Goal: Task Accomplishment & Management: Complete application form

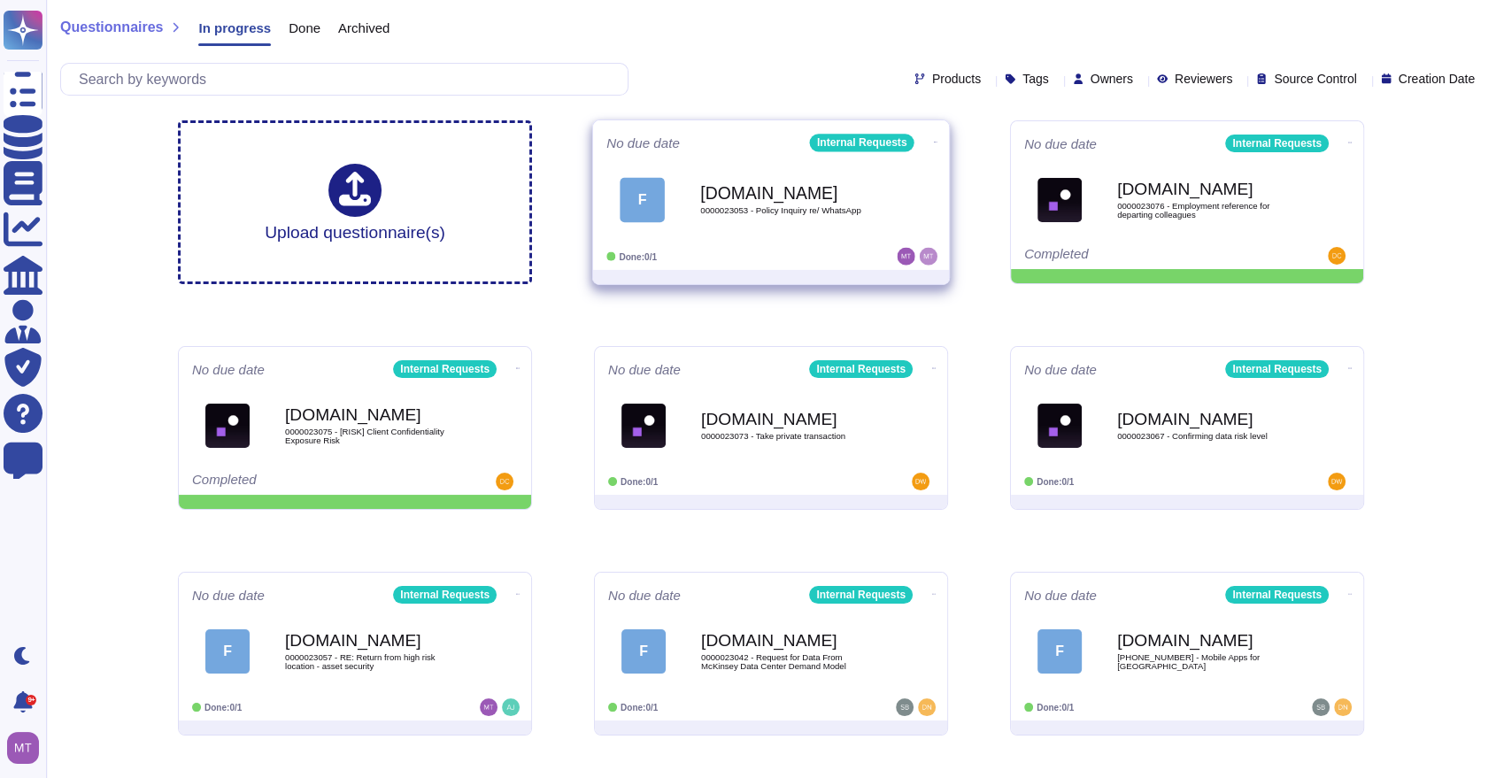
click at [824, 225] on div "[DOMAIN_NAME] 0000023053 - Policy Inquiry re/ WhatsApp" at bounding box center [789, 200] width 179 height 72
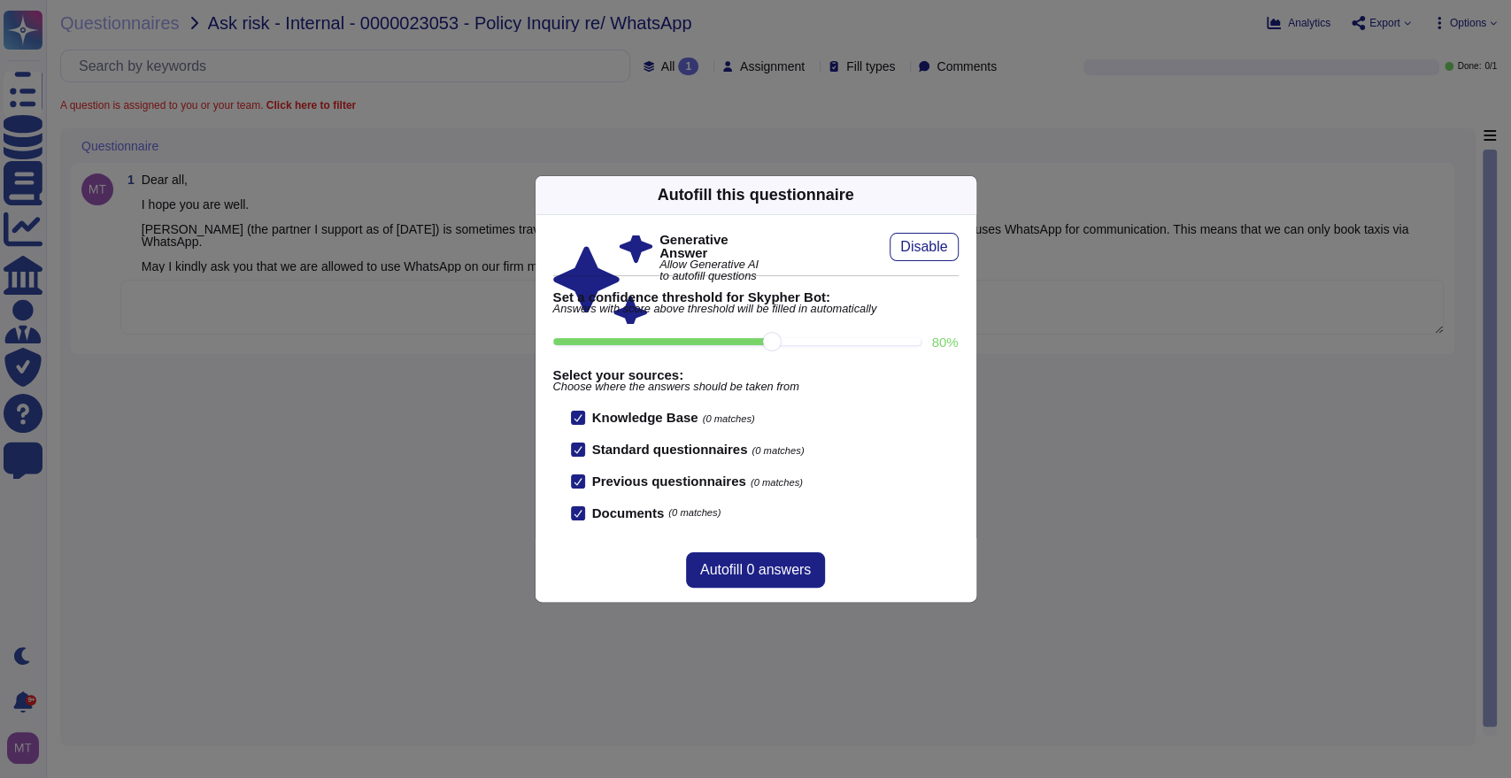
click at [957, 184] on div "Autofill this questionnaire" at bounding box center [755, 195] width 441 height 39
click at [966, 195] on icon at bounding box center [966, 195] width 0 height 0
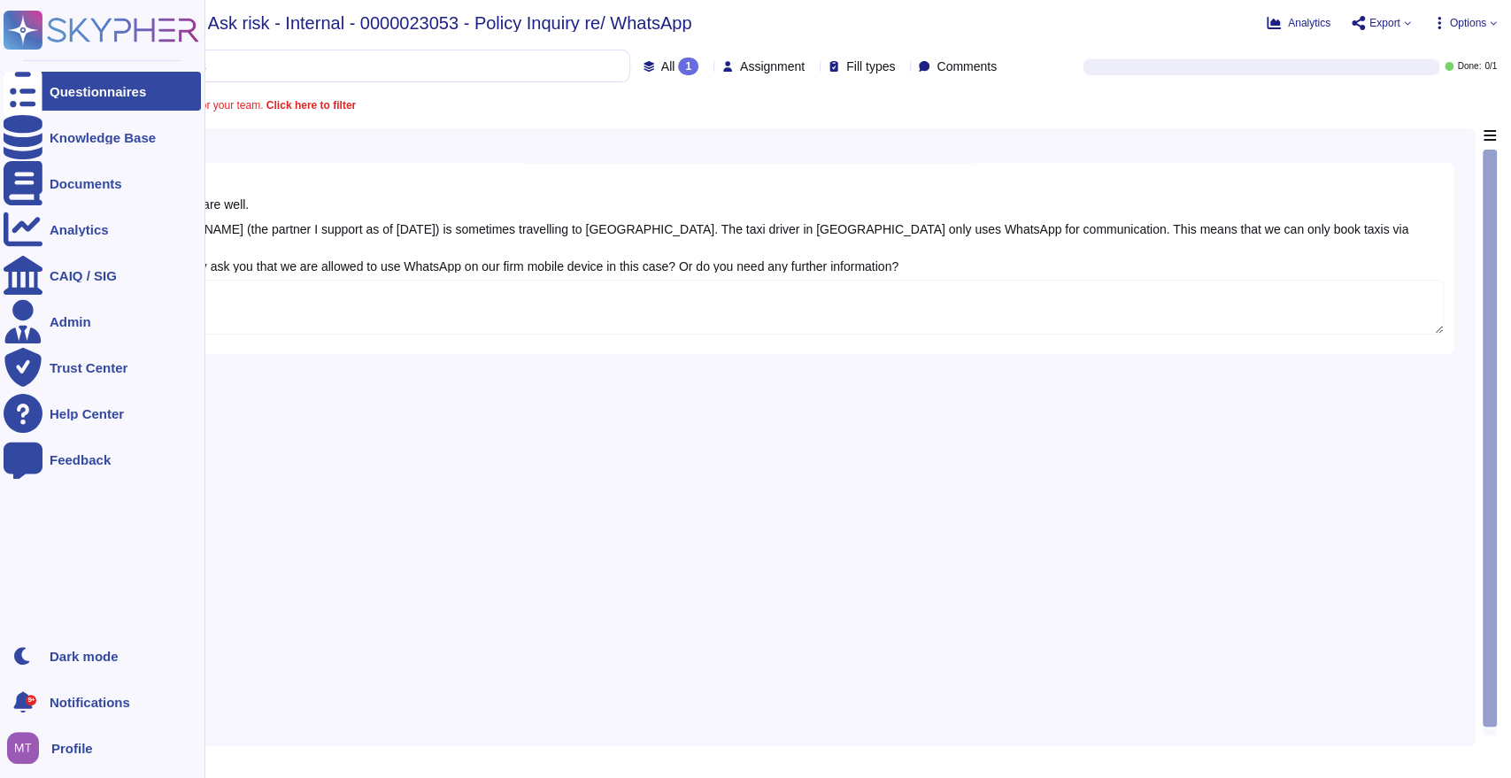
click at [14, 85] on icon at bounding box center [23, 91] width 39 height 52
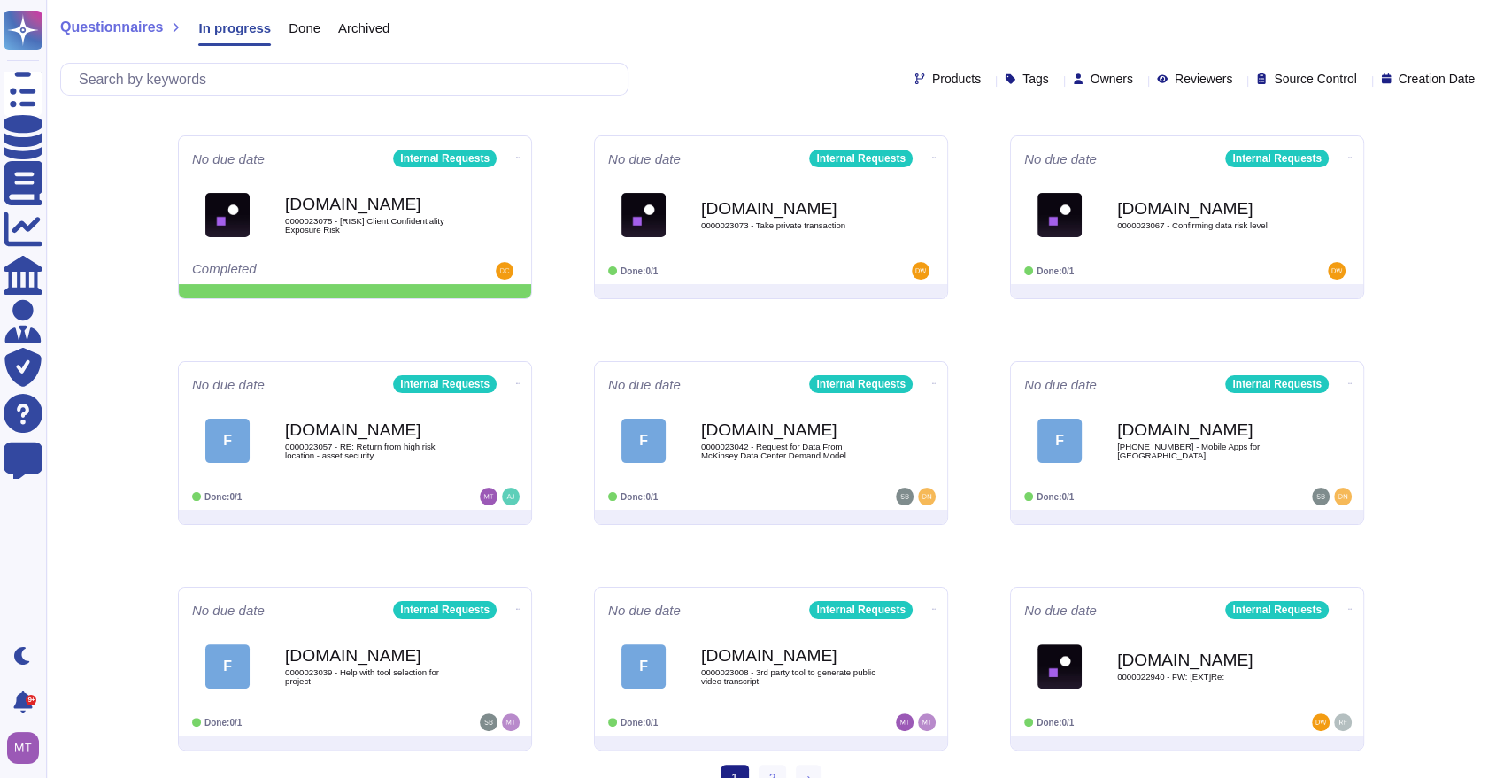
scroll to position [236, 0]
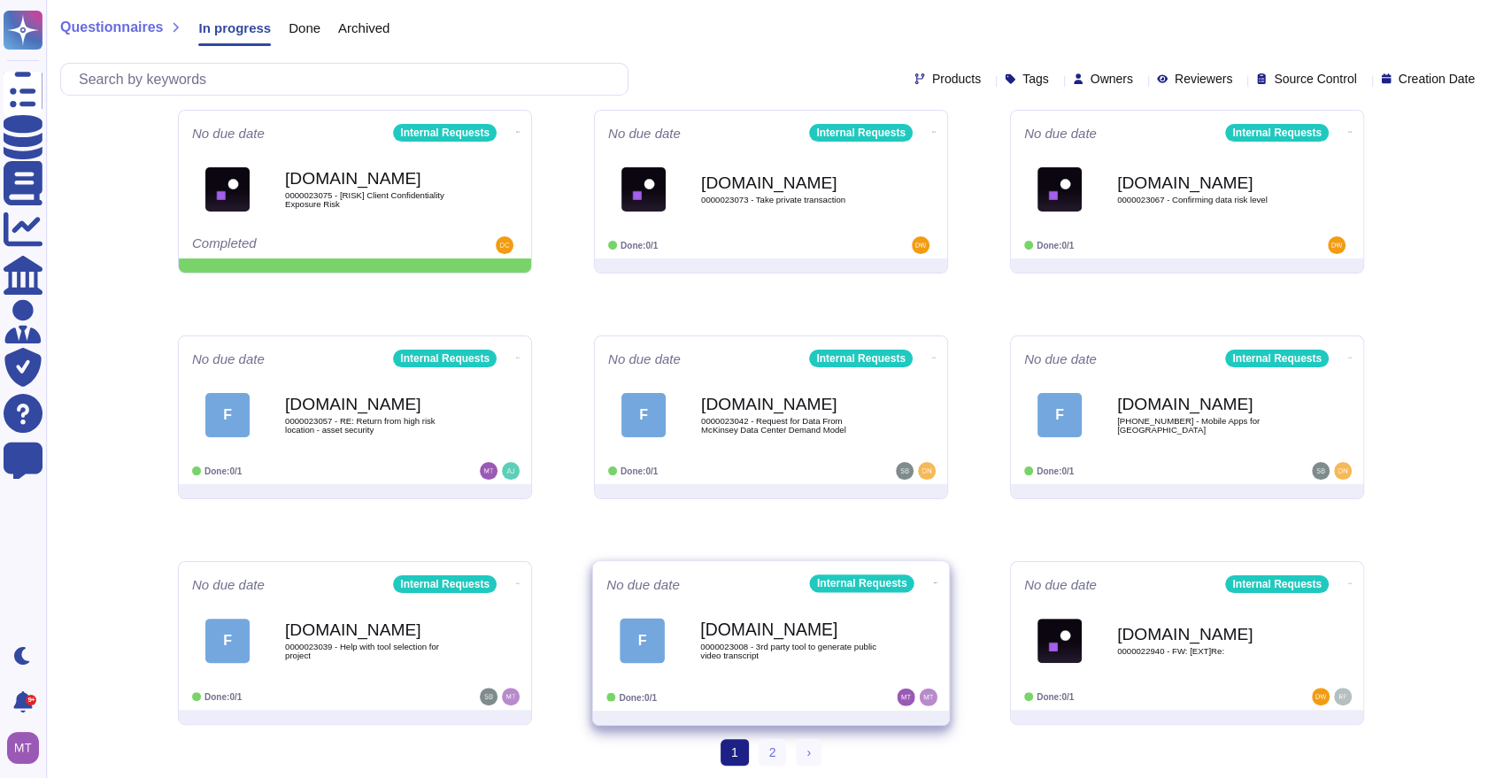
click at [812, 661] on div "[DOMAIN_NAME] 0000023008 - 3rd party tool to generate public video transcript" at bounding box center [789, 641] width 179 height 72
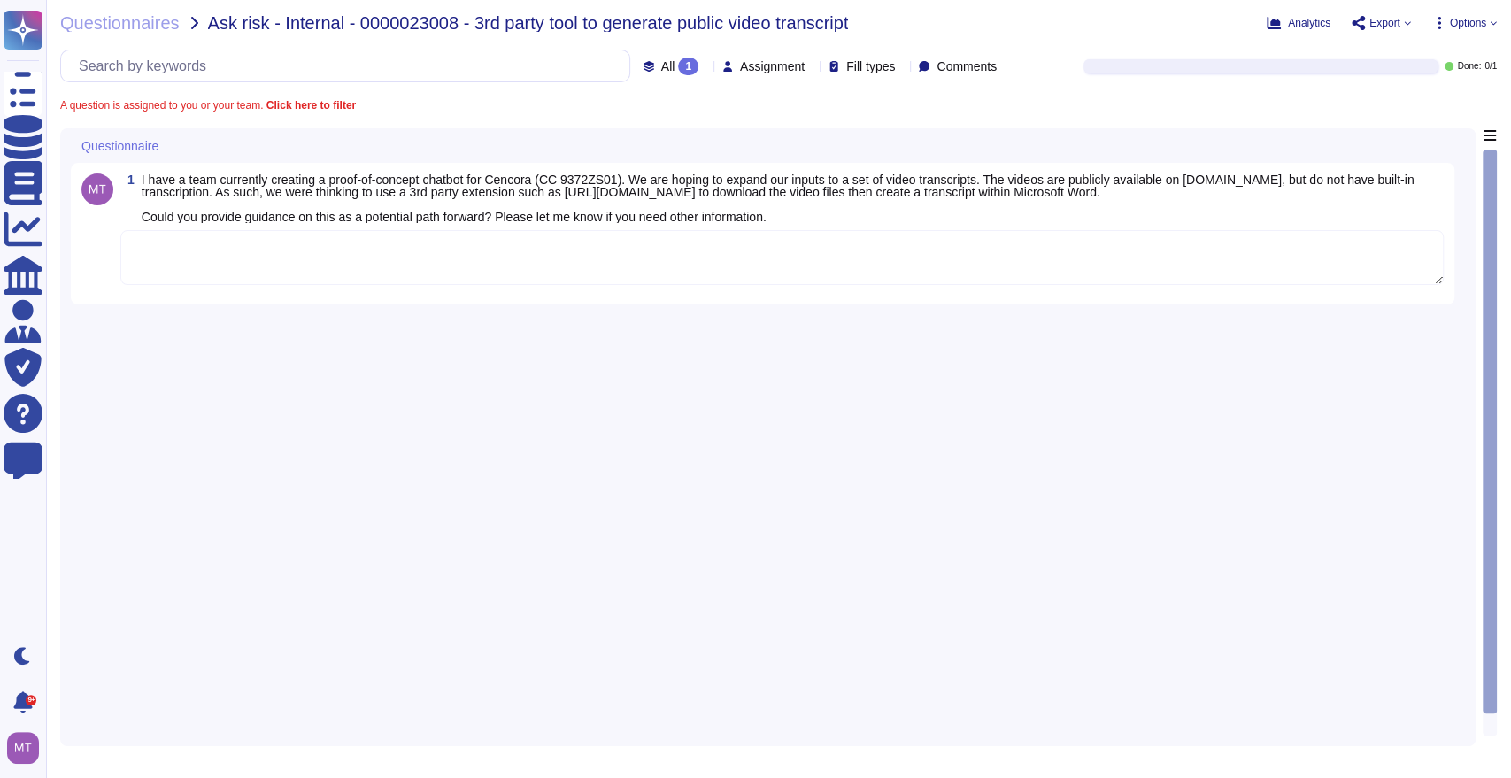
click at [220, 246] on textarea at bounding box center [781, 257] width 1323 height 55
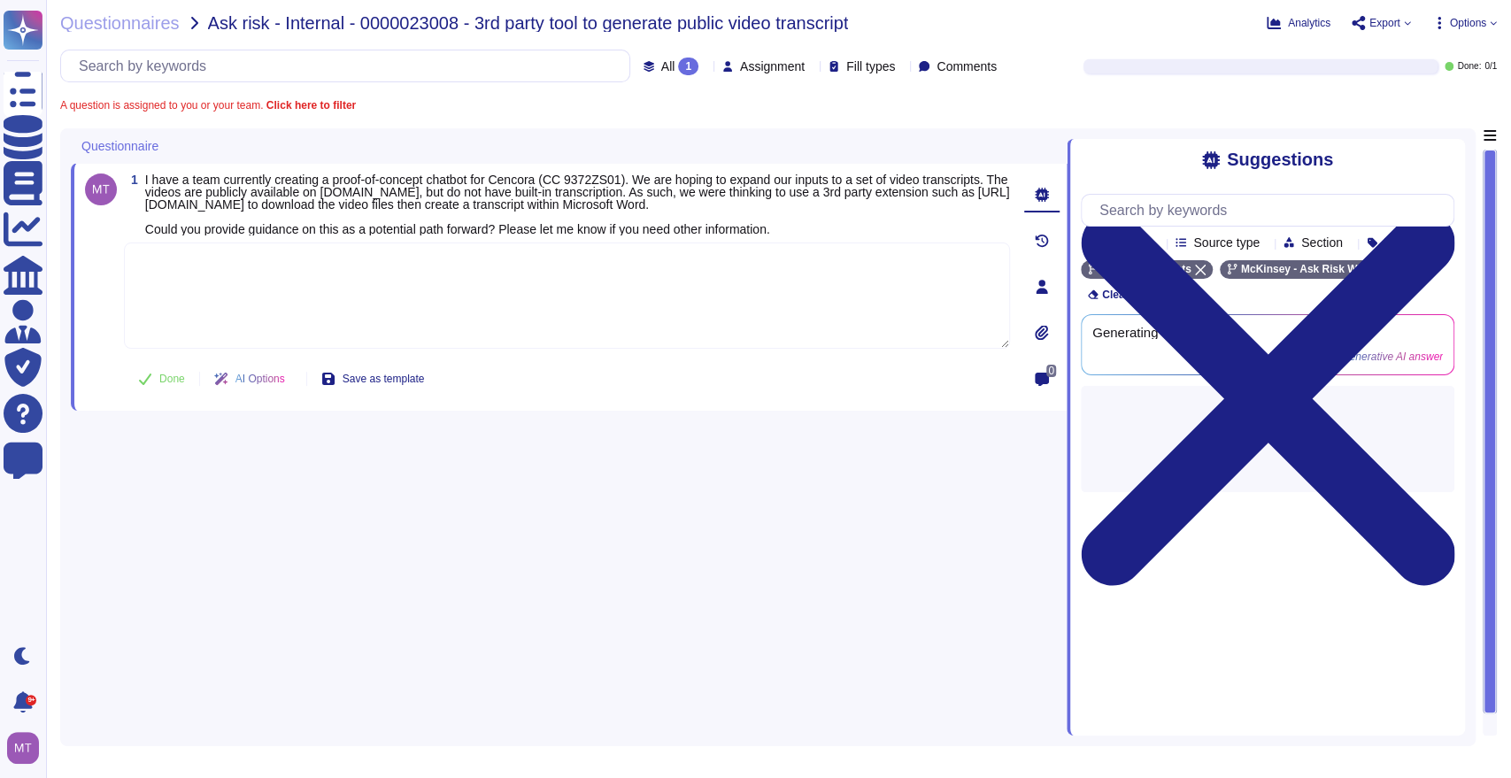
paste textarea "We are sharing with you the Standard on Technology Delivery page for your refer…"
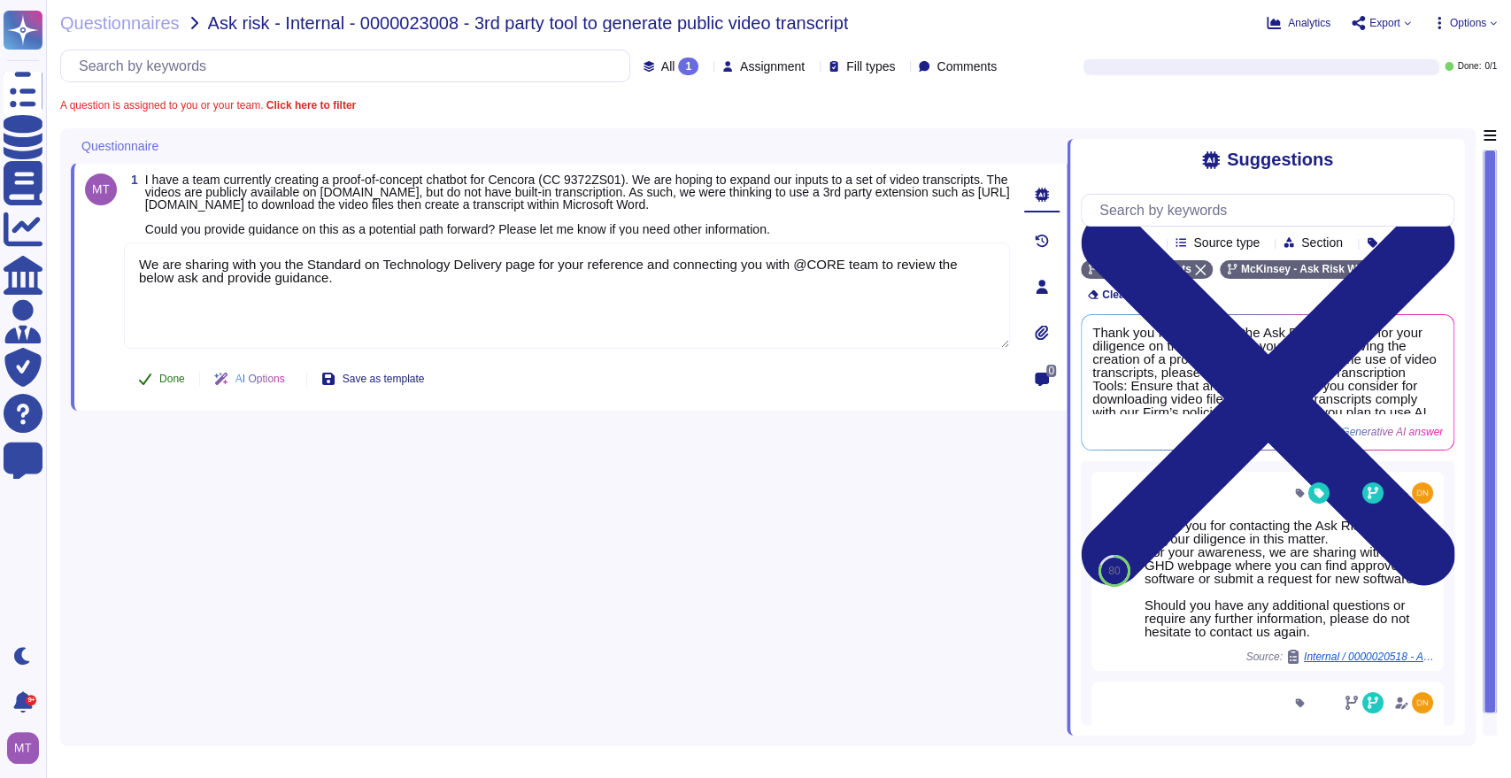
type textarea "We are sharing with you the Standard on Technology Delivery page for your refer…"
click at [156, 374] on button "Done" at bounding box center [161, 378] width 75 height 35
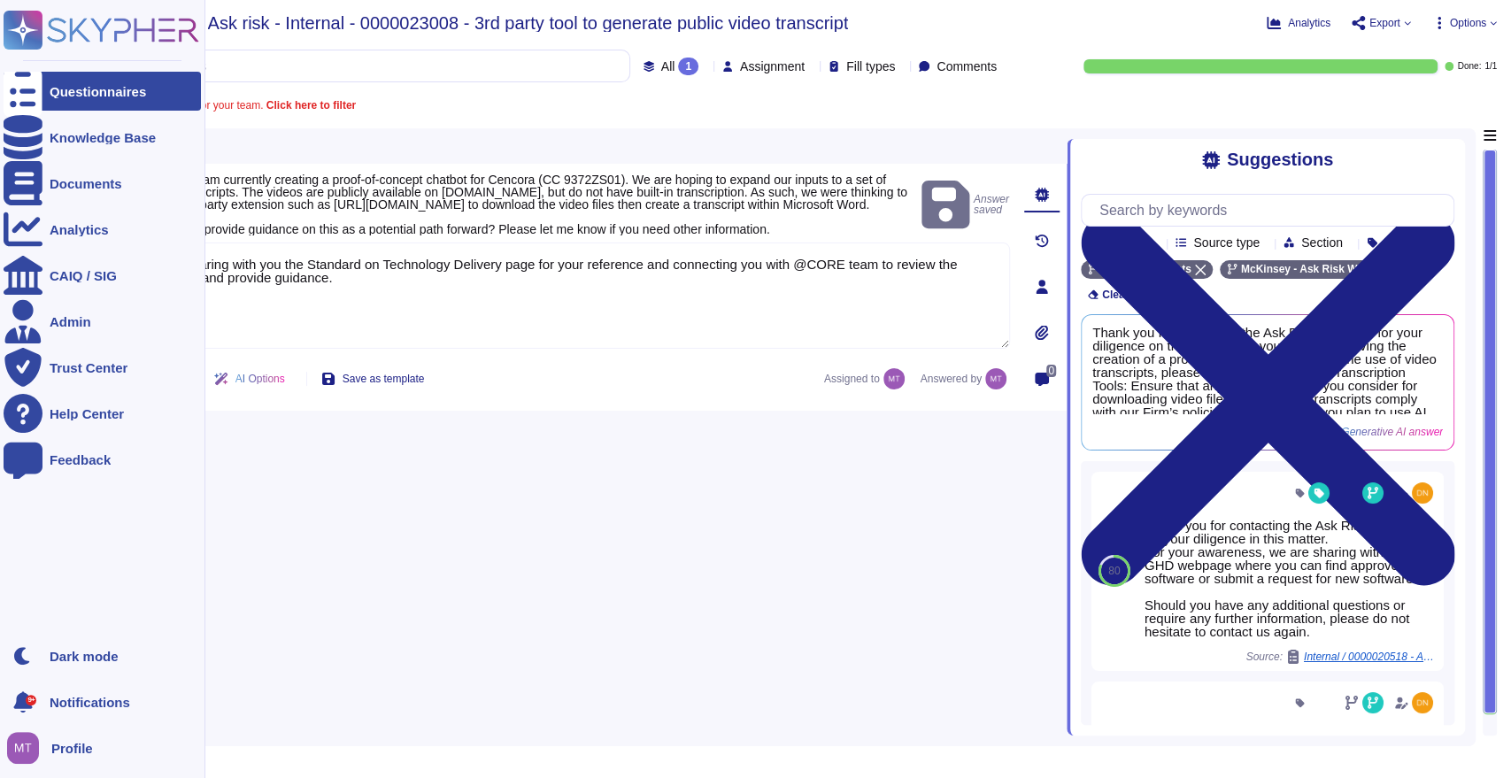
click at [21, 84] on icon at bounding box center [23, 91] width 39 height 52
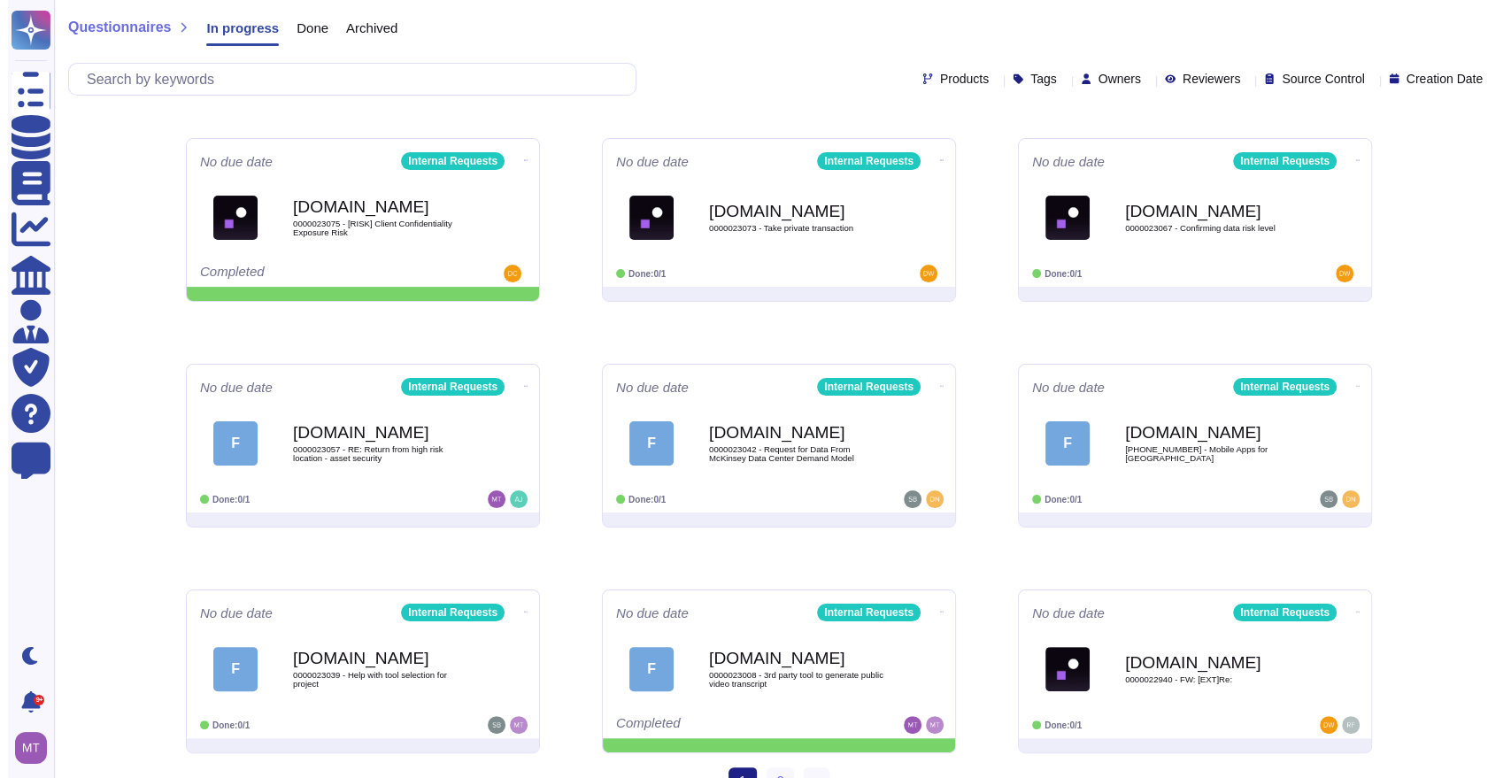
scroll to position [236, 0]
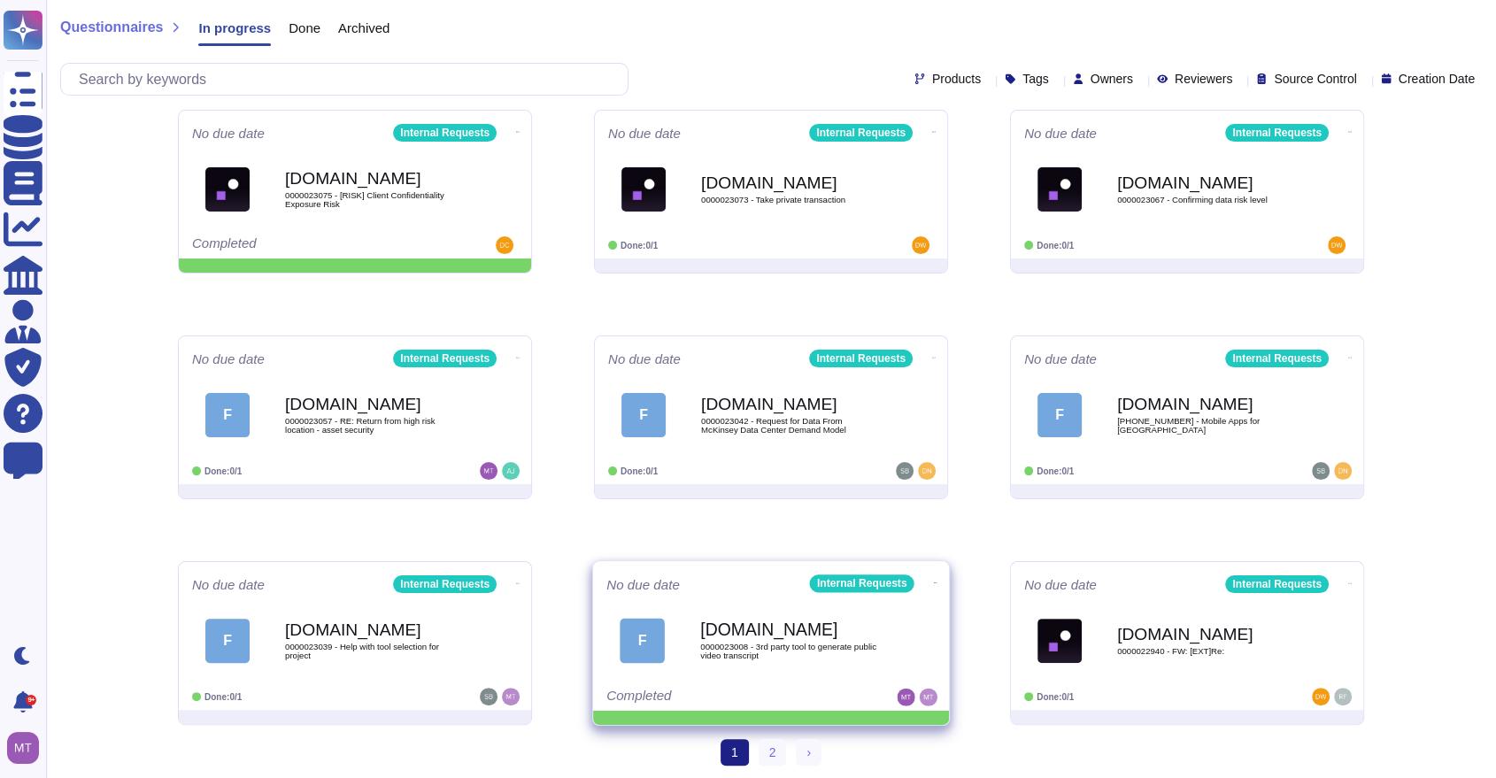
click at [934, 581] on icon at bounding box center [936, 583] width 4 height 4
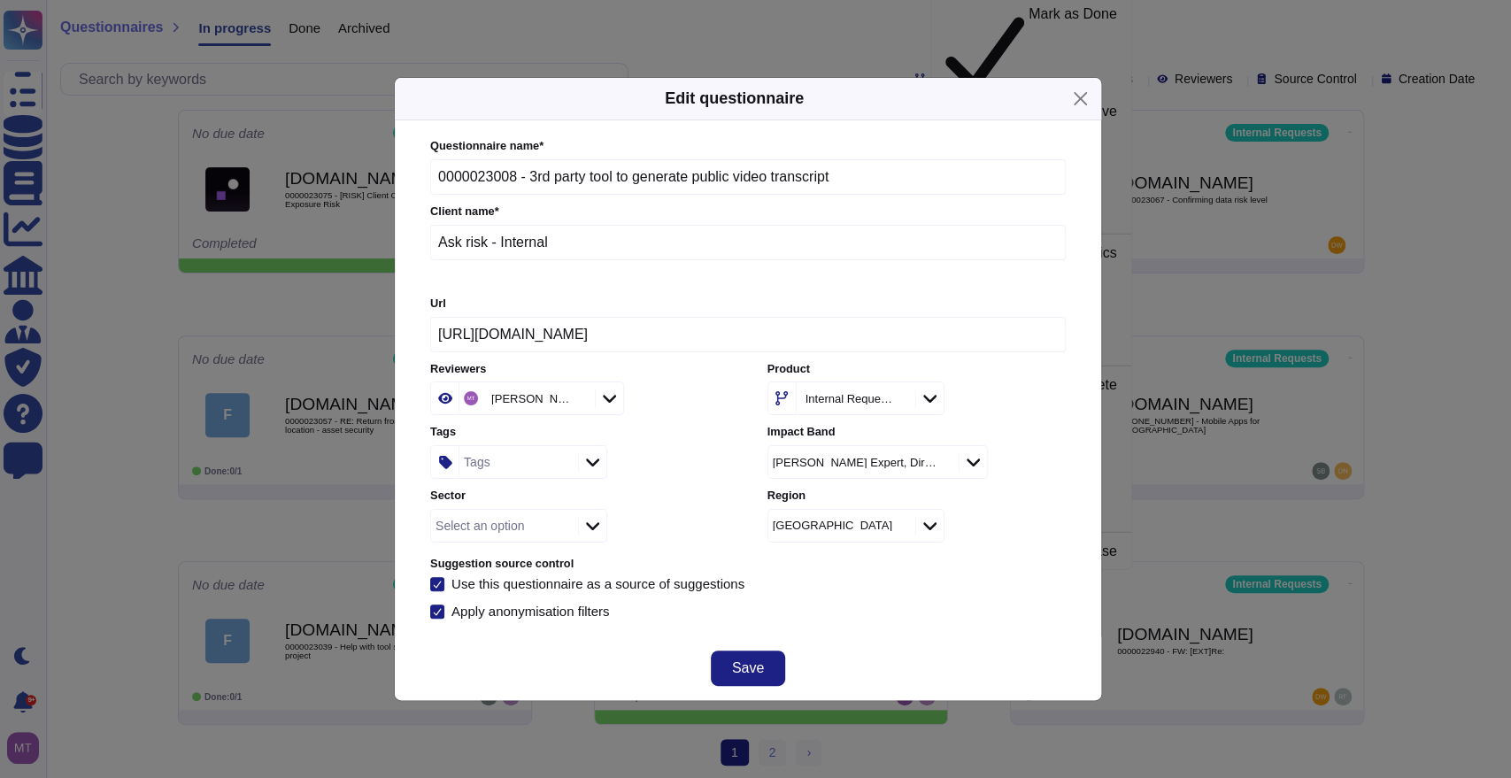
click at [480, 468] on div "Tags" at bounding box center [477, 462] width 27 height 12
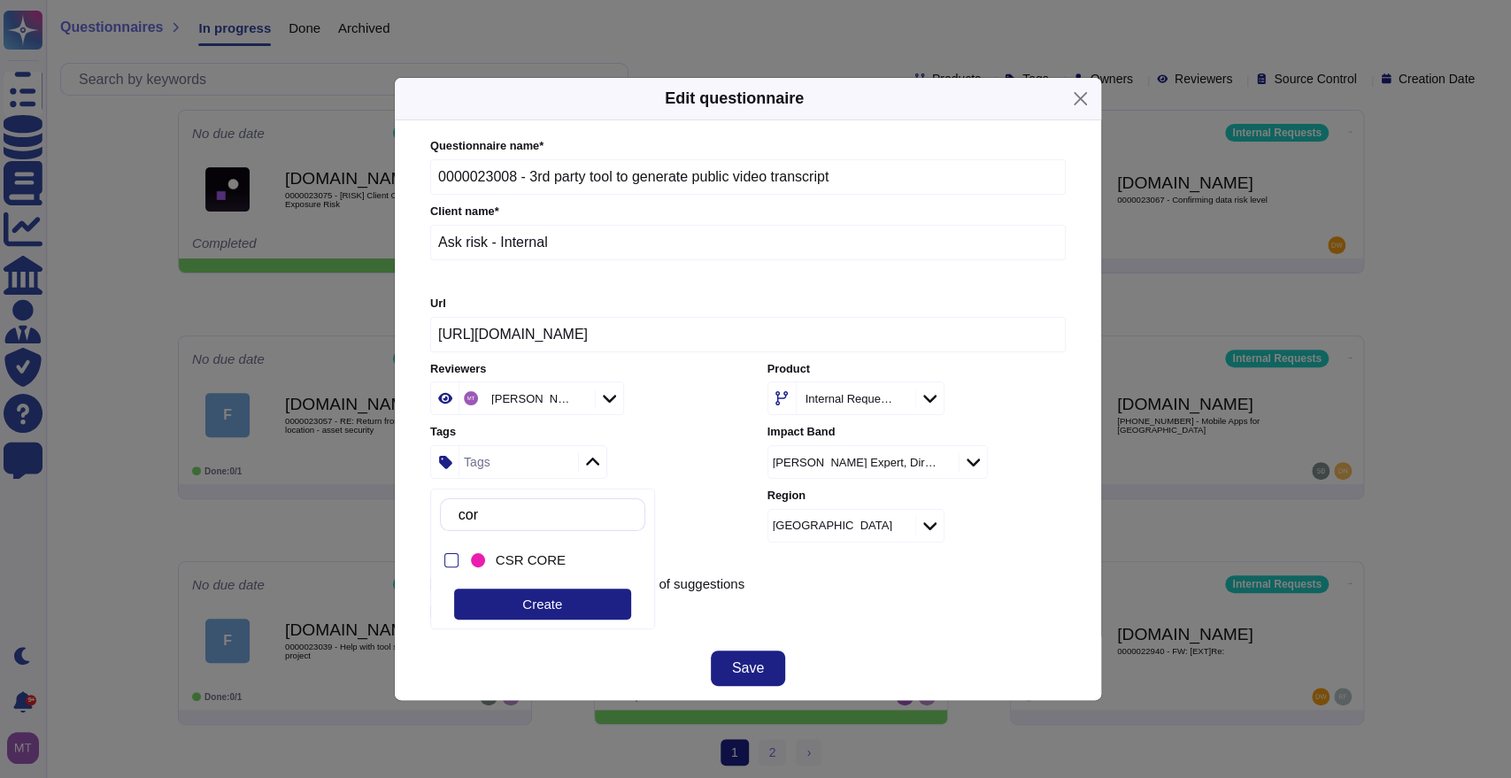
type input "core"
click at [486, 550] on div at bounding box center [477, 560] width 21 height 21
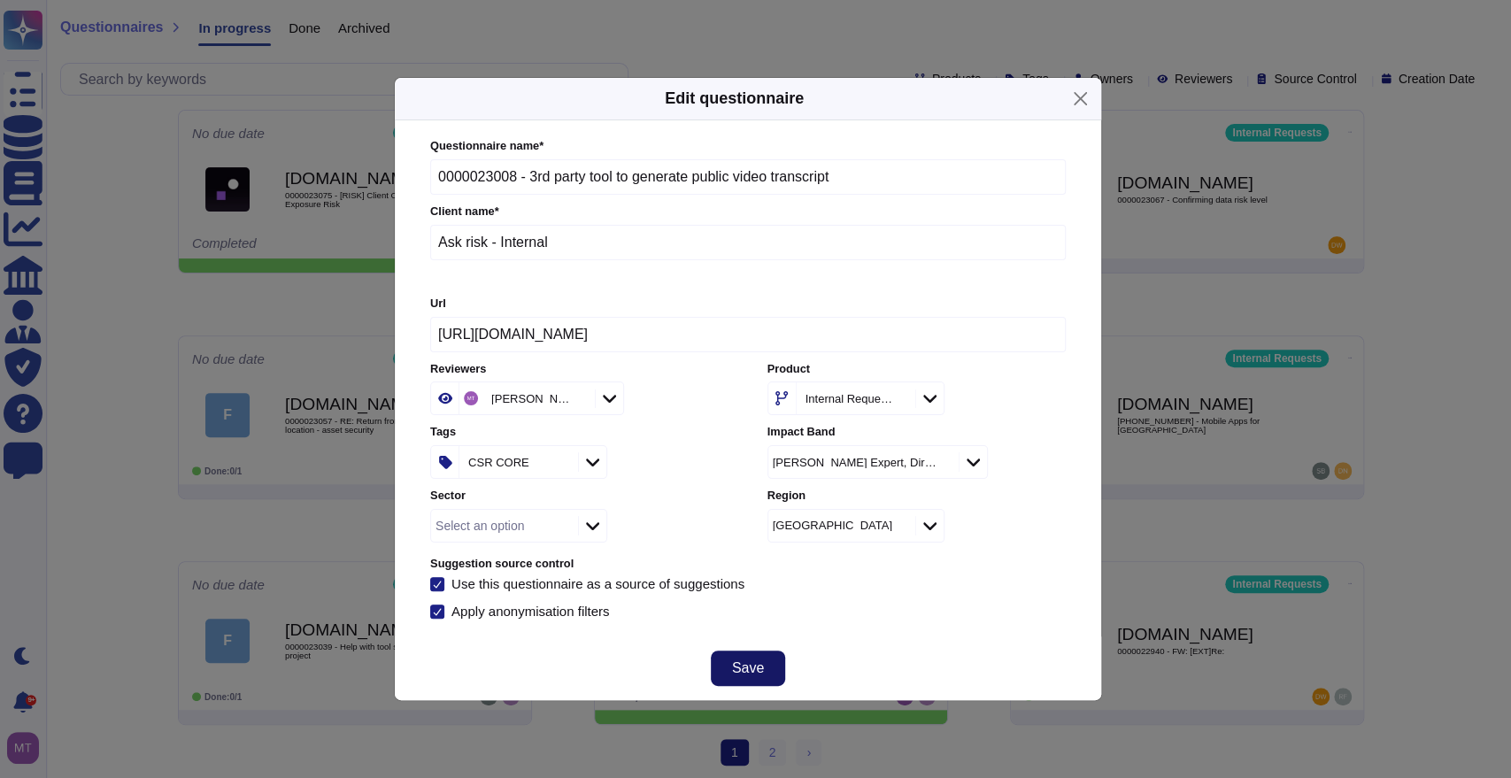
click at [752, 656] on button "Save" at bounding box center [748, 668] width 74 height 35
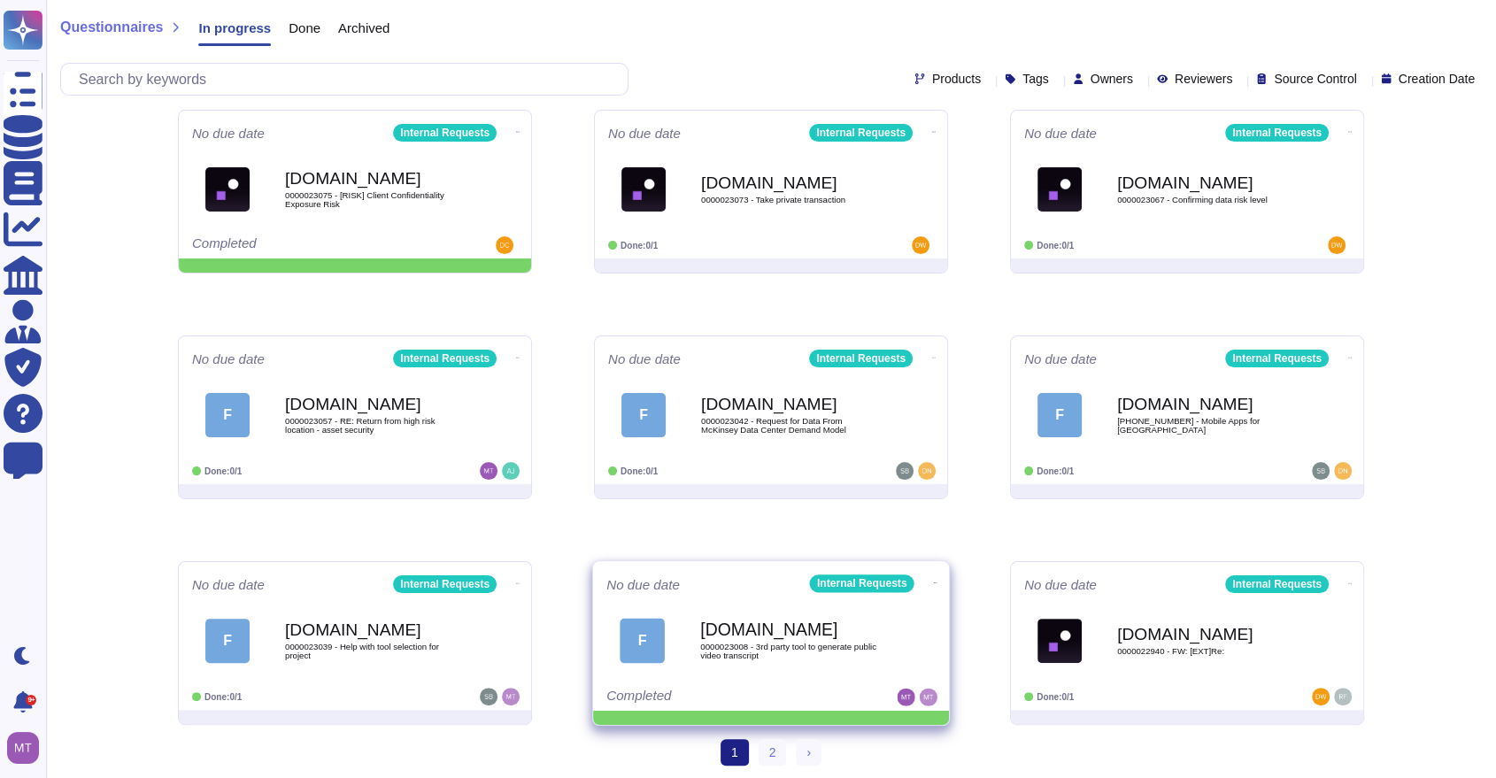
click at [934, 582] on icon at bounding box center [936, 582] width 4 height 1
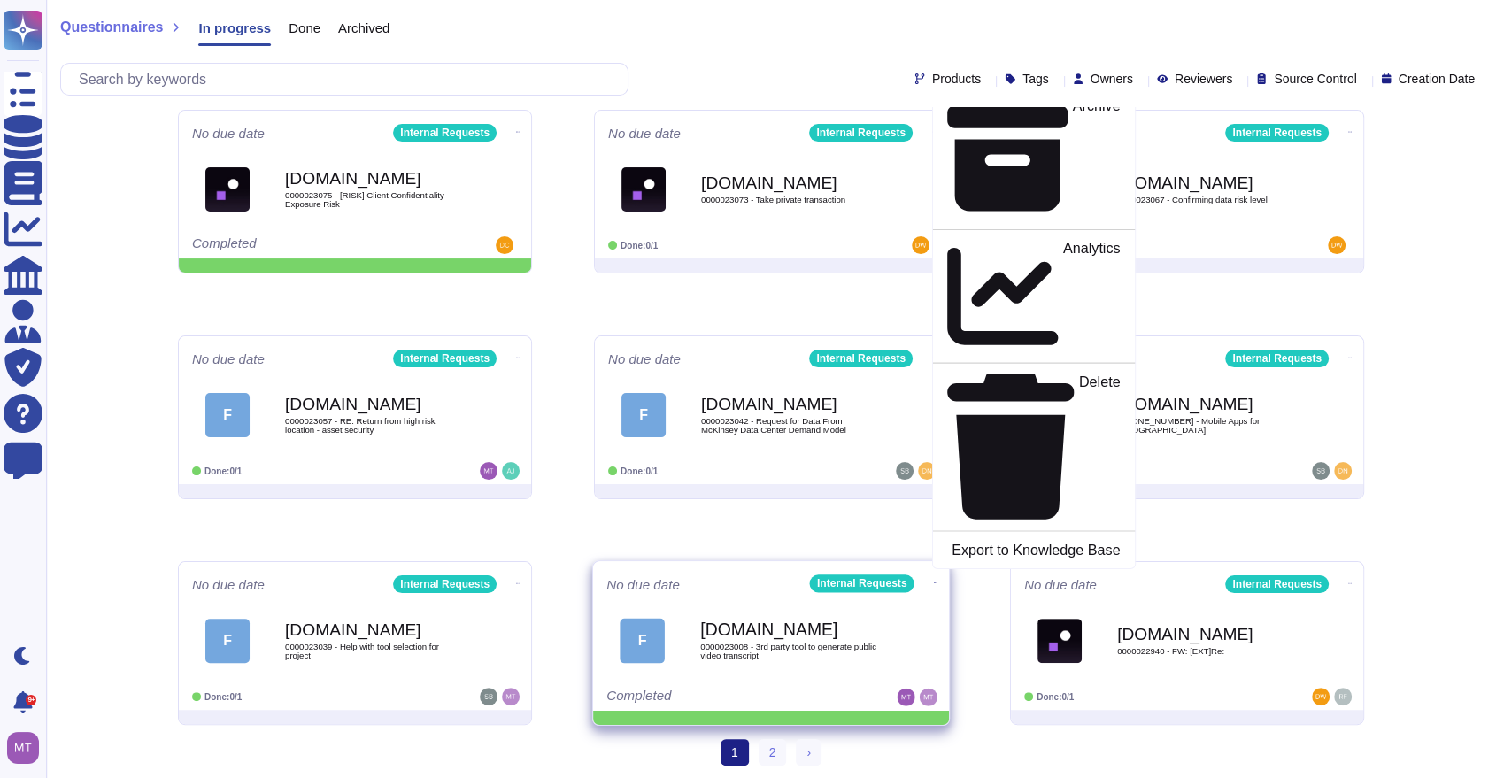
click at [1031, 90] on p "Mark as Done" at bounding box center [1075, 45] width 89 height 90
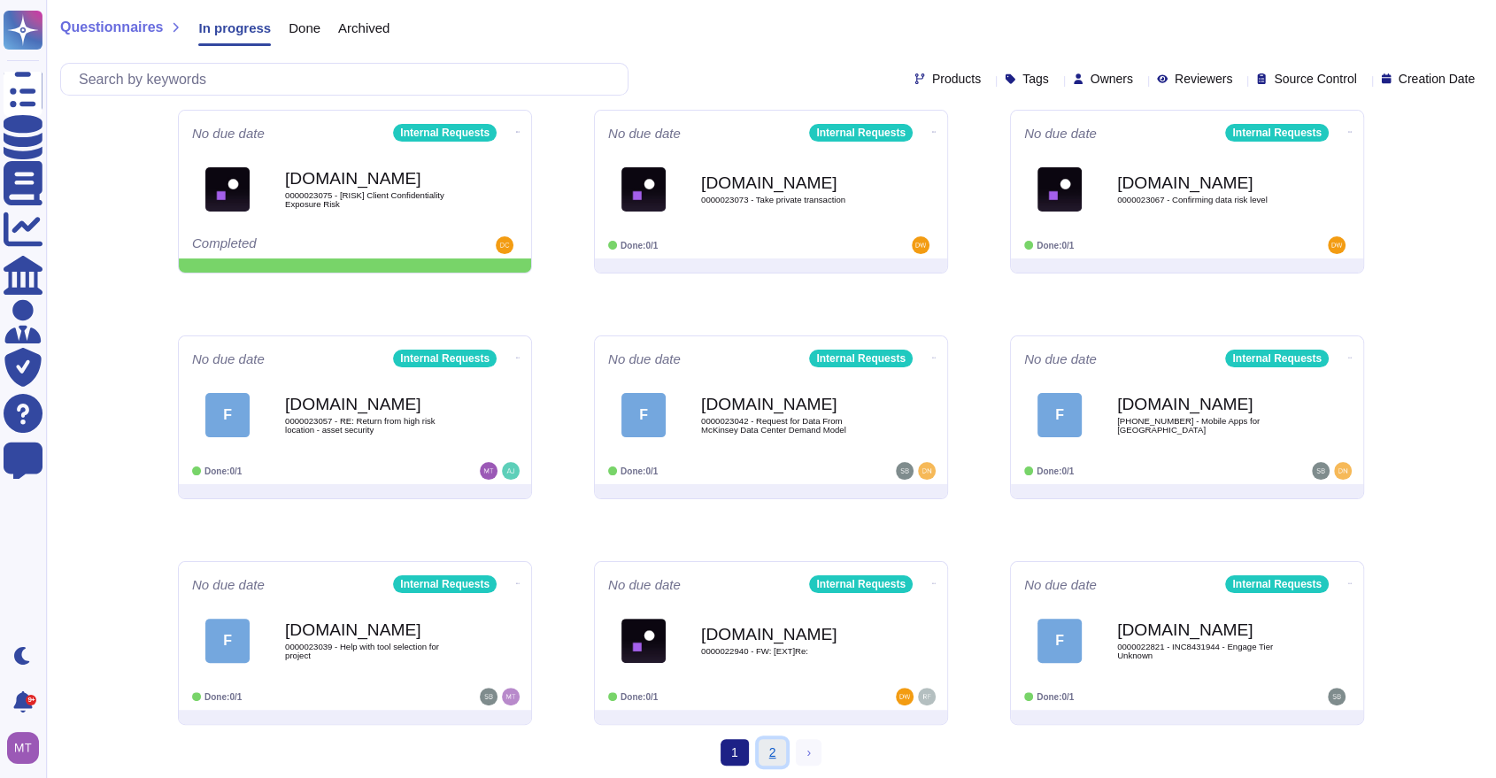
click at [765, 754] on link "2" at bounding box center [773, 752] width 28 height 27
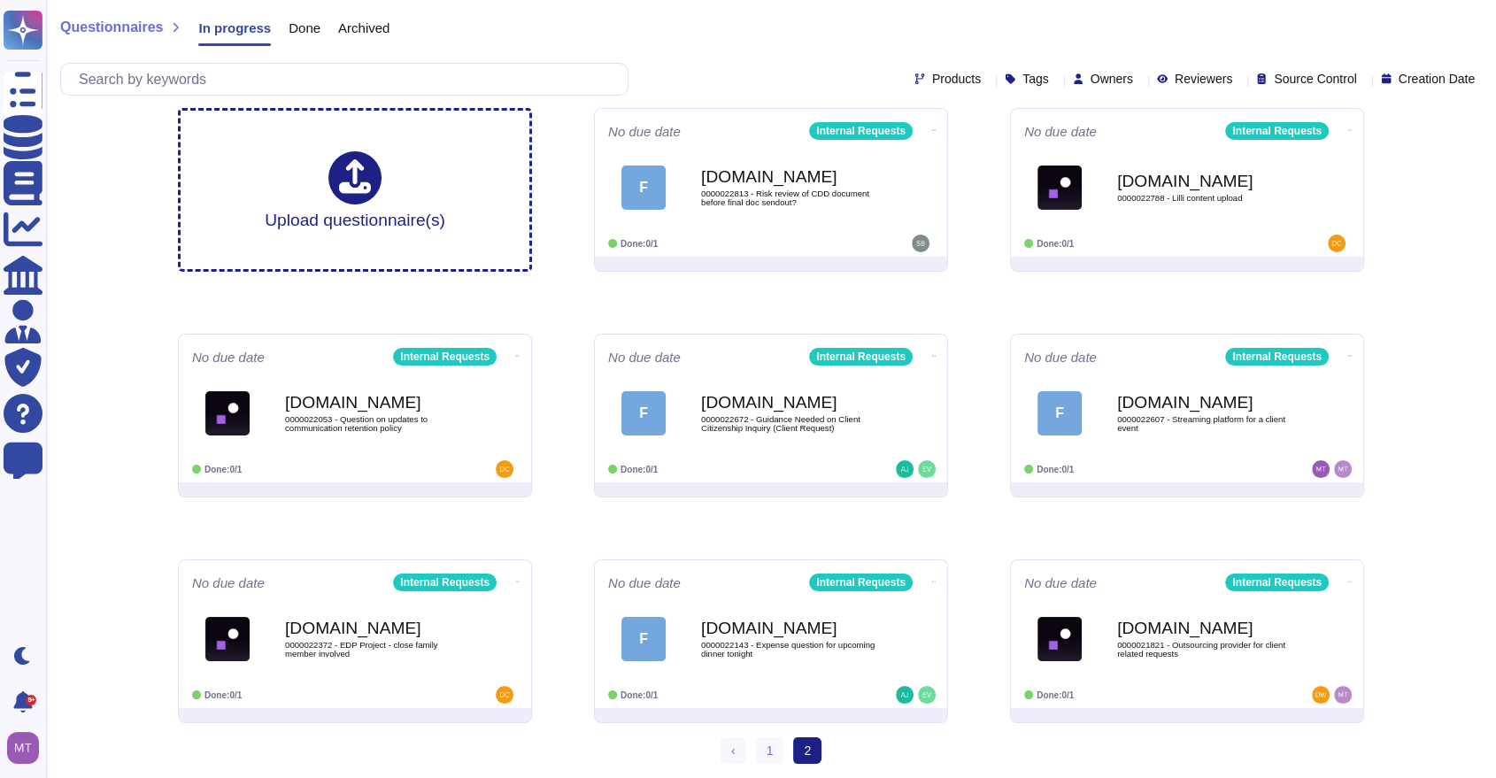
scroll to position [12, 0]
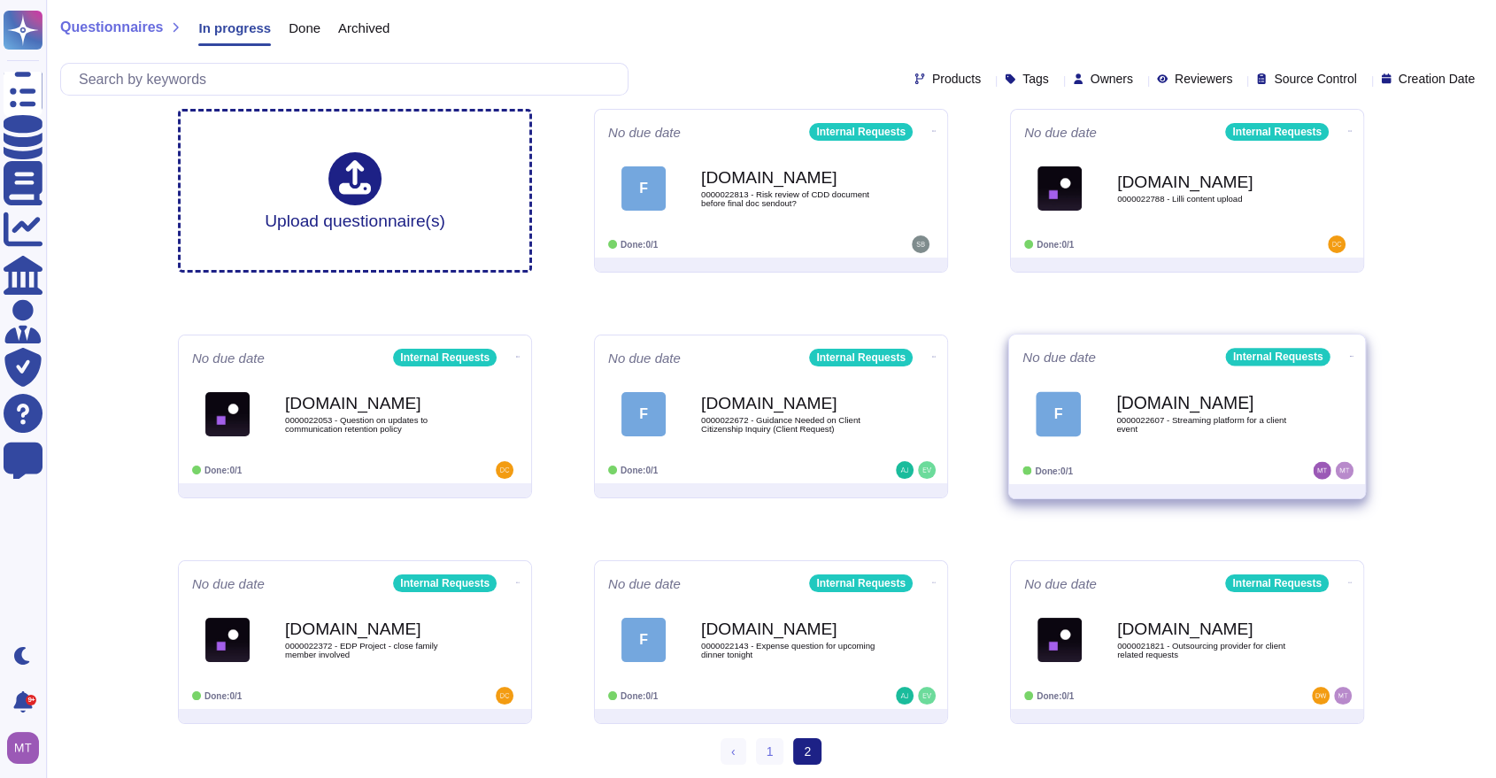
click at [1147, 443] on div "[DOMAIN_NAME] 0000022607 - Streaming platform for a client event" at bounding box center [1205, 414] width 179 height 72
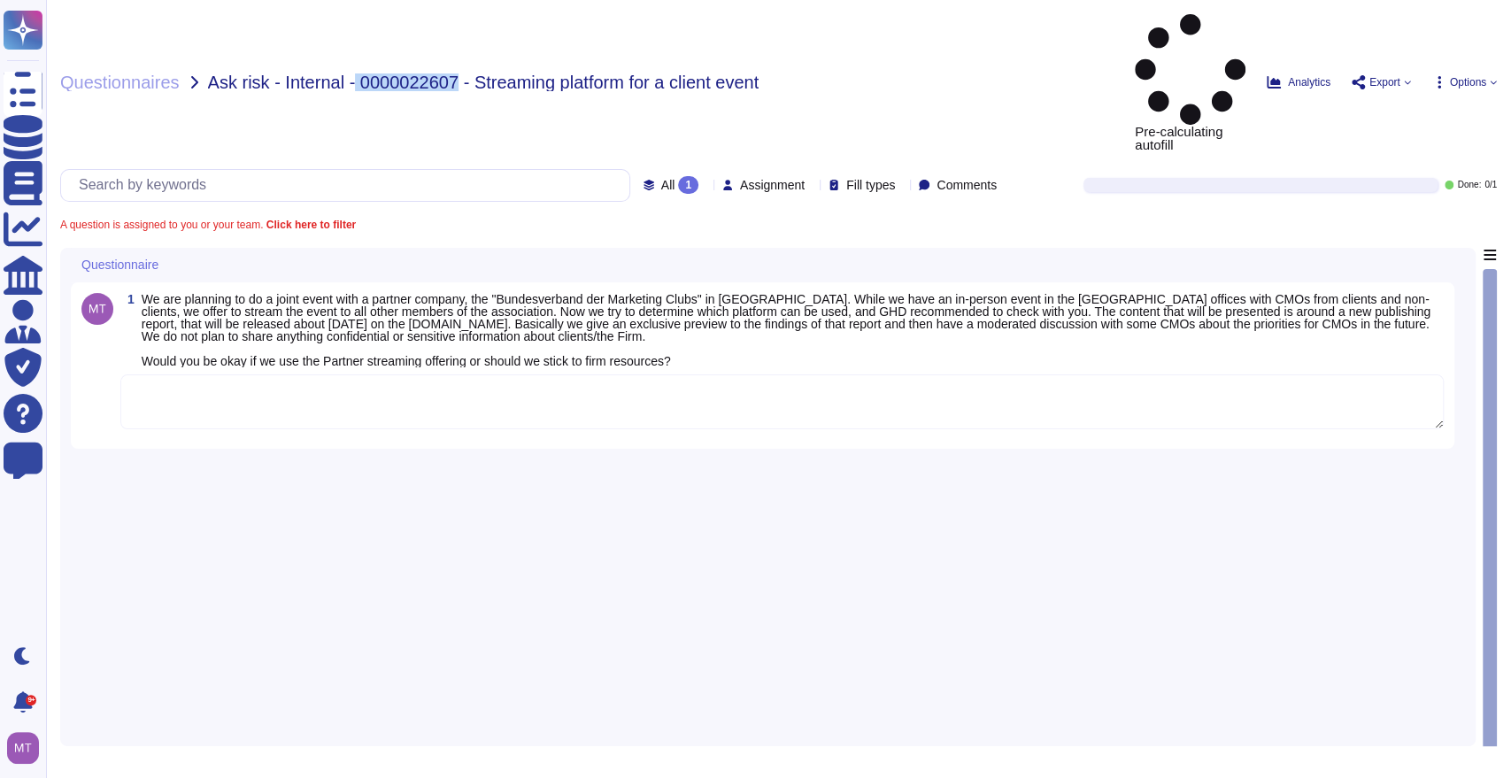
drag, startPoint x: 455, startPoint y: 23, endPoint x: 357, endPoint y: 29, distance: 98.4
click at [356, 73] on span "Ask risk - Internal - 0000022607 - Streaming platform for a client event" at bounding box center [483, 82] width 551 height 18
copy span "0000022607"
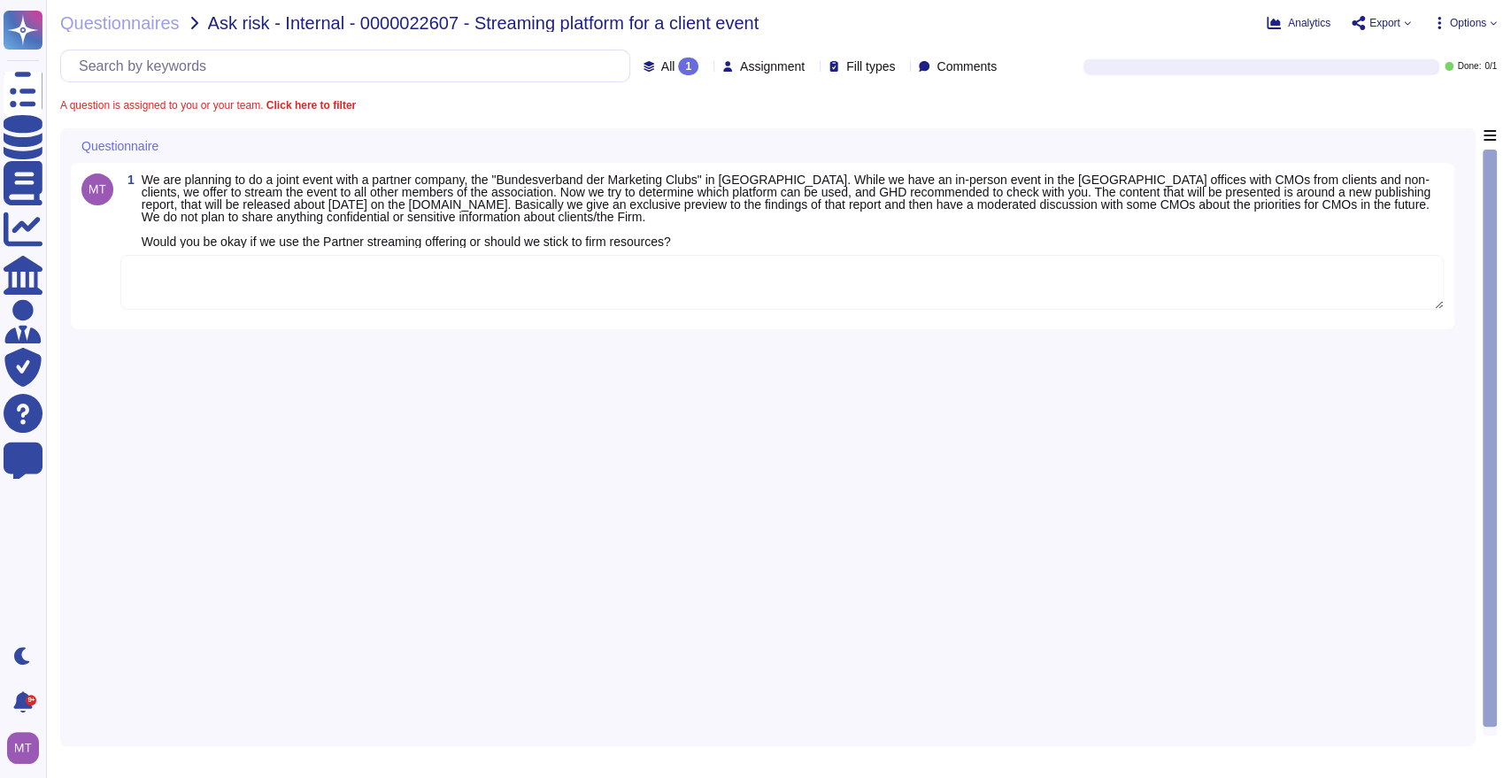
click at [260, 269] on textarea at bounding box center [781, 282] width 1323 height 55
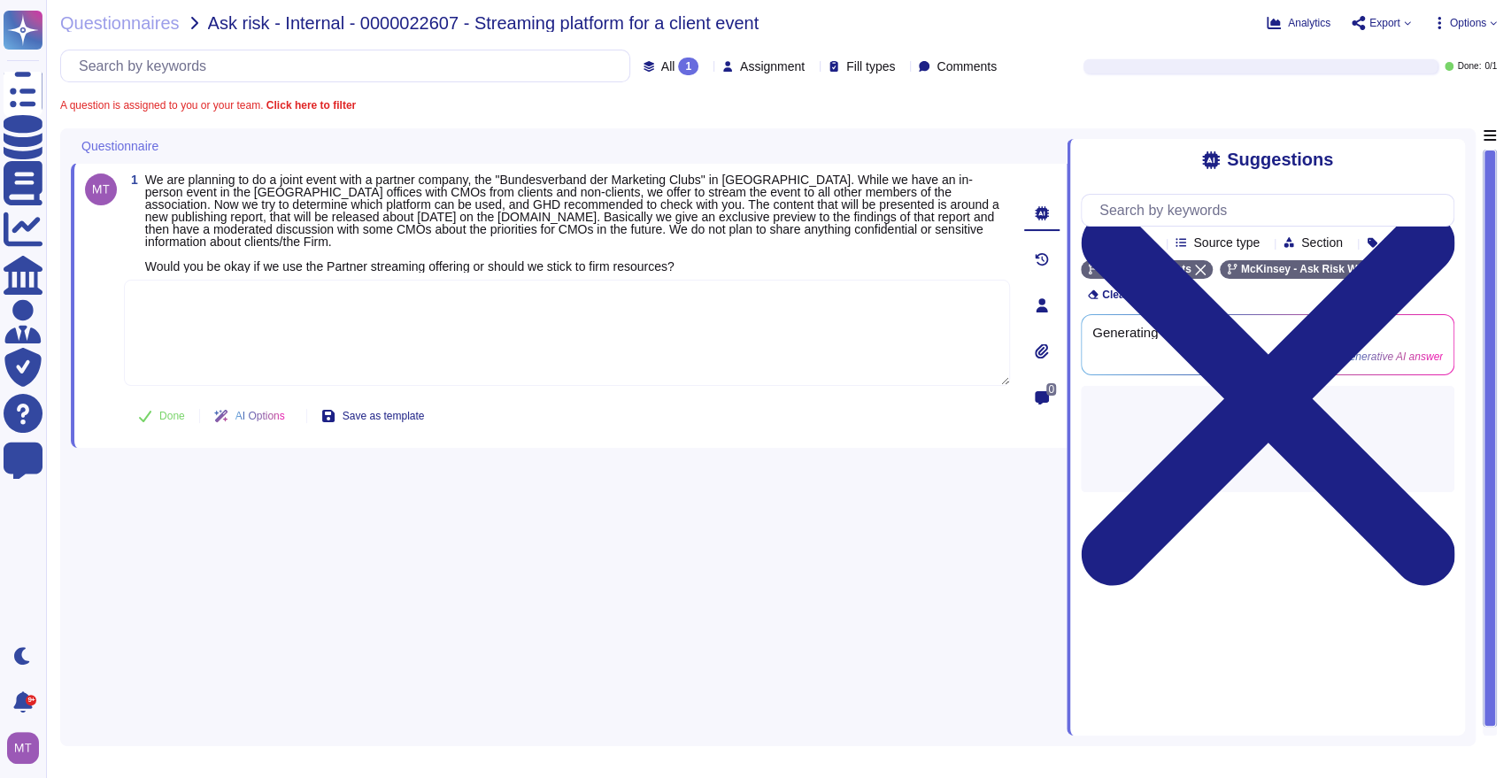
paste textarea "From a Technology and Data Risk perspective , we have received the recommendati…"
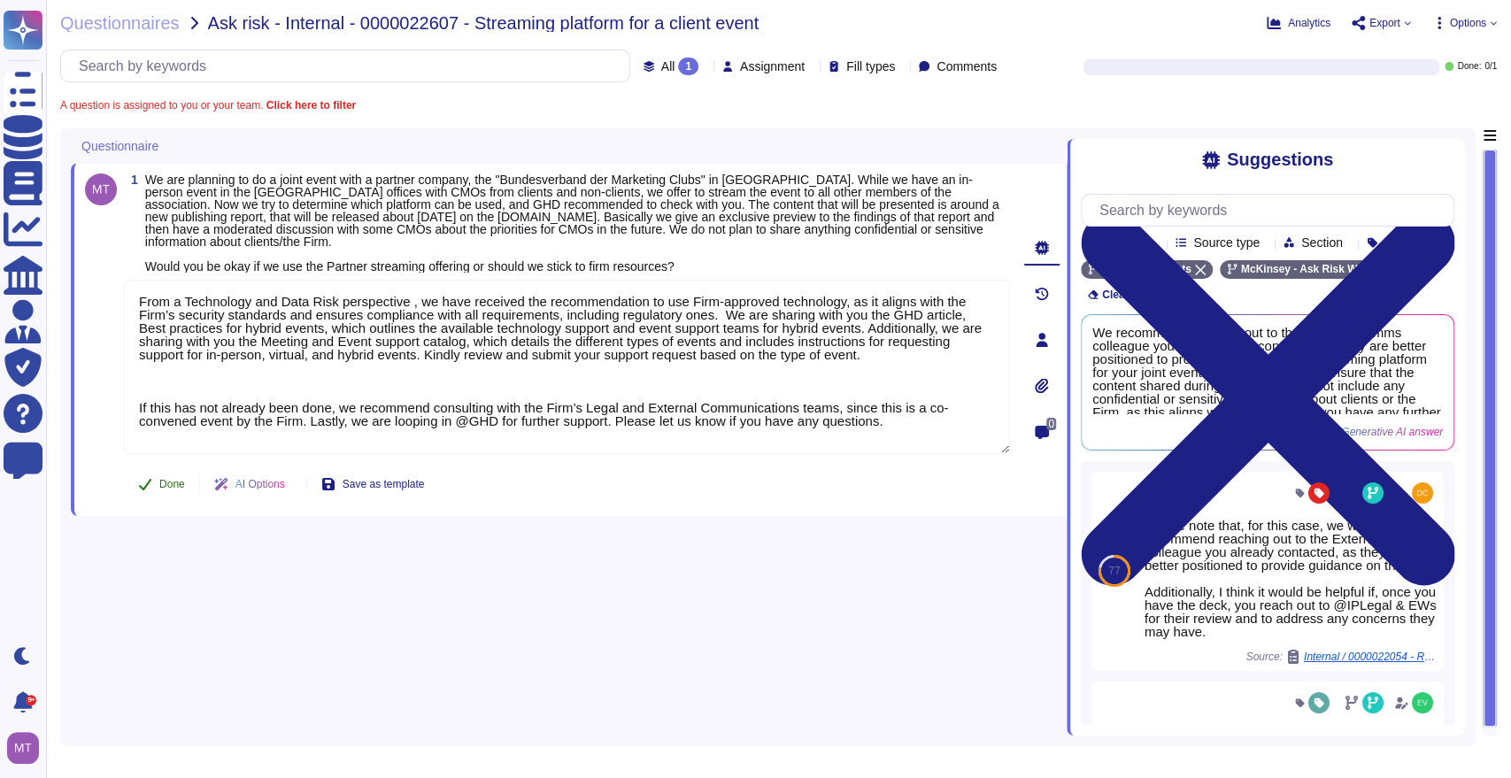
type textarea "From a Technology and Data Risk perspective , we have received the recommendati…"
click at [164, 479] on span "Done" at bounding box center [172, 484] width 26 height 11
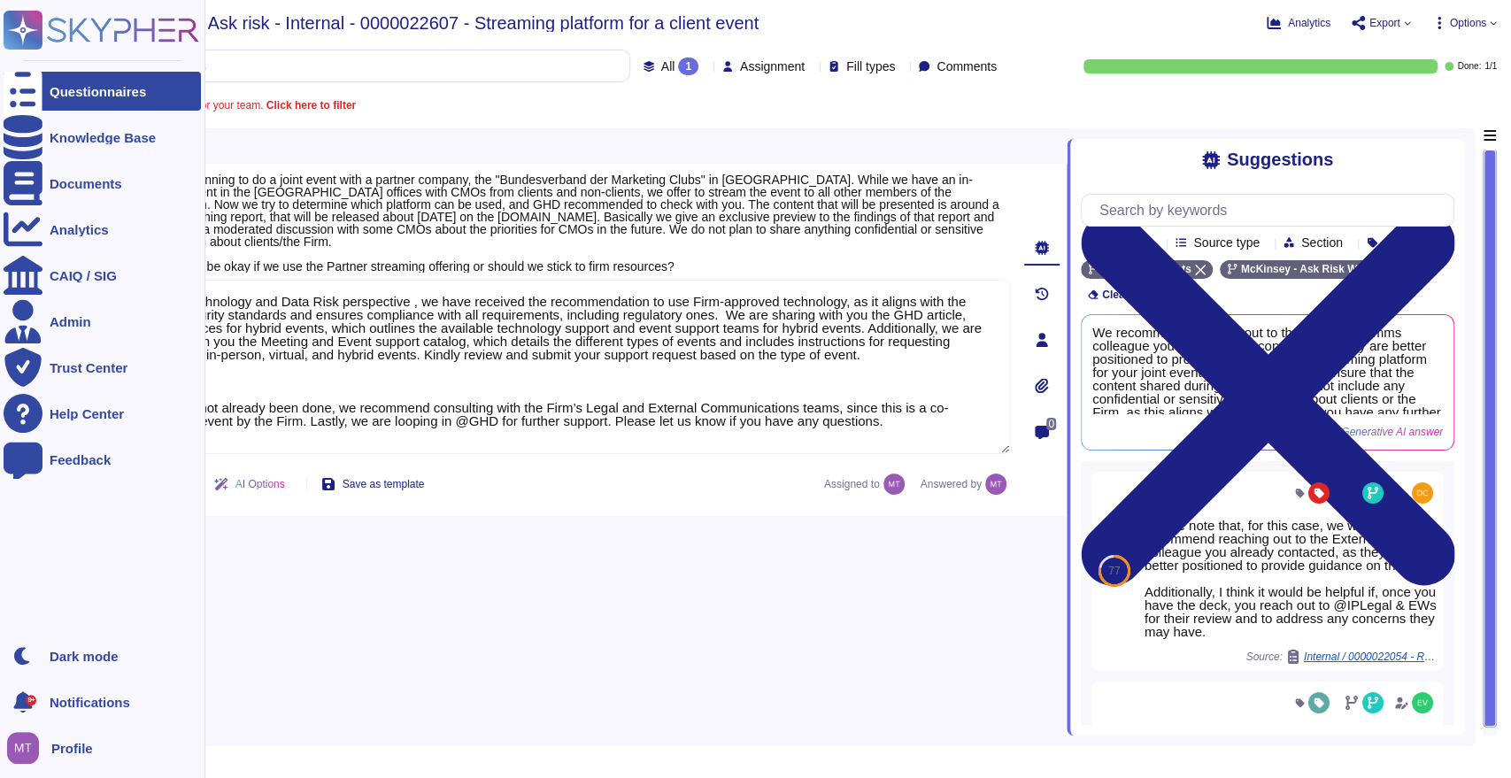
click at [45, 90] on div "Questionnaires" at bounding box center [102, 91] width 197 height 39
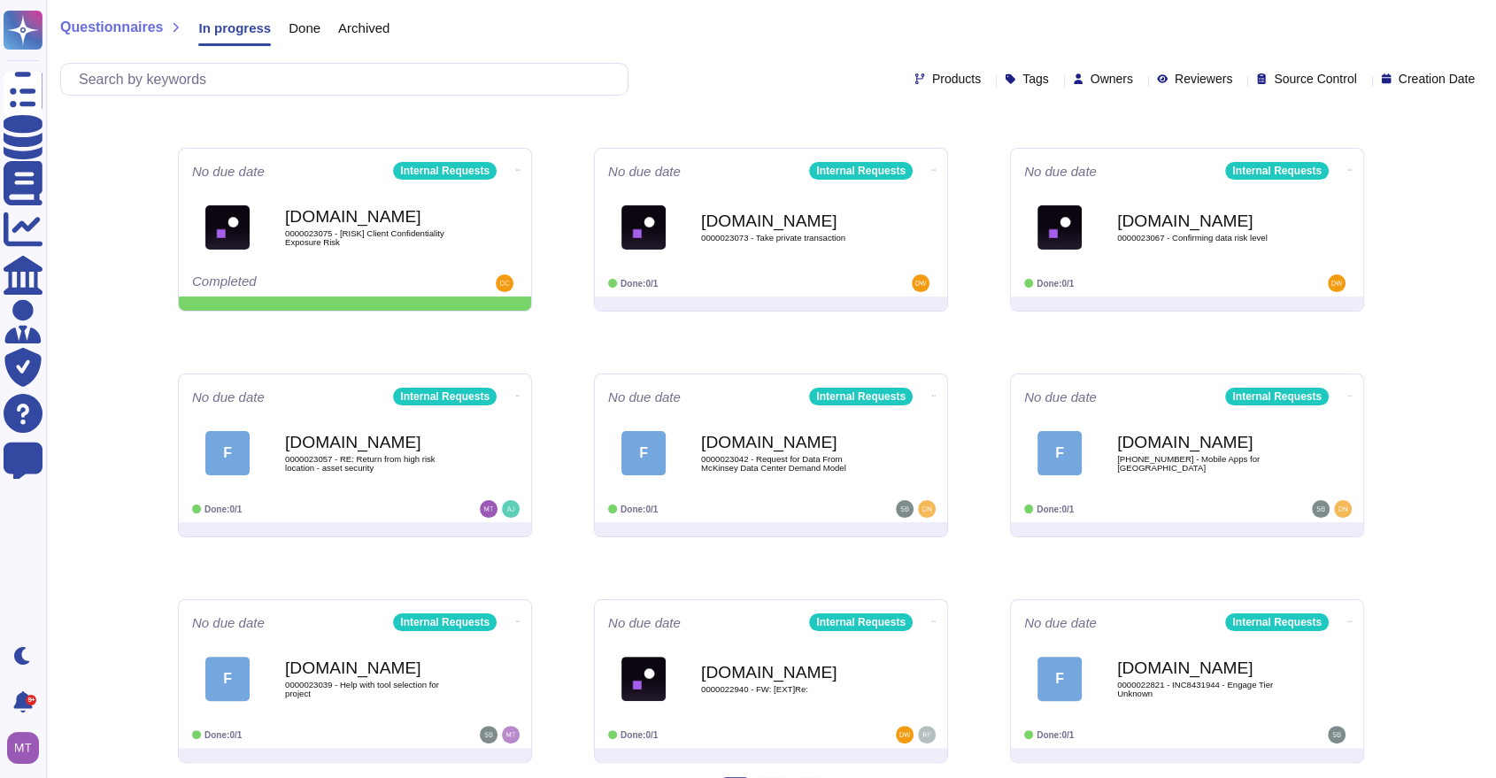
scroll to position [236, 0]
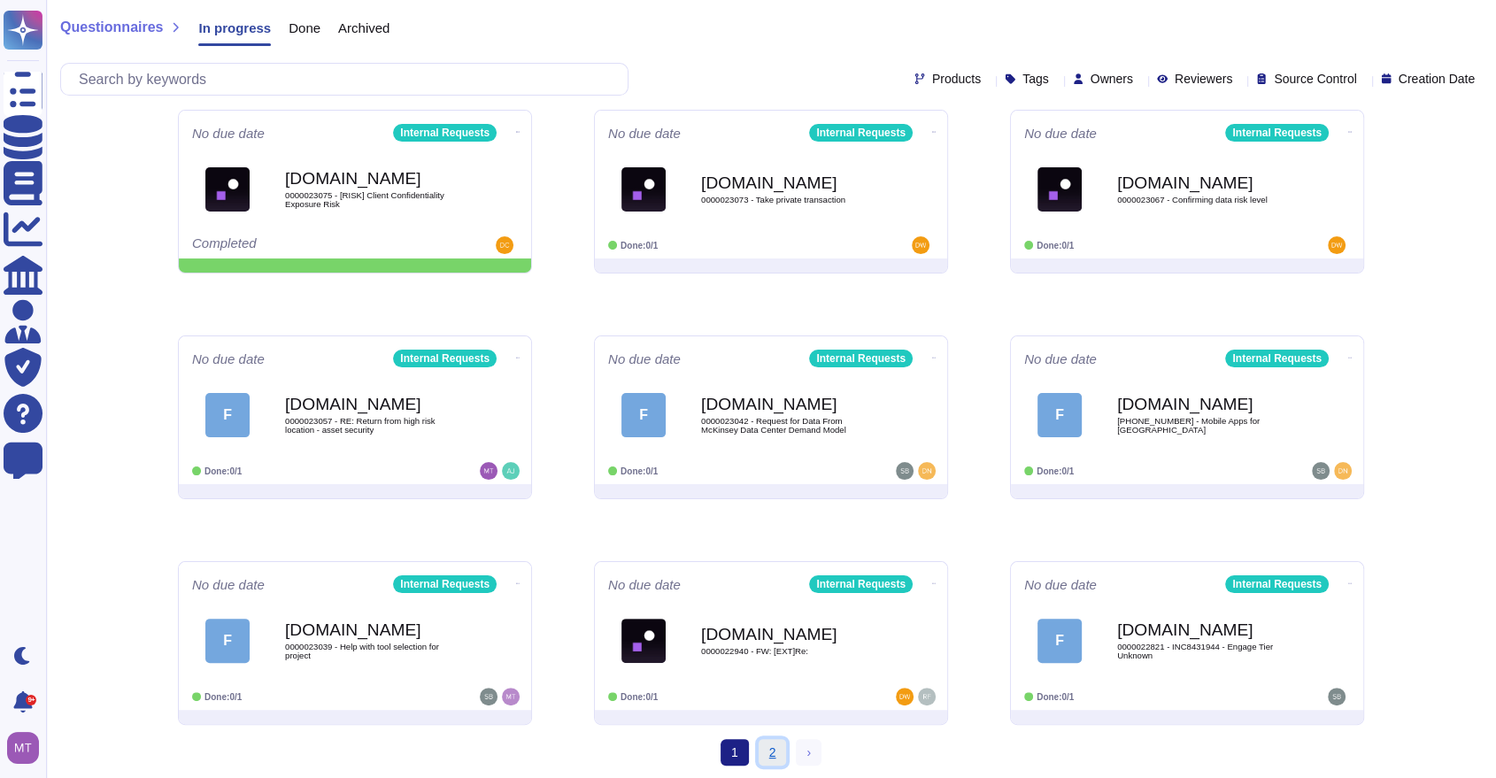
click at [779, 757] on link "2" at bounding box center [773, 752] width 28 height 27
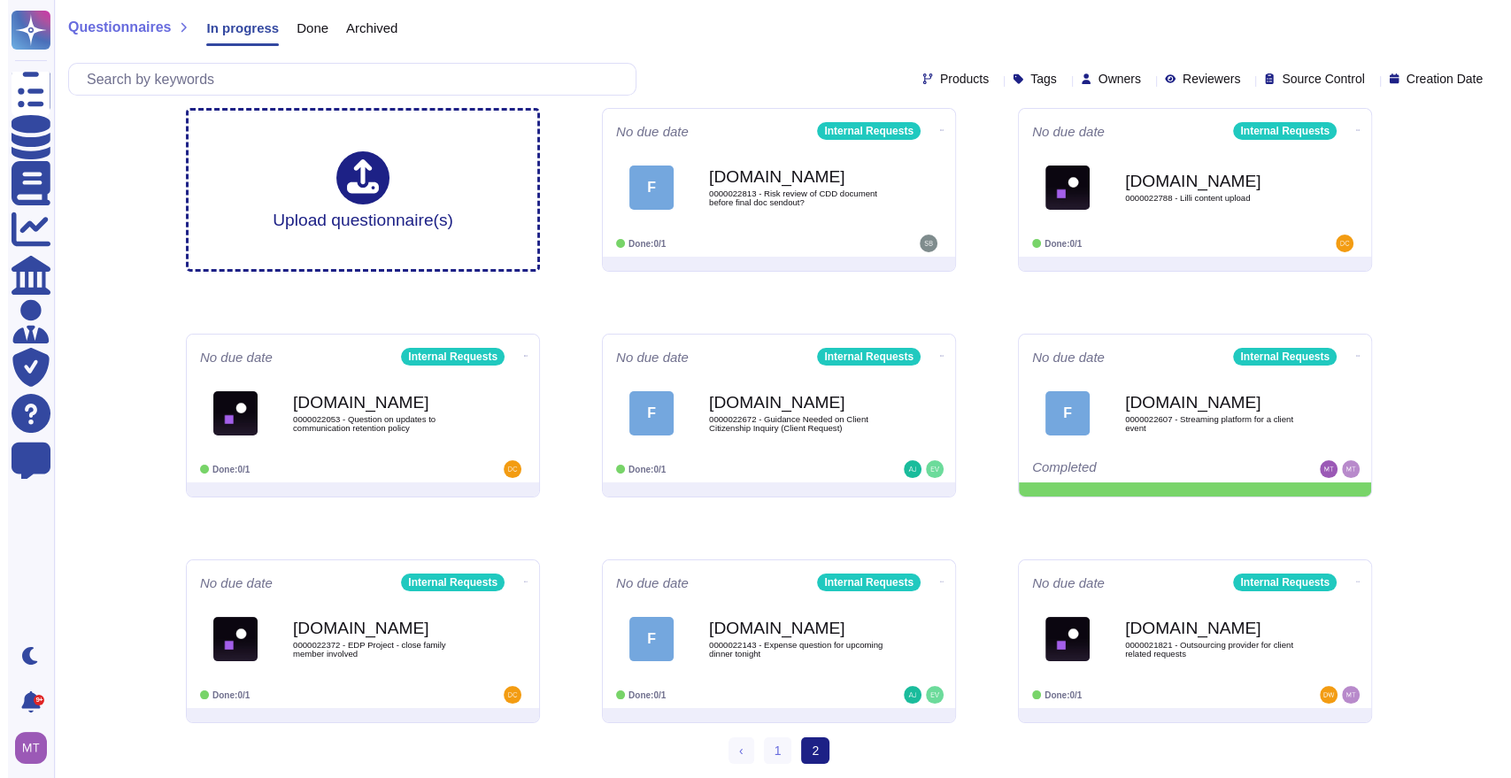
scroll to position [12, 0]
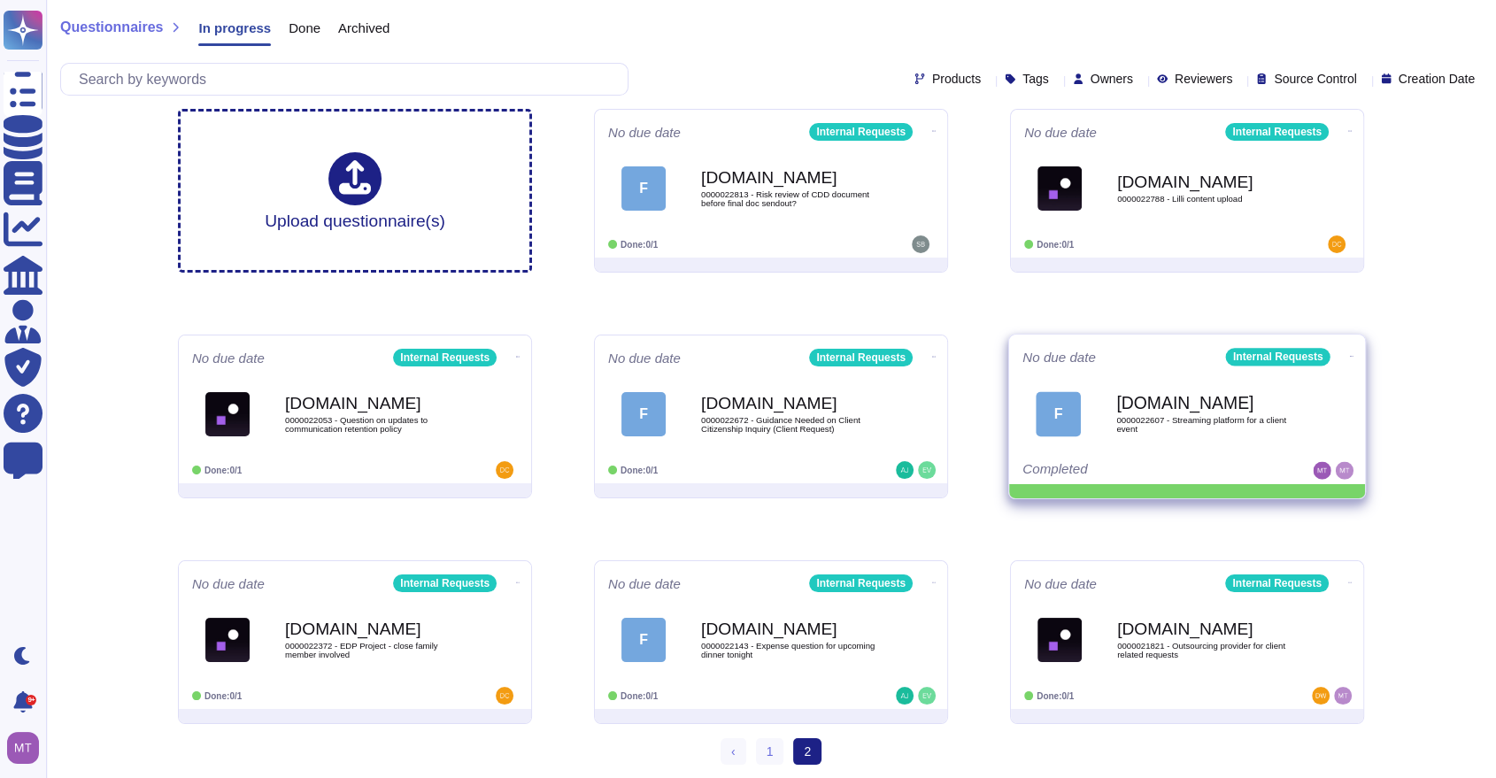
click at [1350, 355] on icon at bounding box center [1352, 356] width 4 height 4
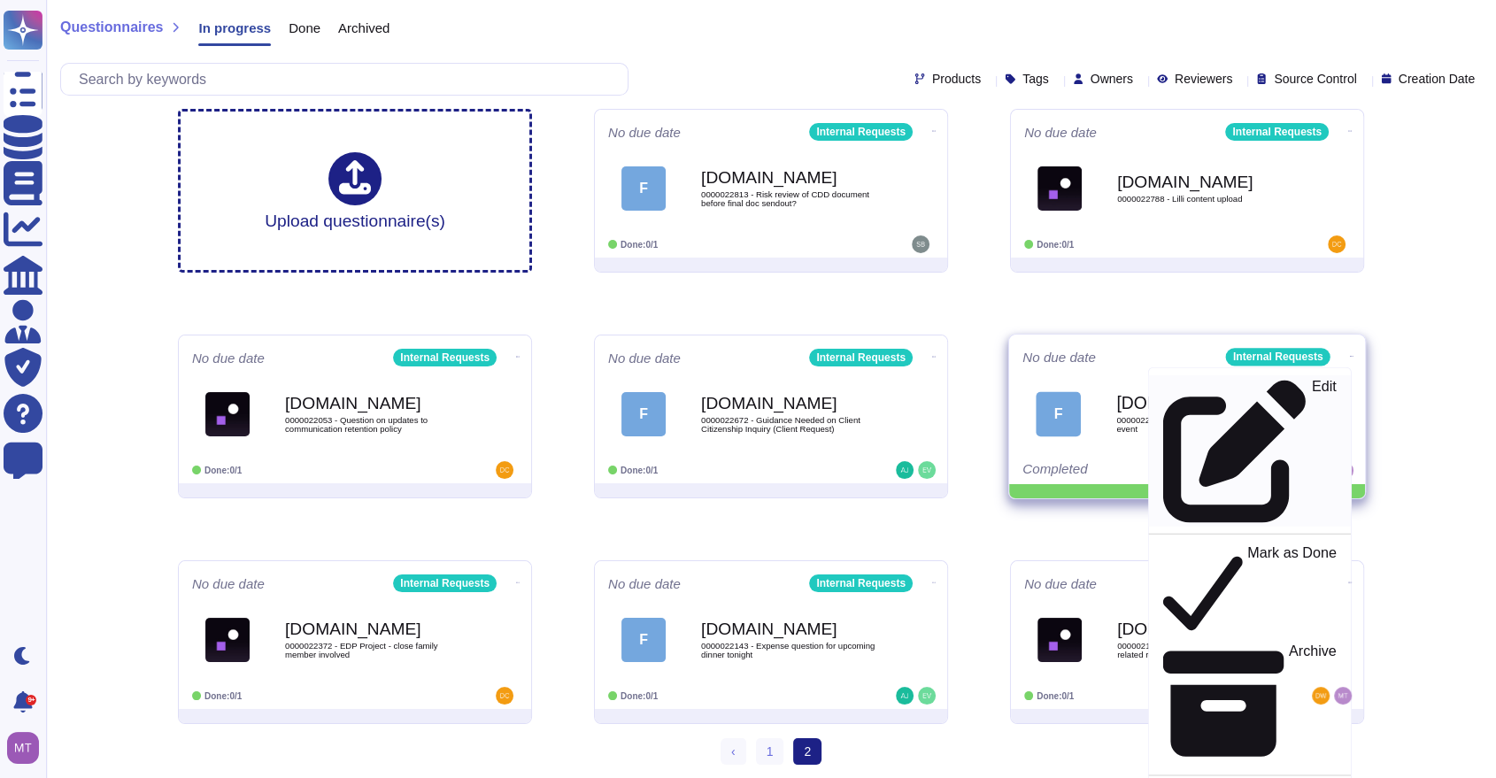
click at [1312, 388] on p "Edit" at bounding box center [1324, 451] width 25 height 143
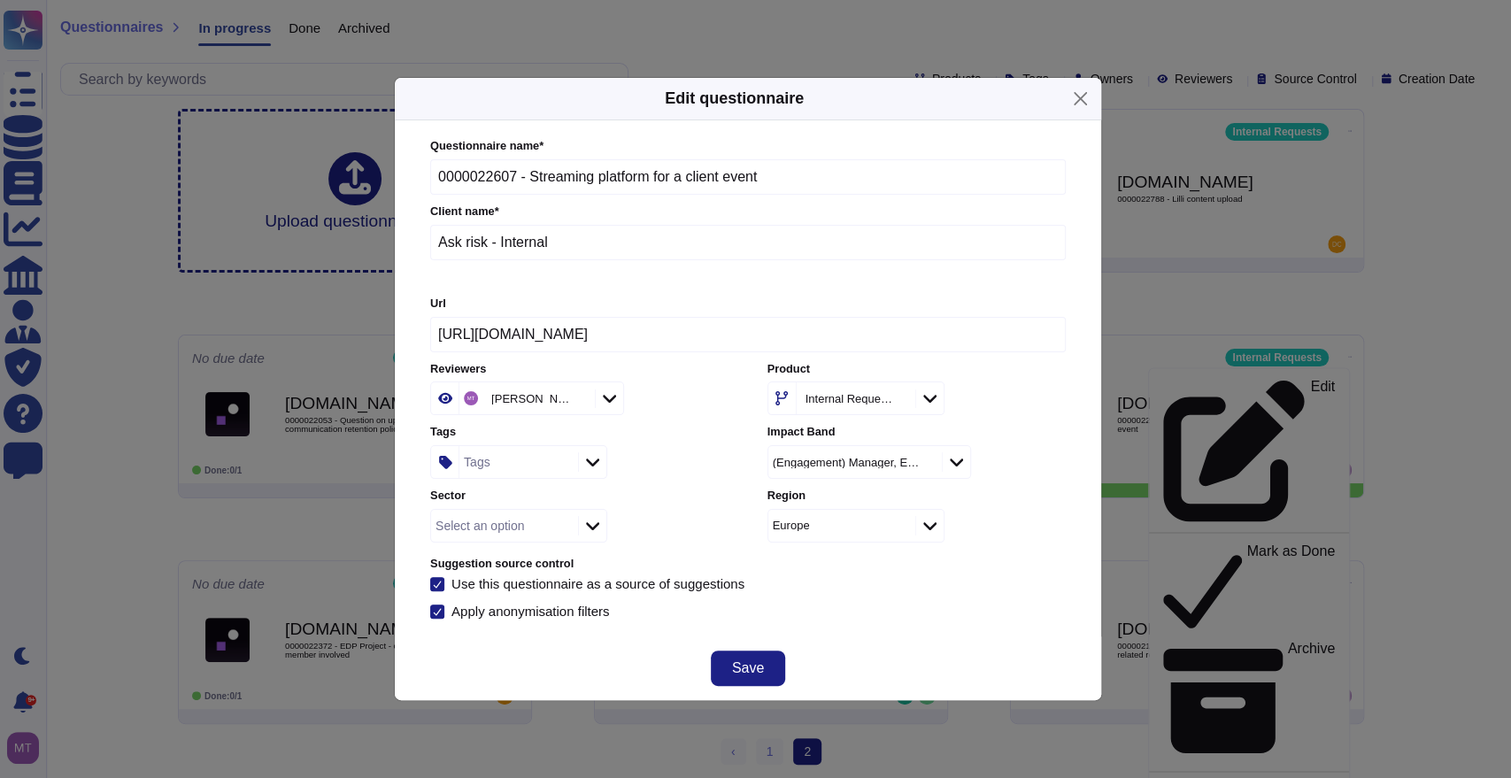
click at [485, 475] on div "Tags" at bounding box center [516, 462] width 114 height 32
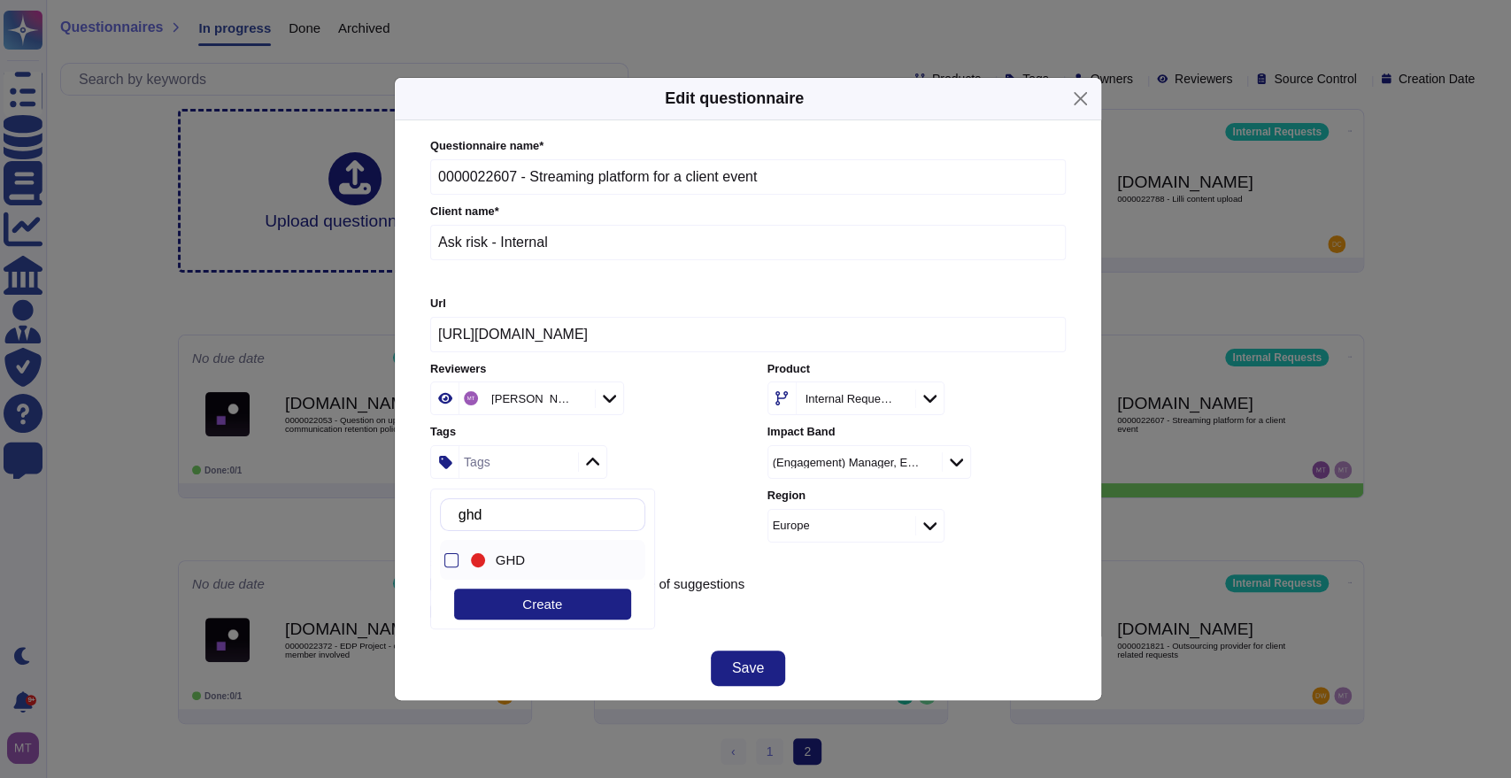
click at [560, 566] on div "GHD" at bounding box center [558, 560] width 124 height 16
drag, startPoint x: 516, startPoint y: 516, endPoint x: 435, endPoint y: 520, distance: 81.5
click at [435, 520] on div "ghd GHD Create" at bounding box center [542, 559] width 225 height 141
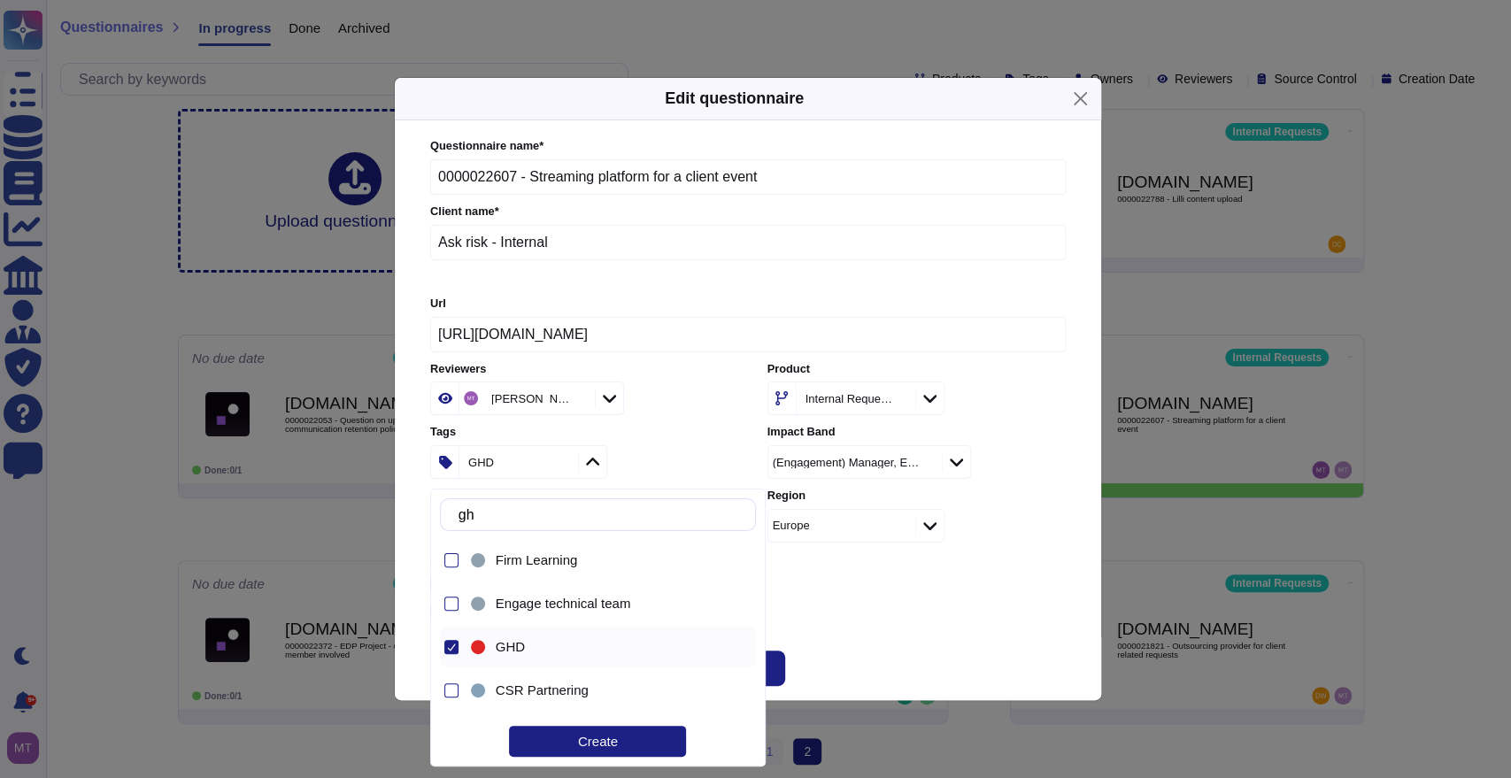
type input "g"
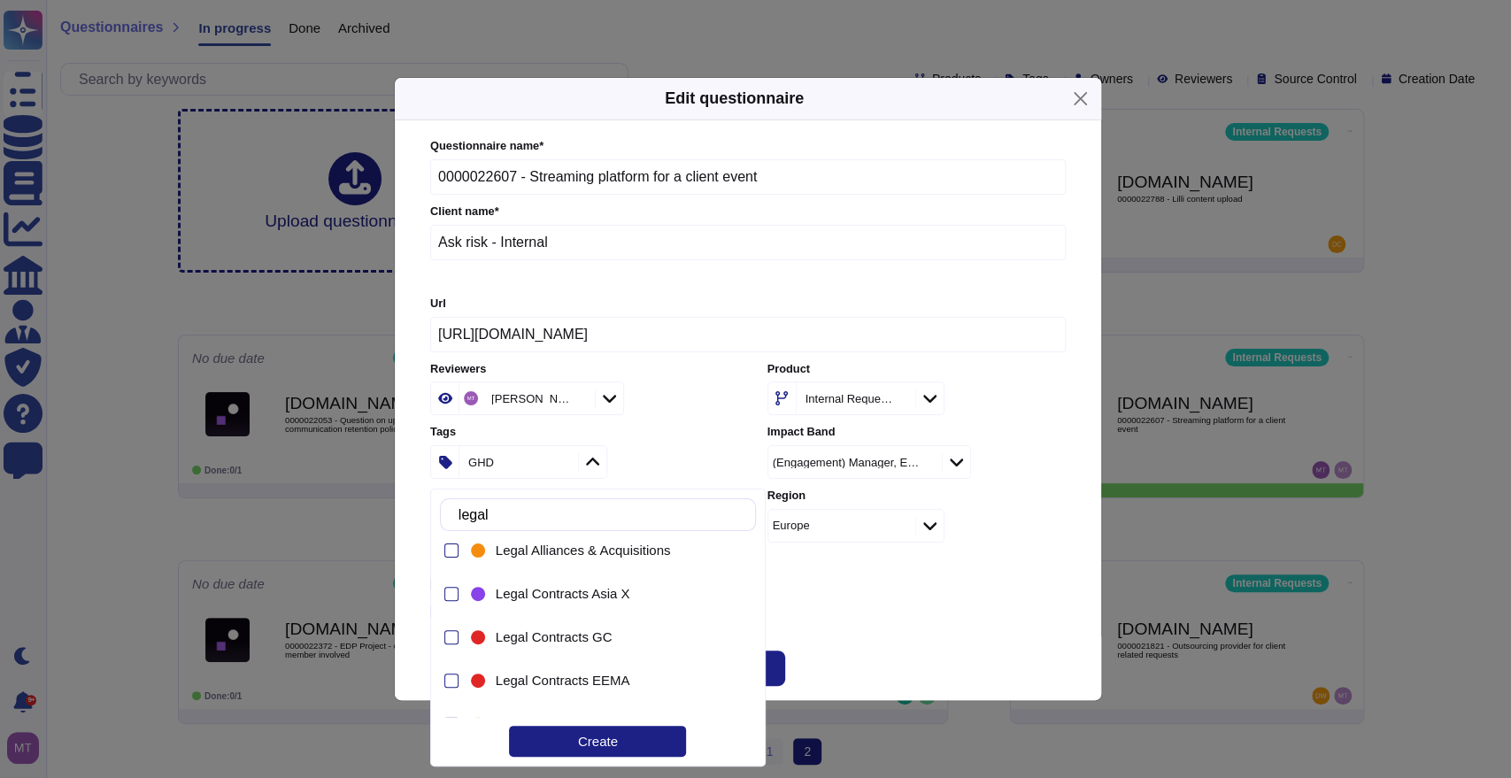
scroll to position [0, 0]
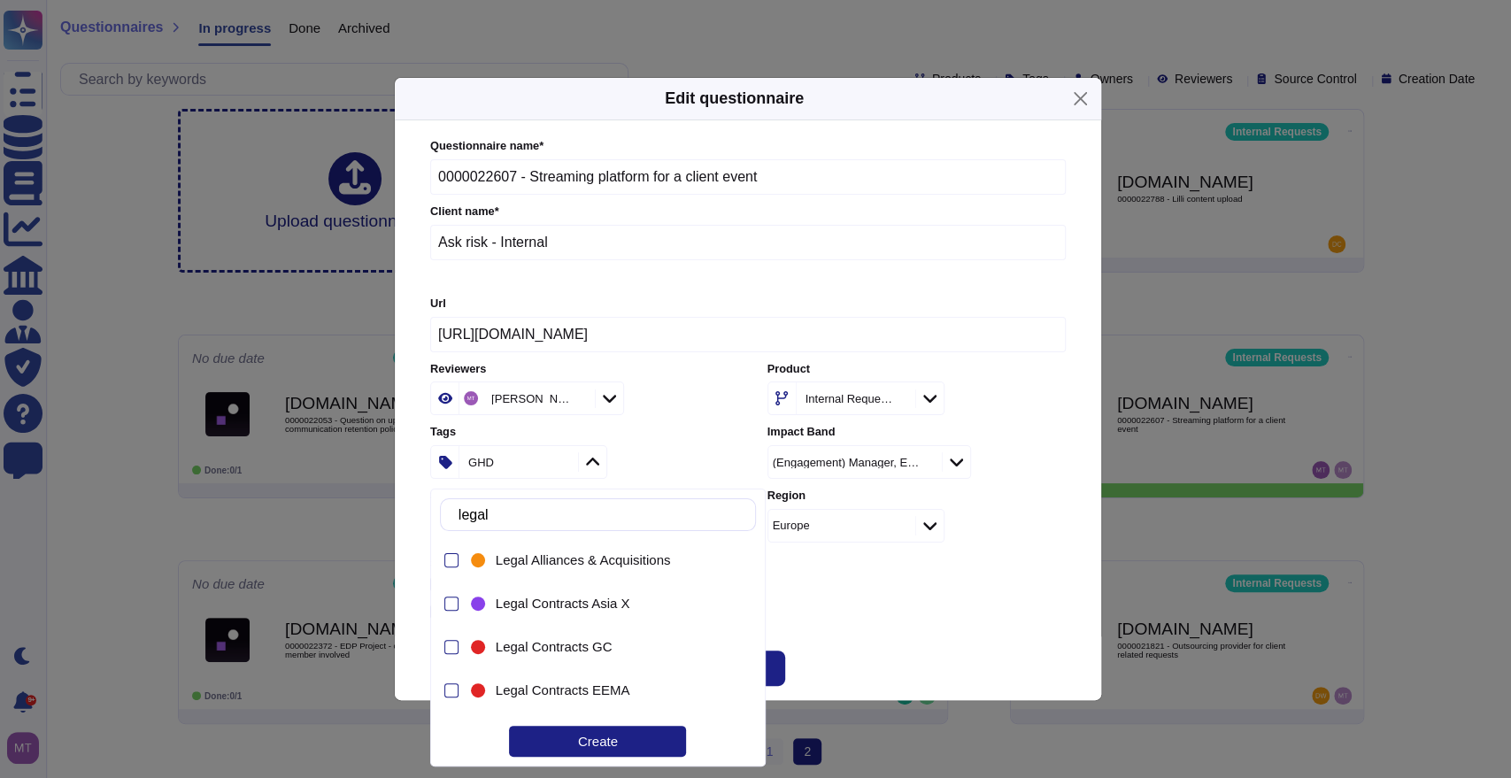
drag, startPoint x: 525, startPoint y: 524, endPoint x: 465, endPoint y: 515, distance: 60.8
click at [465, 515] on div "legal" at bounding box center [598, 514] width 316 height 33
type input "l"
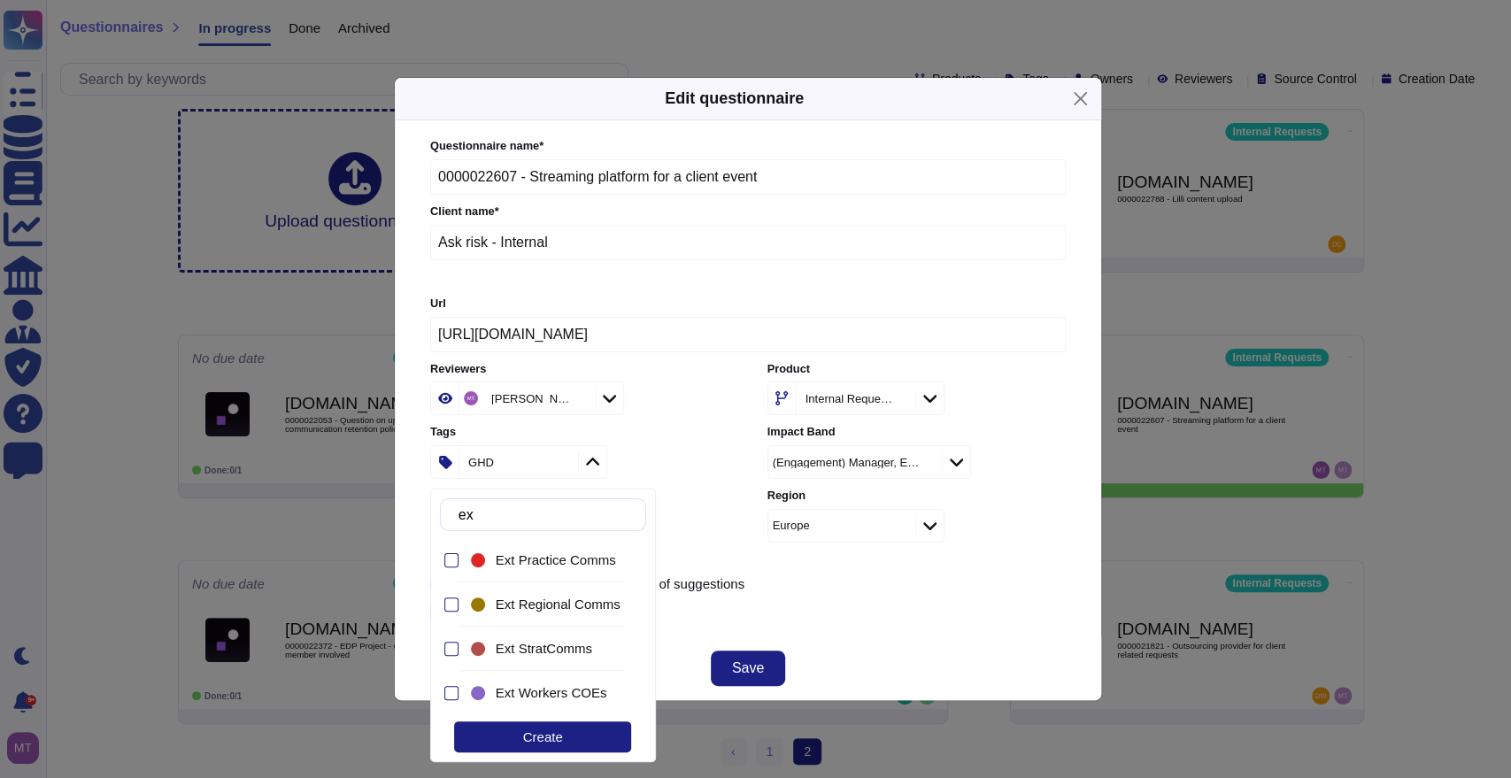
type input "ext"
click at [542, 643] on span "Ext StratComms" at bounding box center [544, 649] width 96 height 16
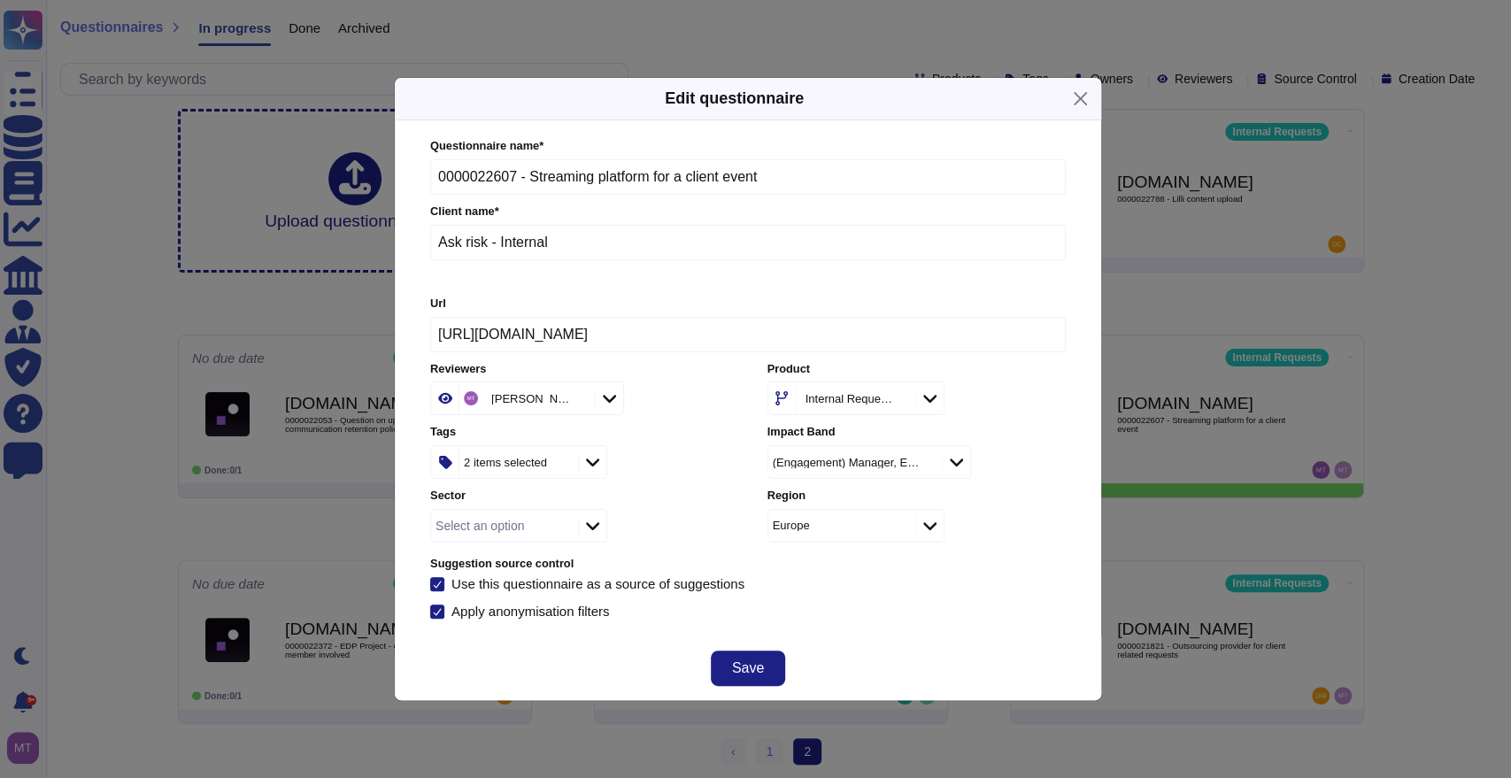
click at [864, 663] on div "Save" at bounding box center [748, 668] width 706 height 64
click at [738, 668] on span "Save" at bounding box center [748, 668] width 32 height 14
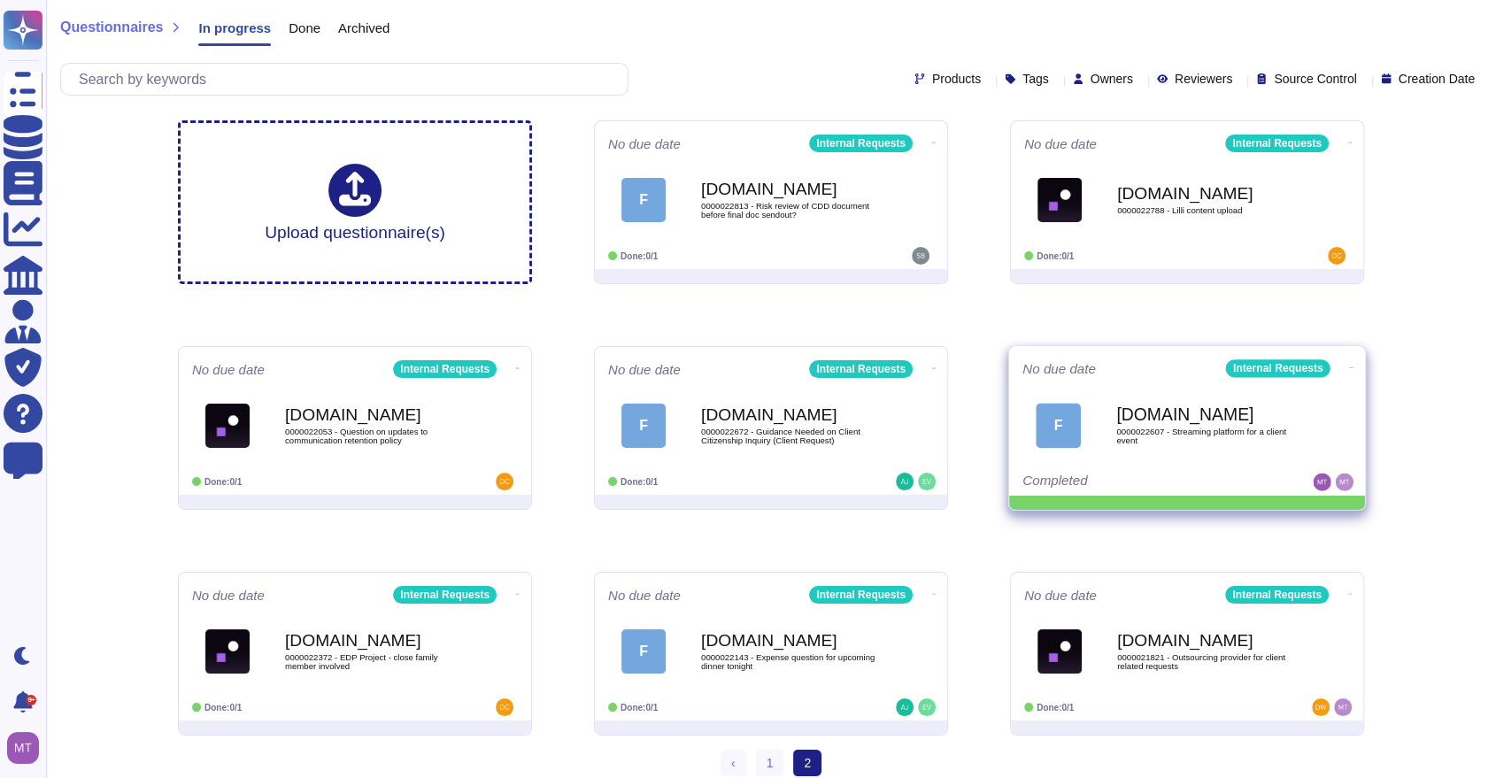
click at [1350, 366] on icon at bounding box center [1352, 368] width 4 height 4
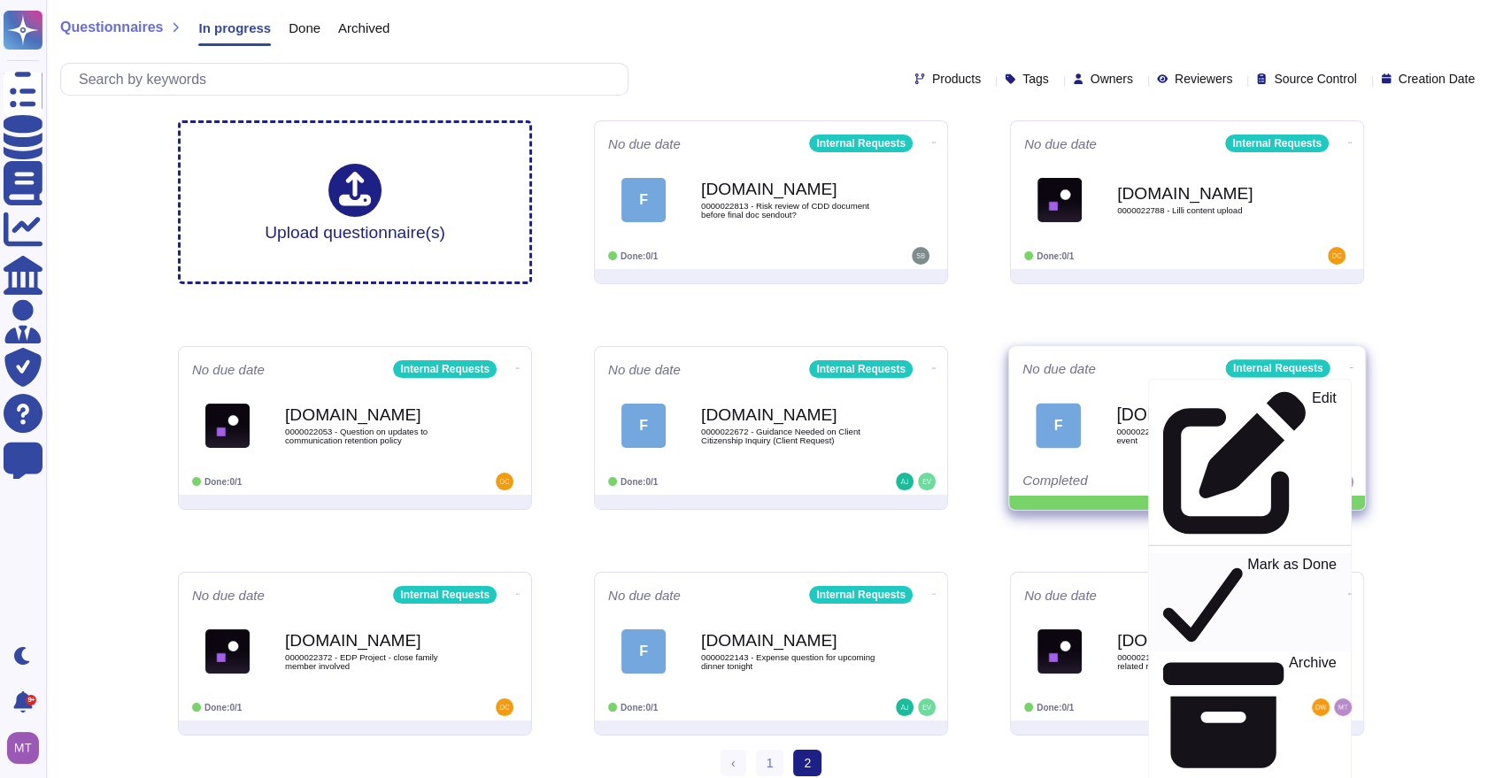
click at [1253, 558] on p "Mark as Done" at bounding box center [1291, 603] width 89 height 90
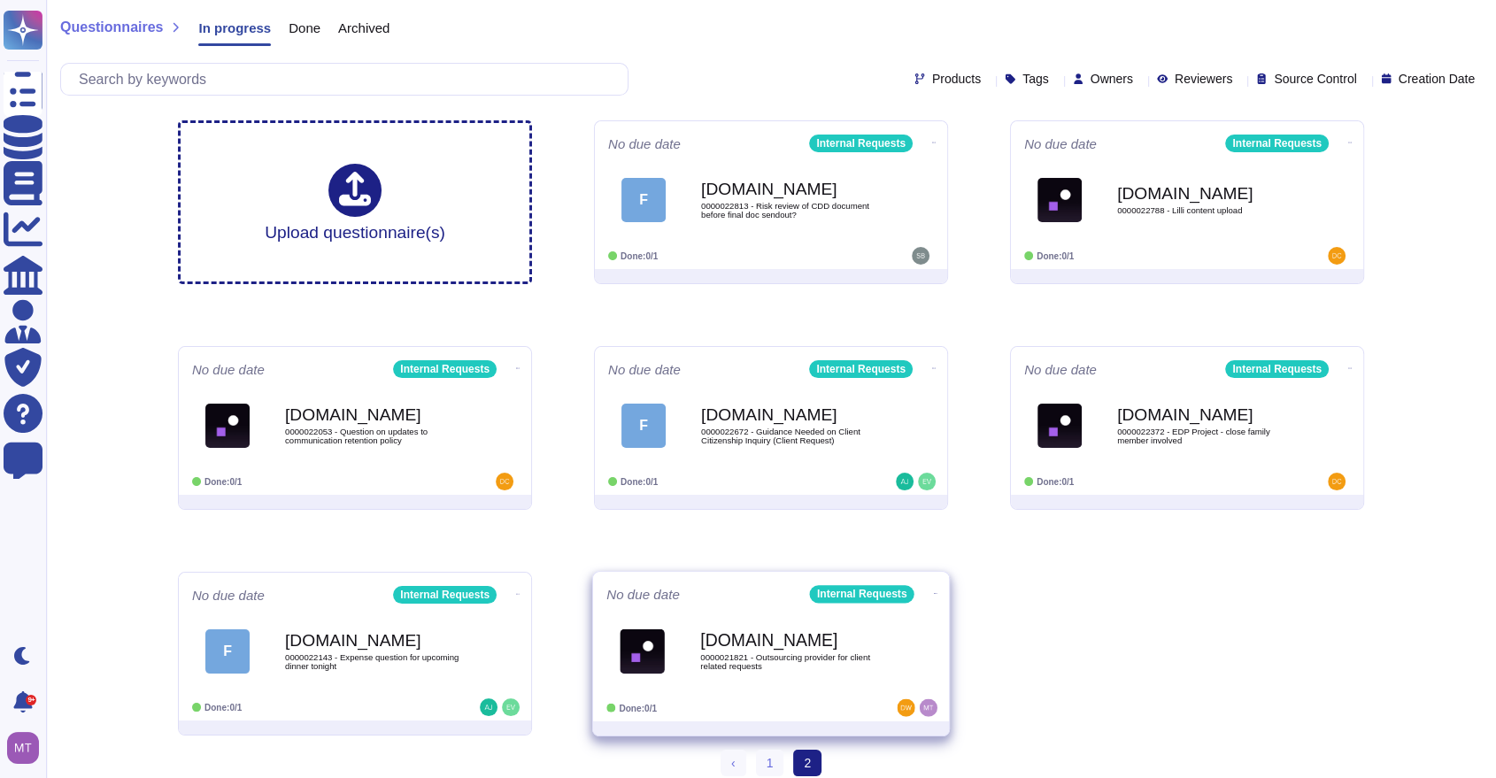
click at [878, 648] on div "[DOMAIN_NAME] 0000021821 - Outsourcing provider for client related requests" at bounding box center [789, 651] width 179 height 72
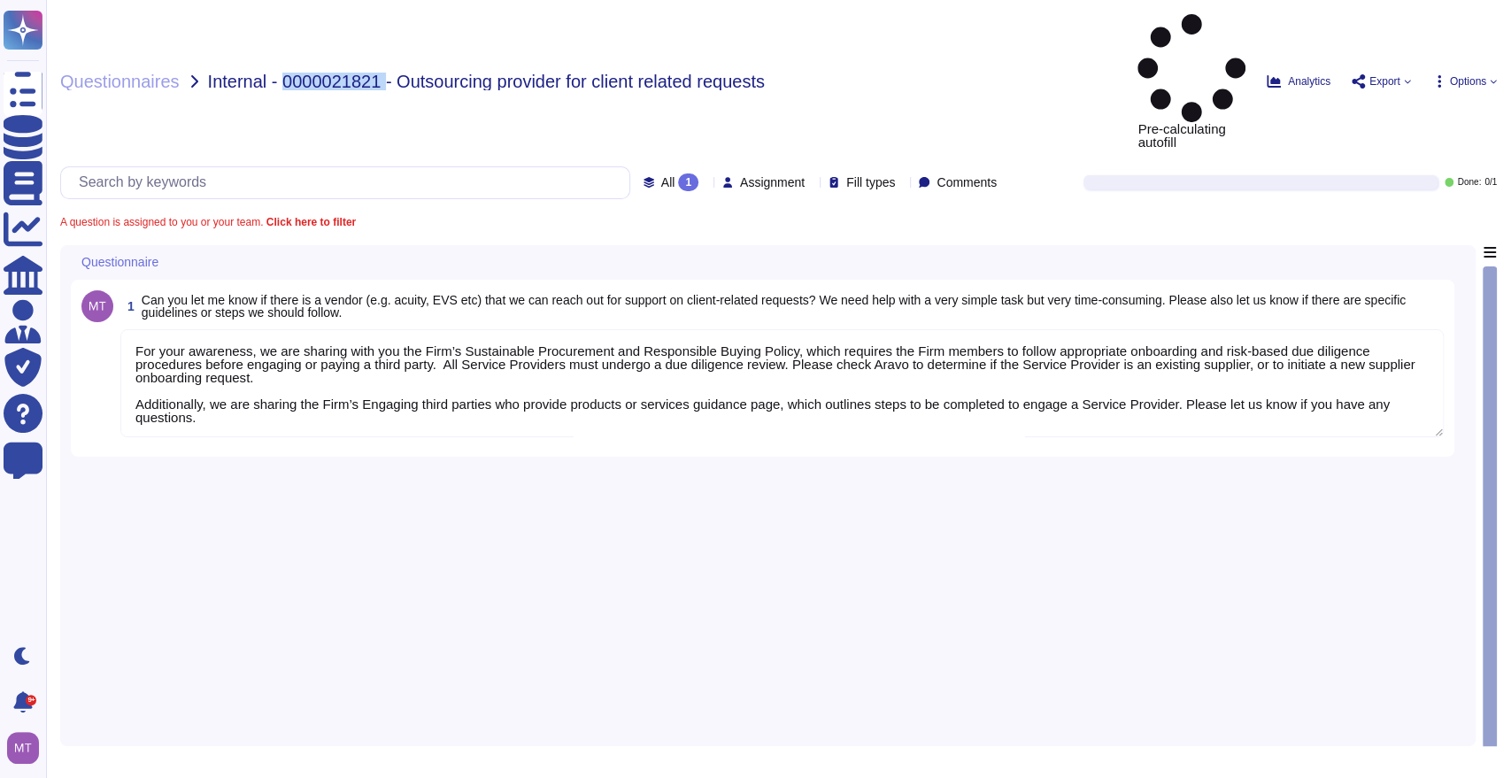
drag, startPoint x: 381, startPoint y: 28, endPoint x: 282, endPoint y: 19, distance: 98.6
click at [282, 73] on span "Internal - 0000021821 - Outsourcing provider for client related requests" at bounding box center [486, 82] width 557 height 18
copy span "0000021821"
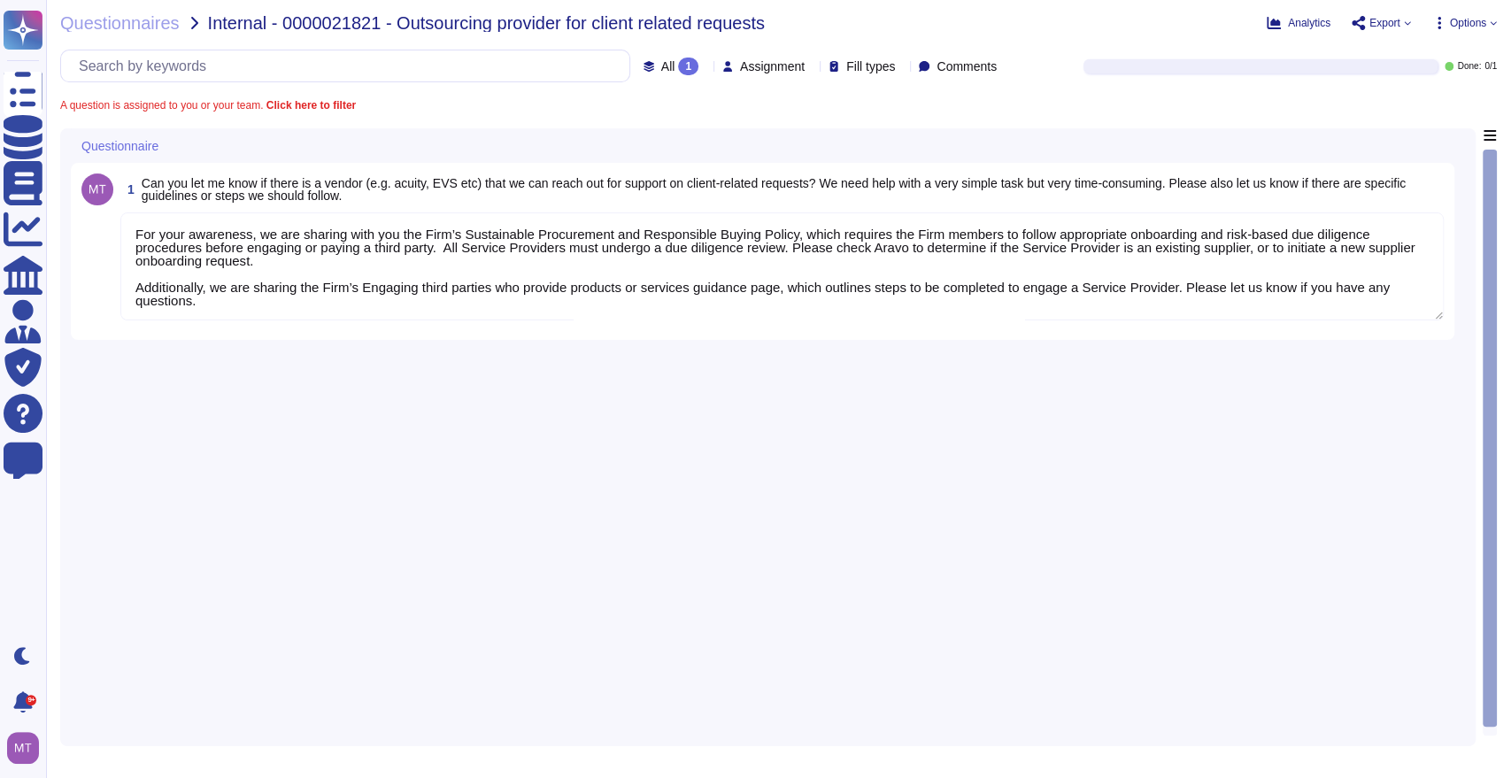
click at [360, 327] on div "1 Can you let me know if there is a vendor (e.g. acuity, EVS etc) that we can r…" at bounding box center [762, 251] width 1362 height 156
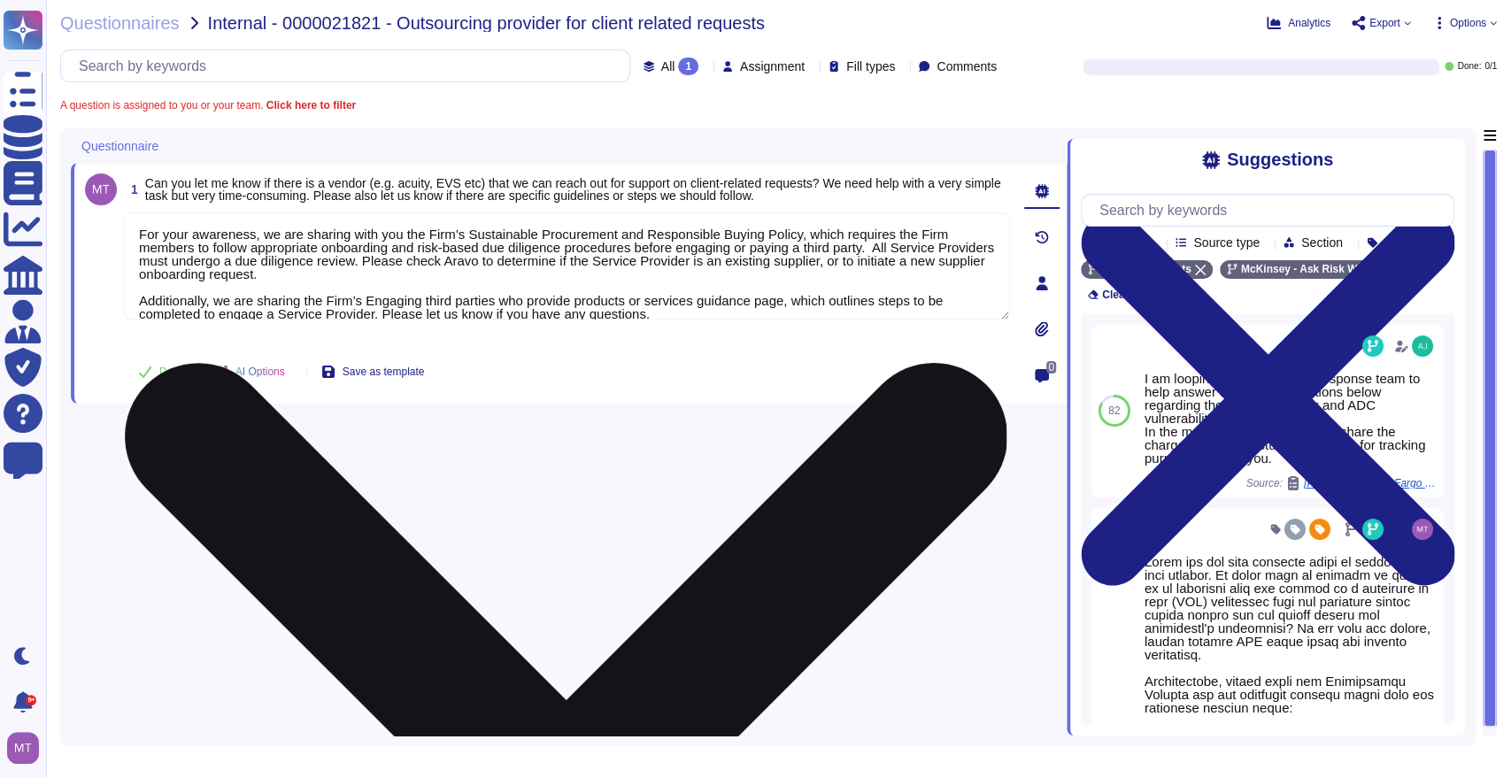
paste textarea
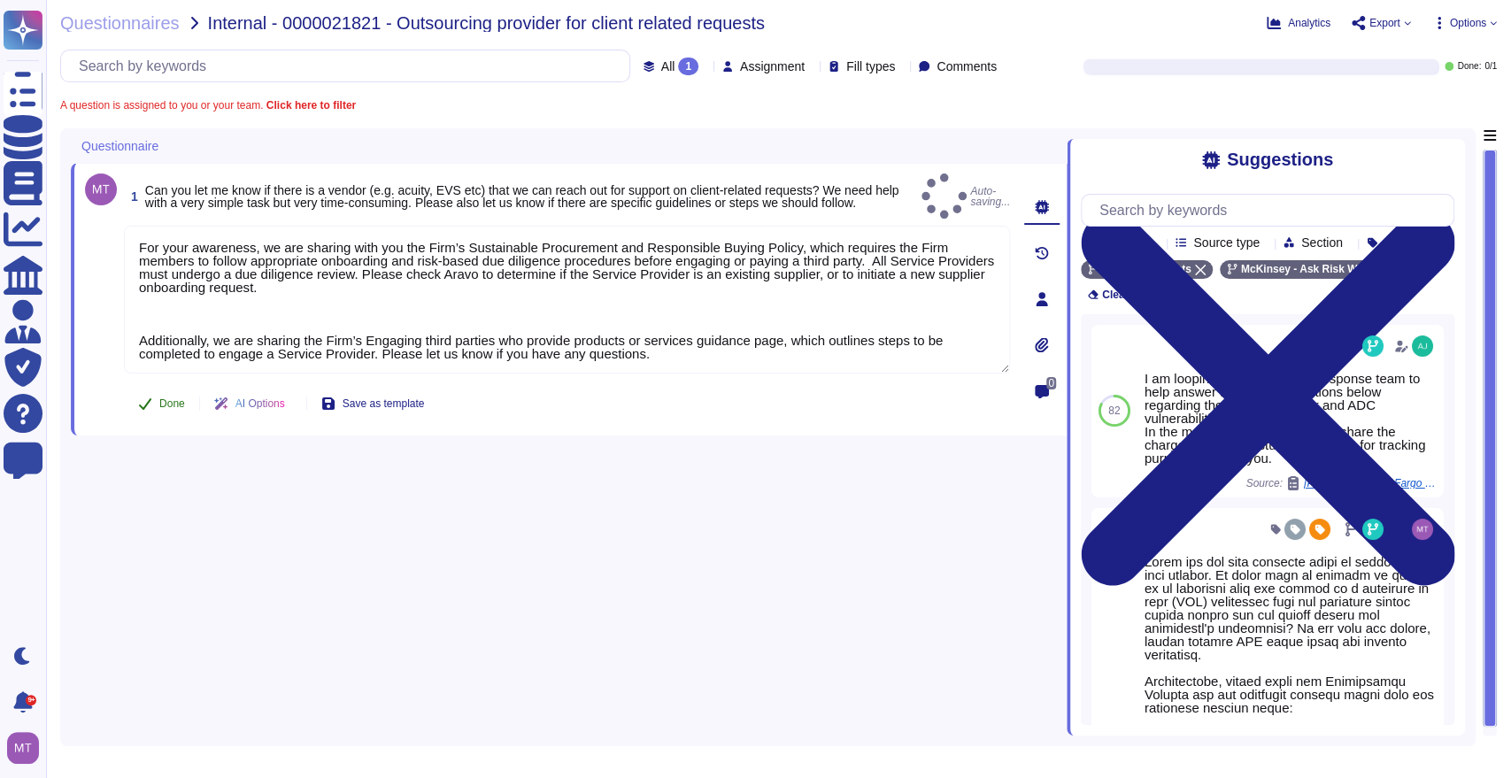
type textarea "For your awareness, we are sharing with you the Firm’s Sustainable Procurement …"
click at [170, 398] on span "Done" at bounding box center [172, 403] width 26 height 11
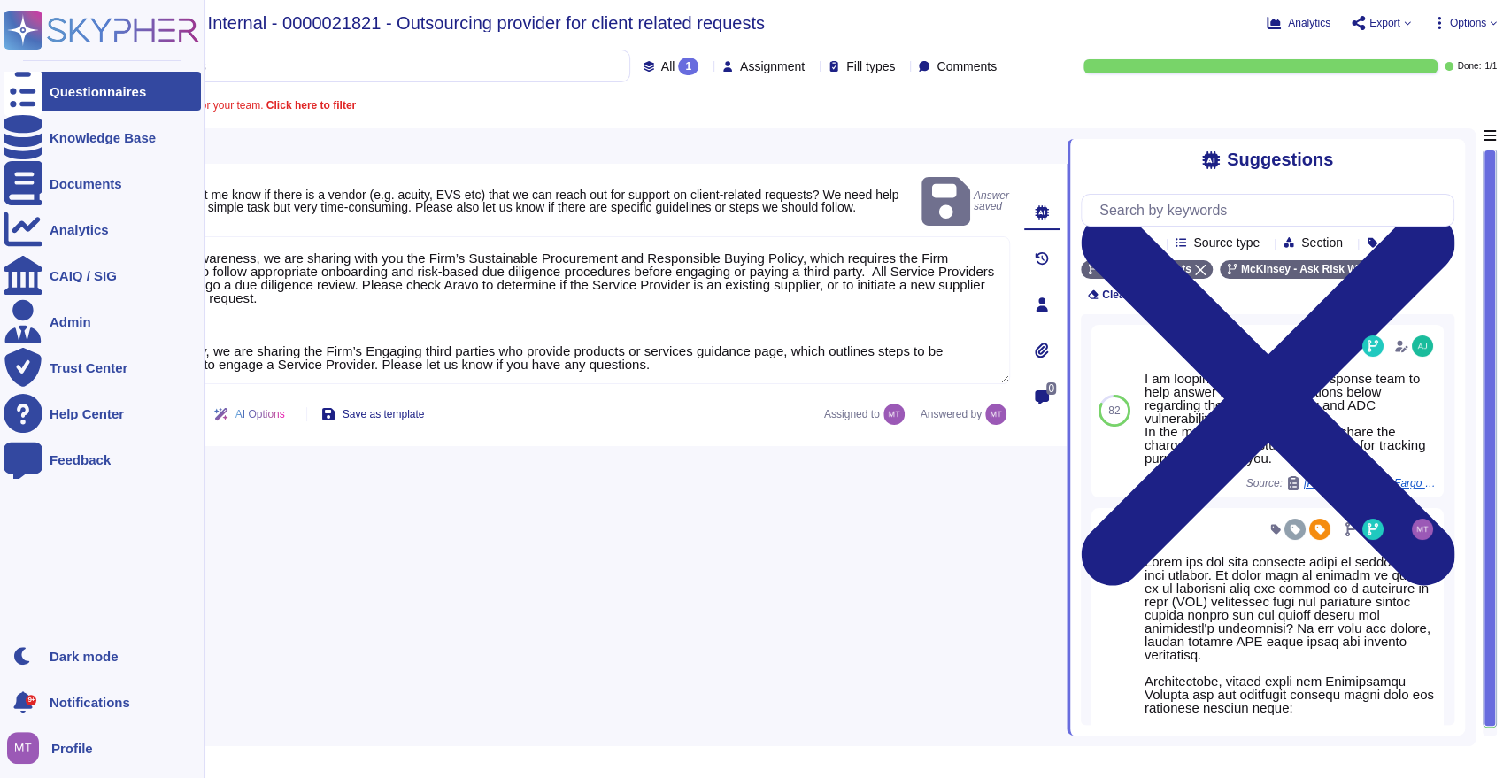
click at [50, 90] on div "Questionnaires" at bounding box center [98, 91] width 96 height 13
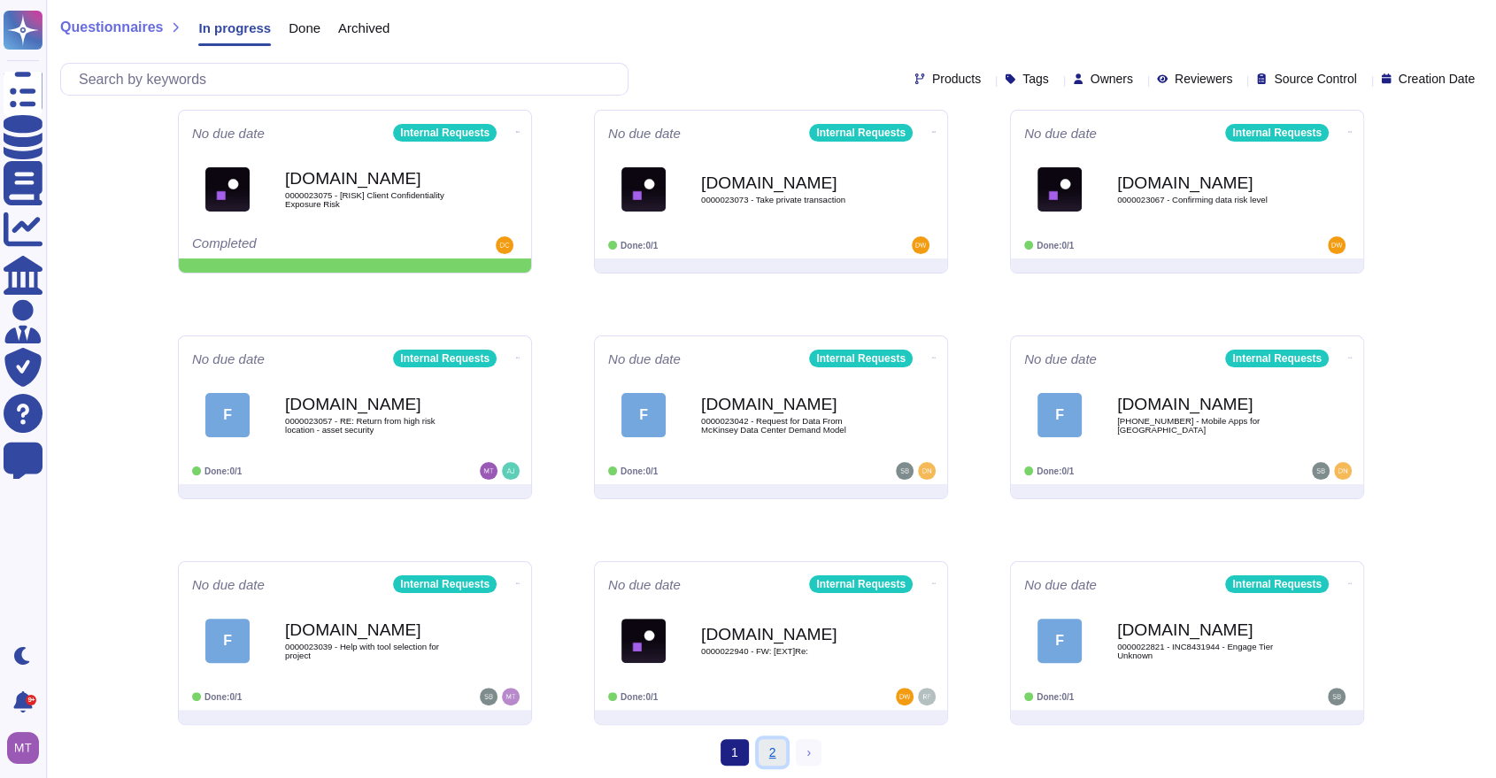
click at [778, 757] on link "2" at bounding box center [773, 752] width 28 height 27
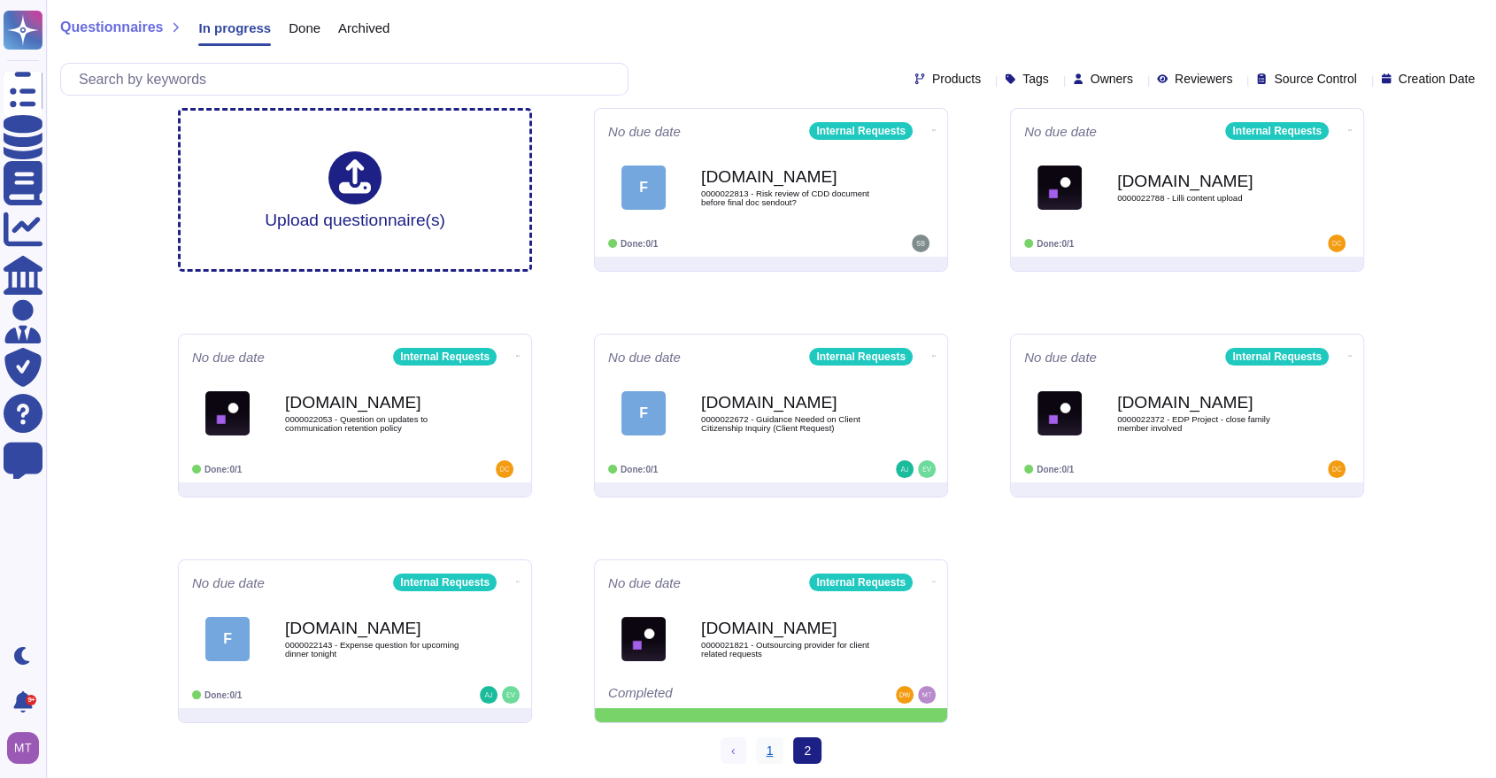
scroll to position [12, 0]
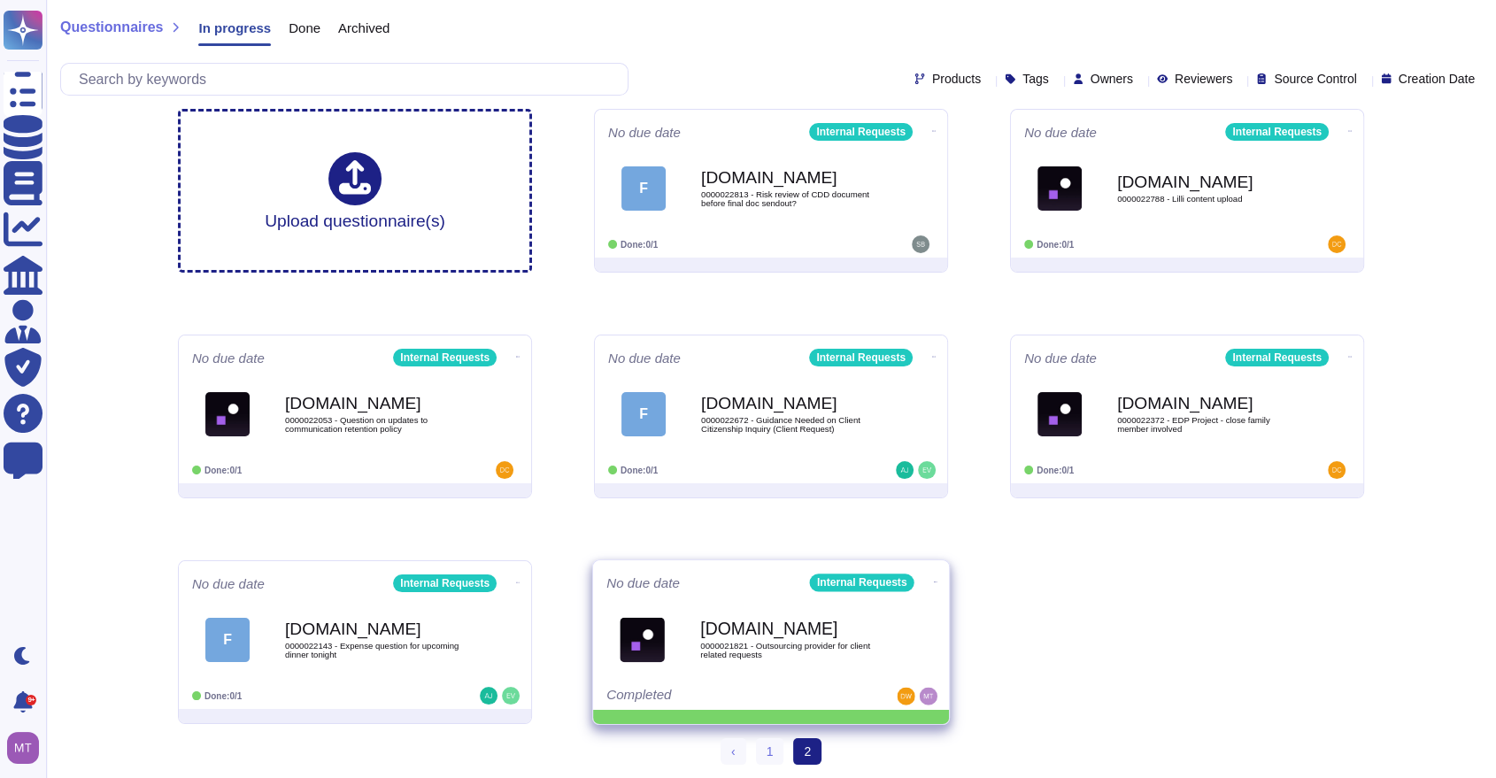
click at [932, 571] on span at bounding box center [935, 580] width 7 height 19
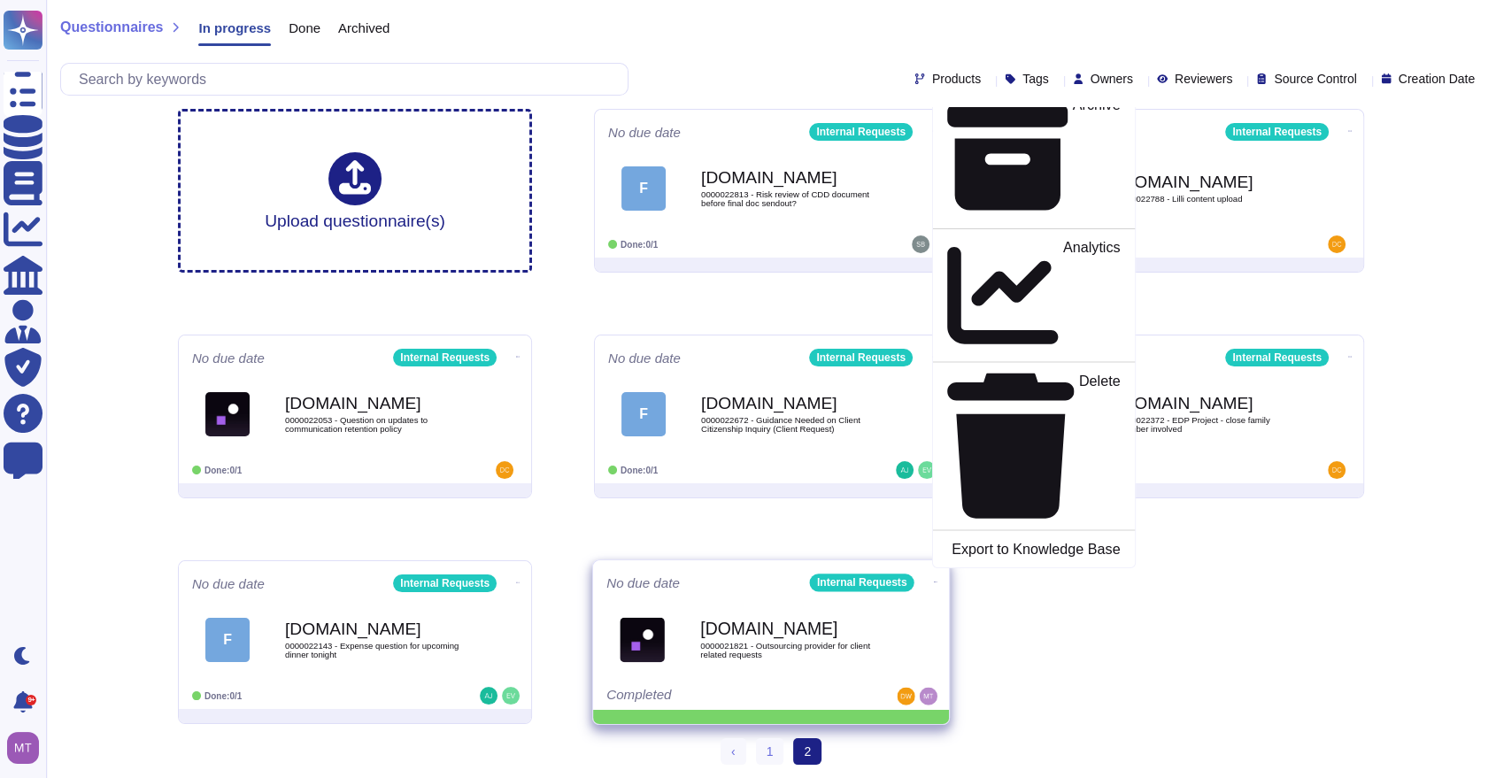
click at [1031, 89] on p "Mark as Done" at bounding box center [1075, 44] width 89 height 90
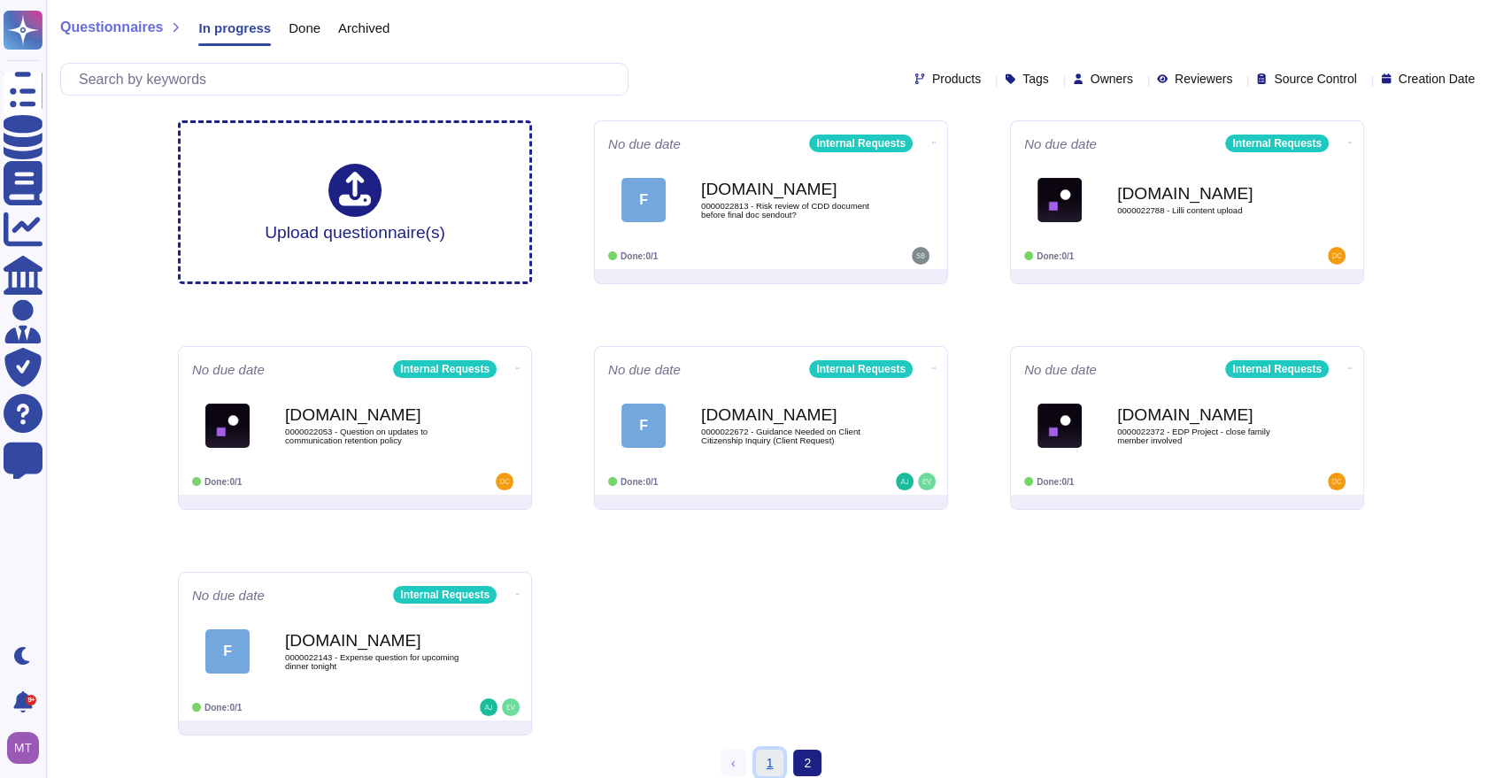
click at [767, 758] on link "1" at bounding box center [770, 763] width 28 height 27
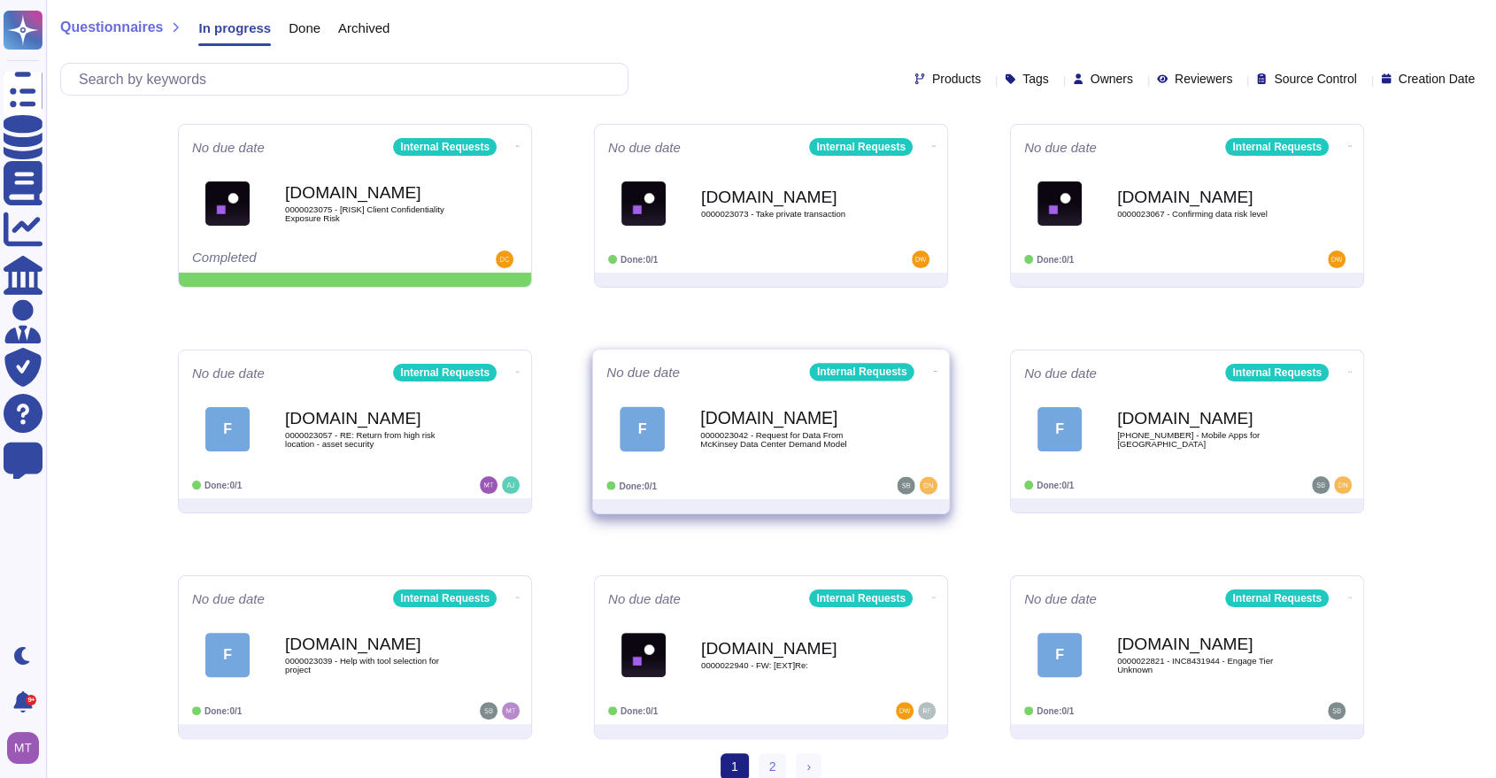
scroll to position [236, 0]
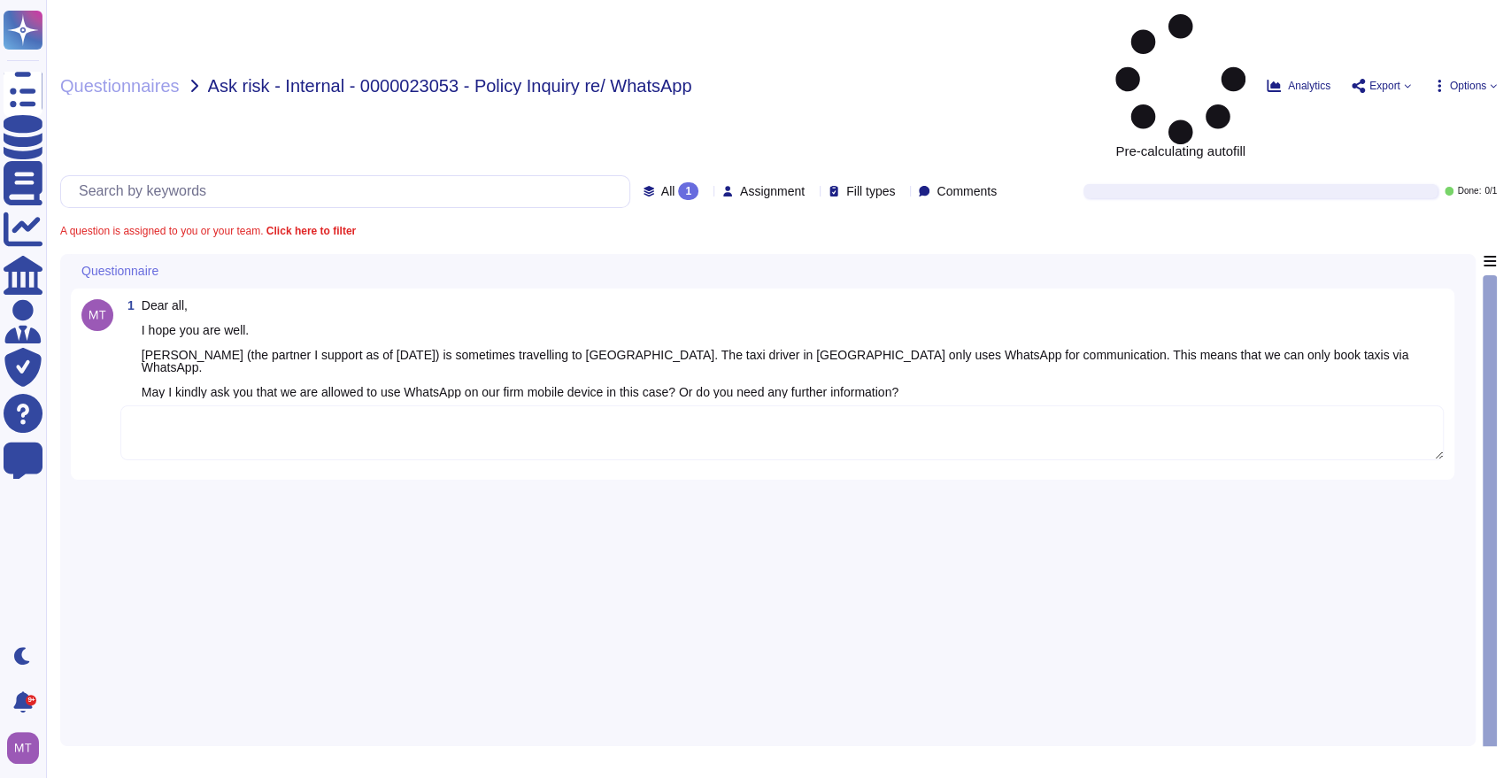
click at [326, 405] on textarea at bounding box center [781, 432] width 1323 height 55
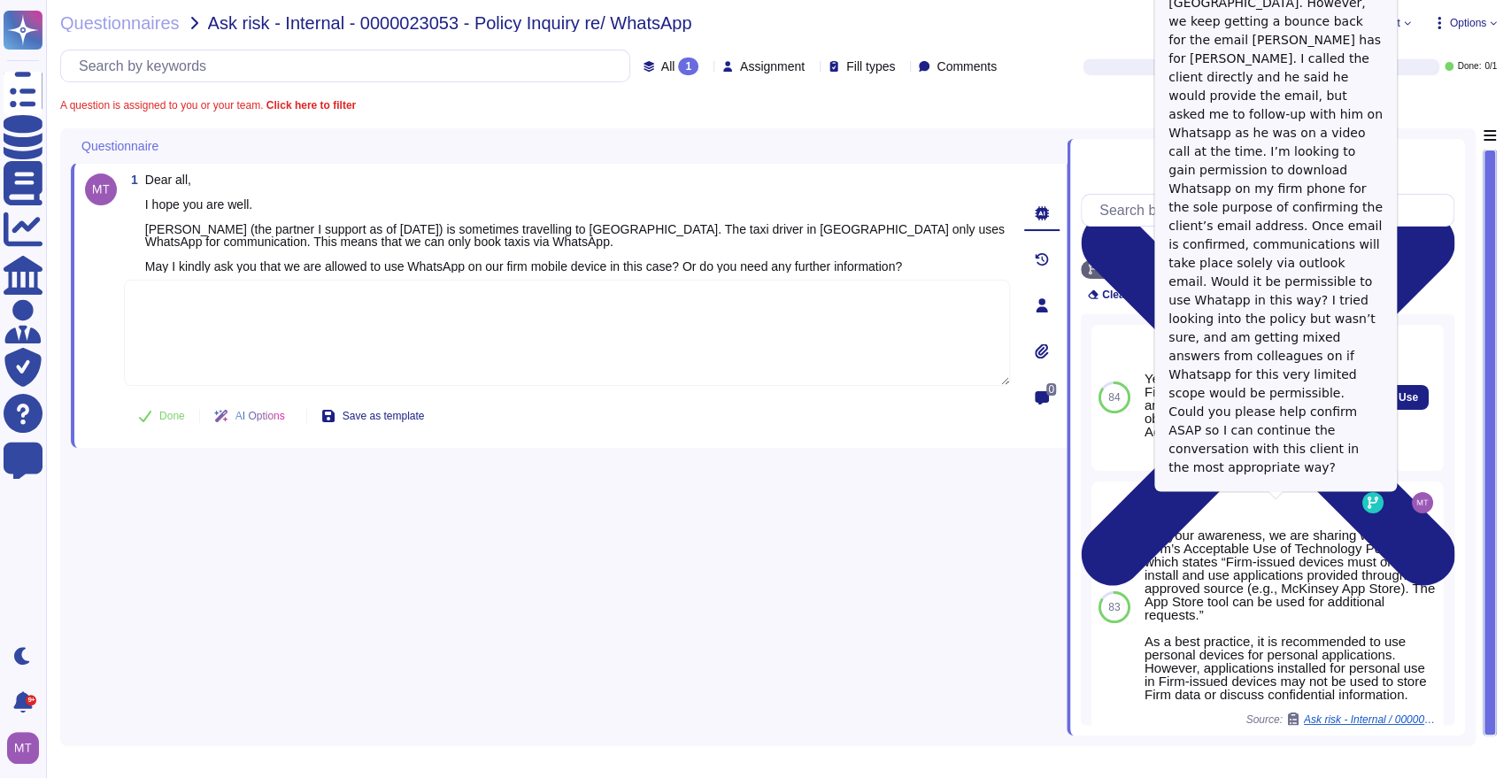
click at [1307, 462] on span "N/A / 0000021807 - Asking a Risk Q - Whatapp to request client email" at bounding box center [1299, 456] width 133 height 11
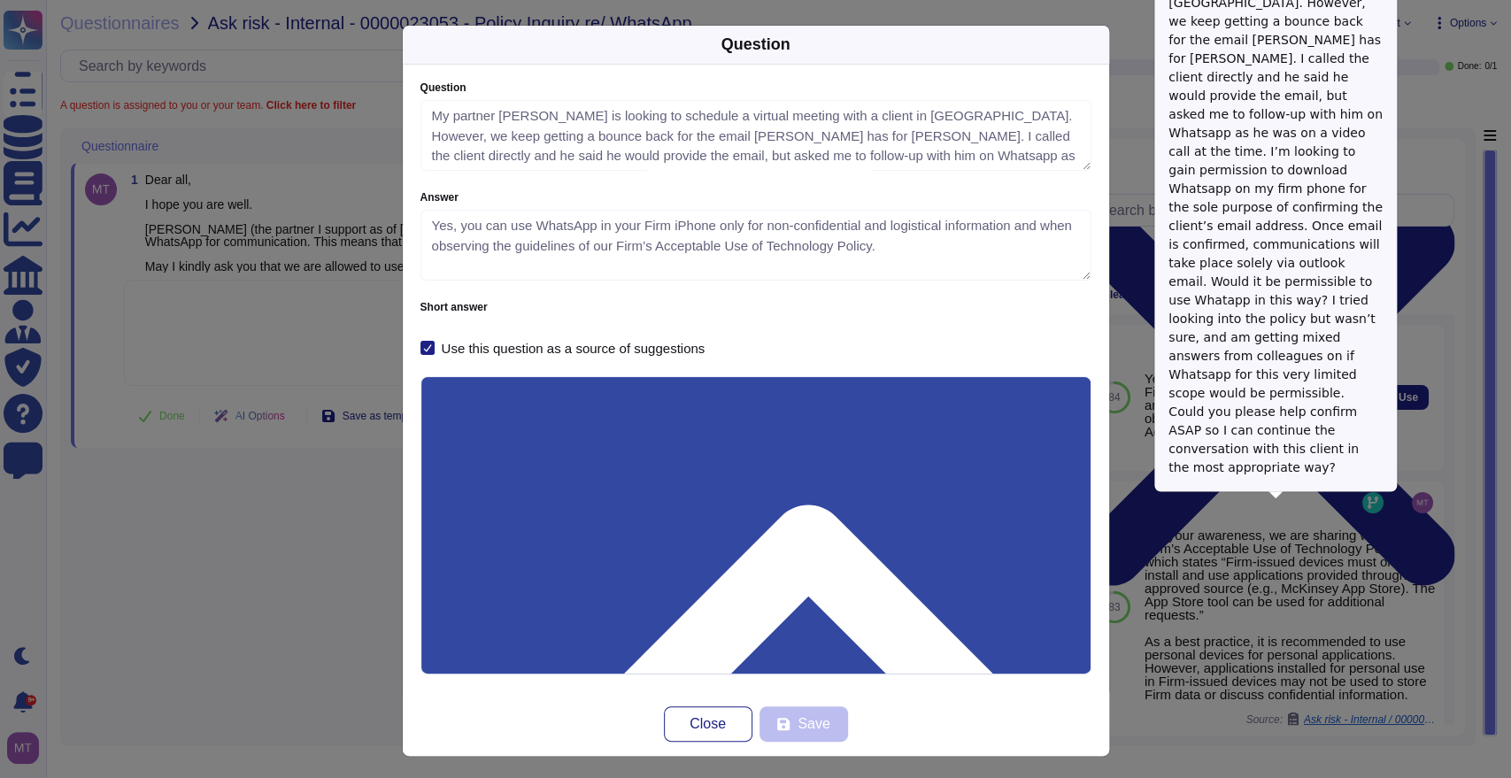
type textarea "My partner Sriram Sekar is looking to schedule a virtual meeting with a client …"
type textarea "Yes, you can use WhatsApp in your Firm iPhone only for non-confidential and log…"
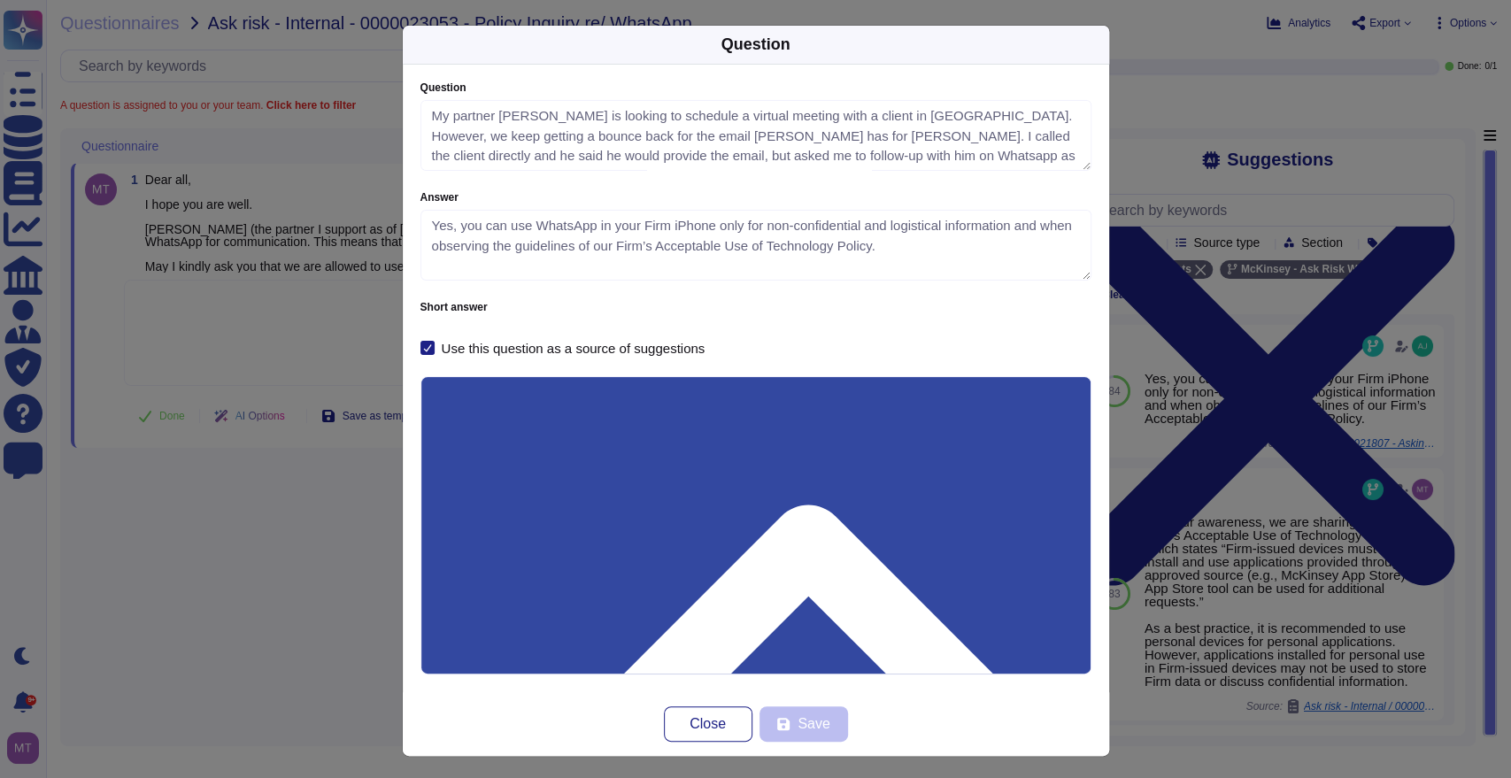
drag, startPoint x: 512, startPoint y: 473, endPoint x: 425, endPoint y: 466, distance: 87.9
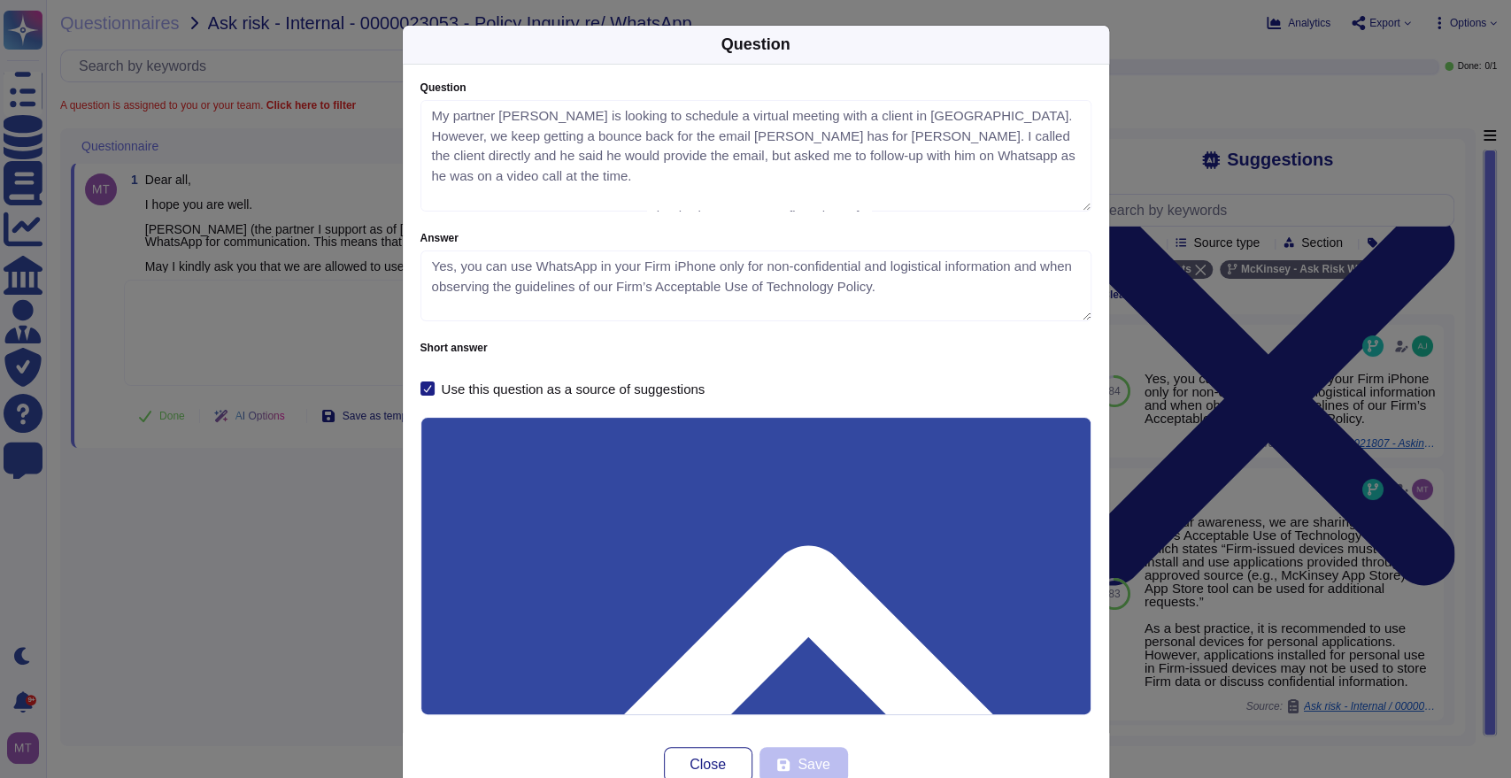
drag, startPoint x: 1076, startPoint y: 168, endPoint x: 1063, endPoint y: 210, distance: 43.7
click at [1063, 210] on textarea "My partner Sriram Sekar is looking to schedule a virtual meeting with a client …" at bounding box center [755, 156] width 671 height 112
click at [312, 554] on div "Question Question My partner Sriram Sekar is looking to schedule a virtual meet…" at bounding box center [755, 389] width 1511 height 778
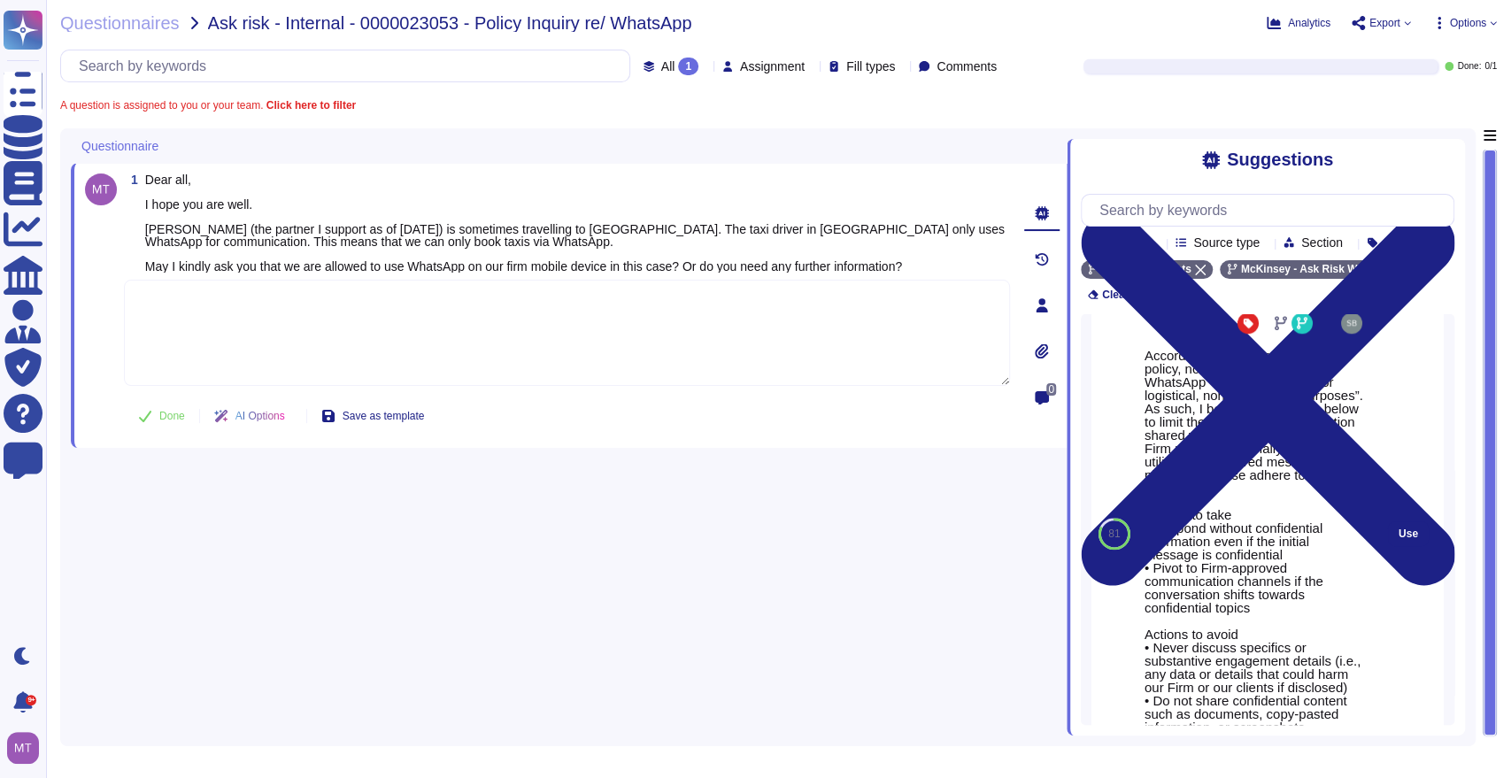
scroll to position [1165, 0]
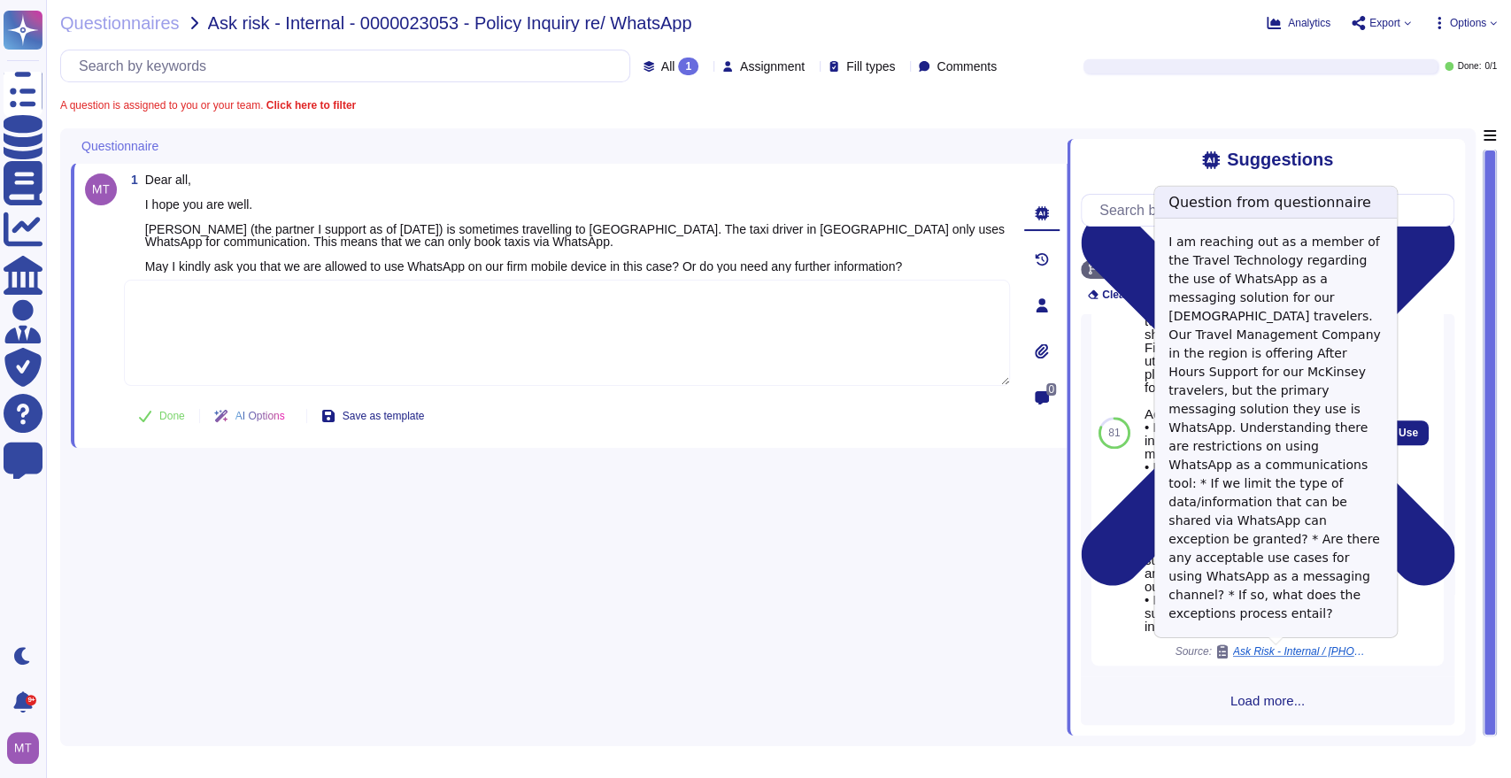
click at [1282, 652] on span "Ask Risk - Internal / 0000021158 - RE: WhatsApp for Travel Support in Brazil" at bounding box center [1299, 651] width 133 height 11
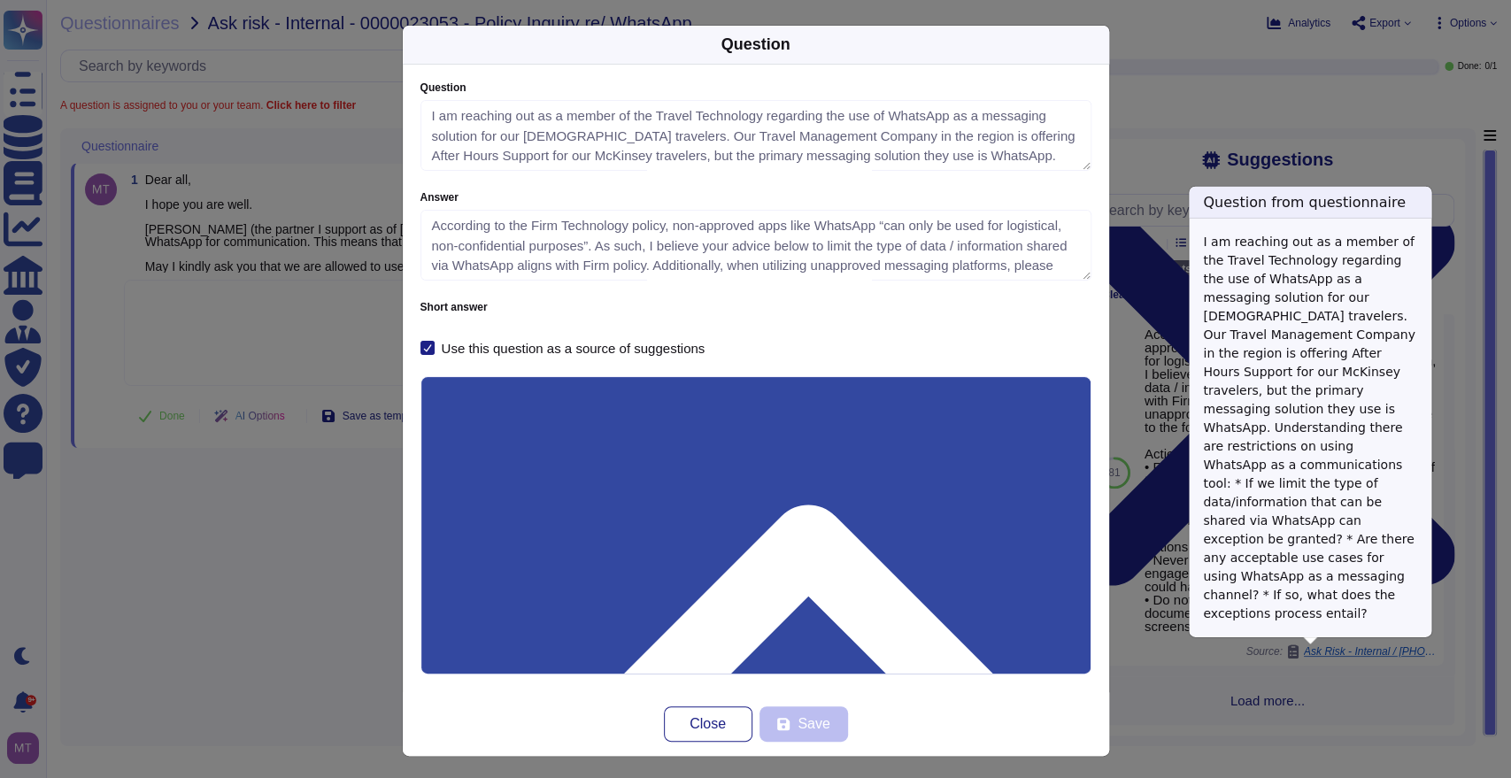
type textarea "I am reaching out as a member of the Travel Technology regarding the use of Wha…"
type textarea "According to the Firm Technology policy, non-approved apps like WhatsApp “can o…"
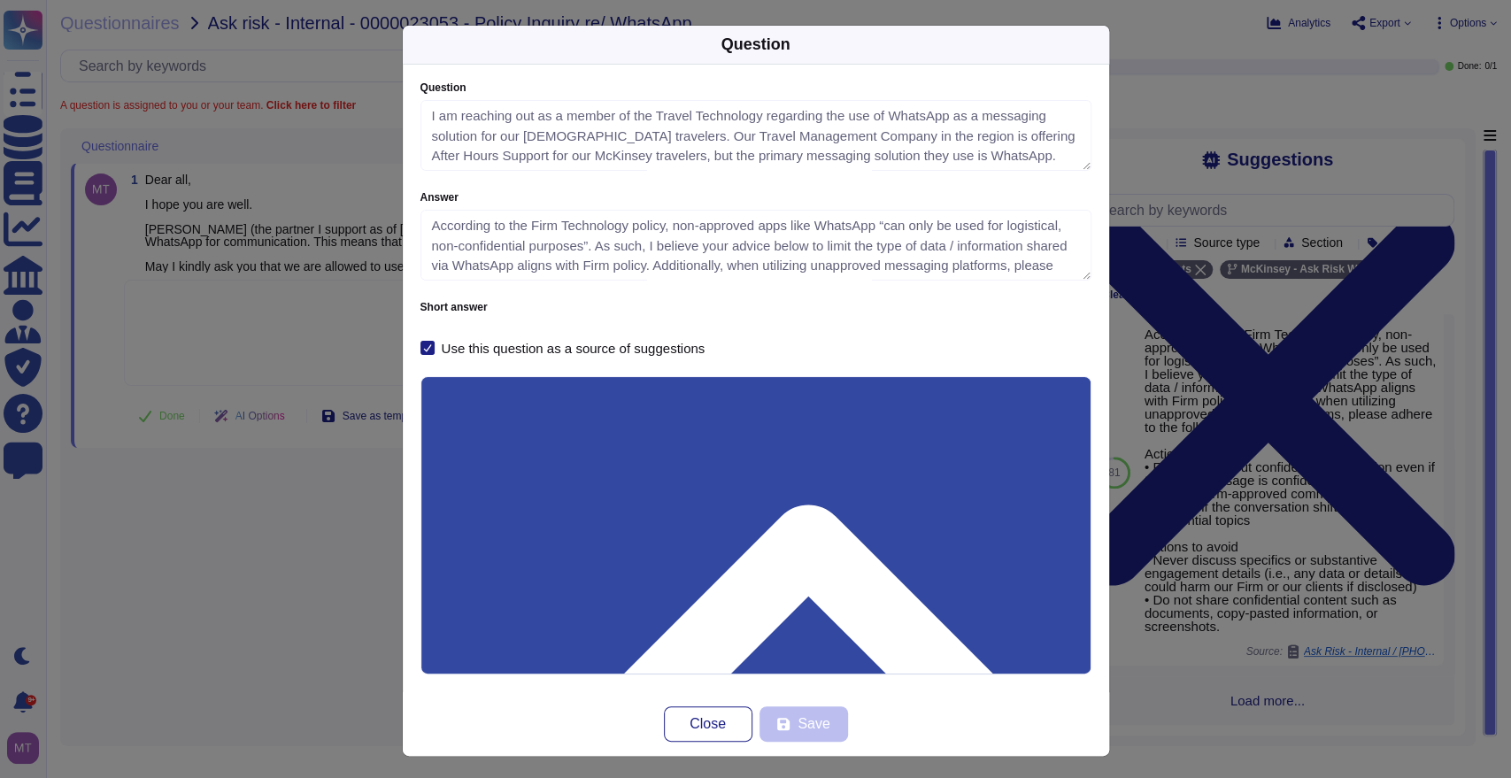
drag, startPoint x: 515, startPoint y: 474, endPoint x: 470, endPoint y: 469, distance: 45.4
click at [362, 596] on div "Question Question I am reaching out as a member of the Travel Technology regard…" at bounding box center [755, 389] width 1511 height 778
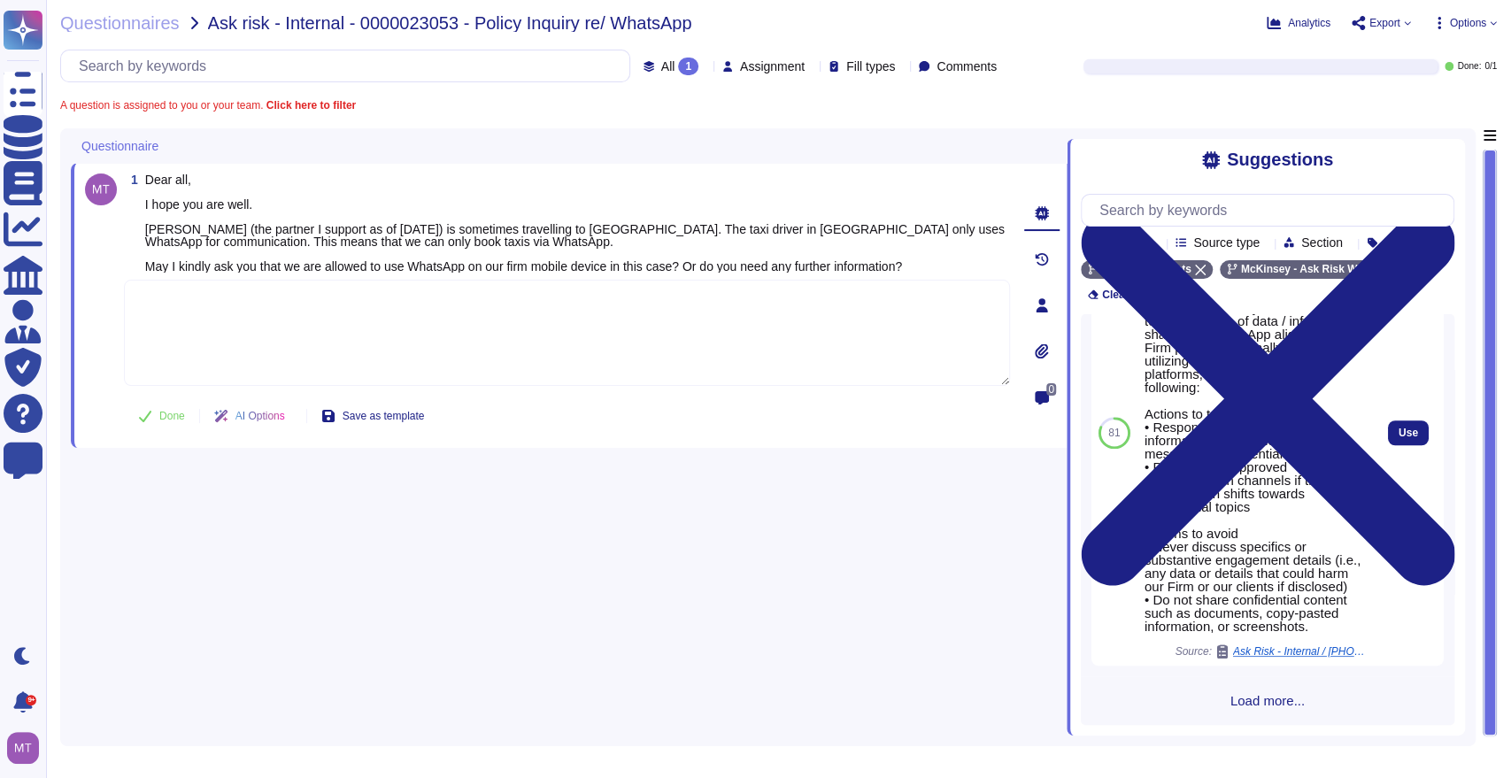
scroll to position [1165, 0]
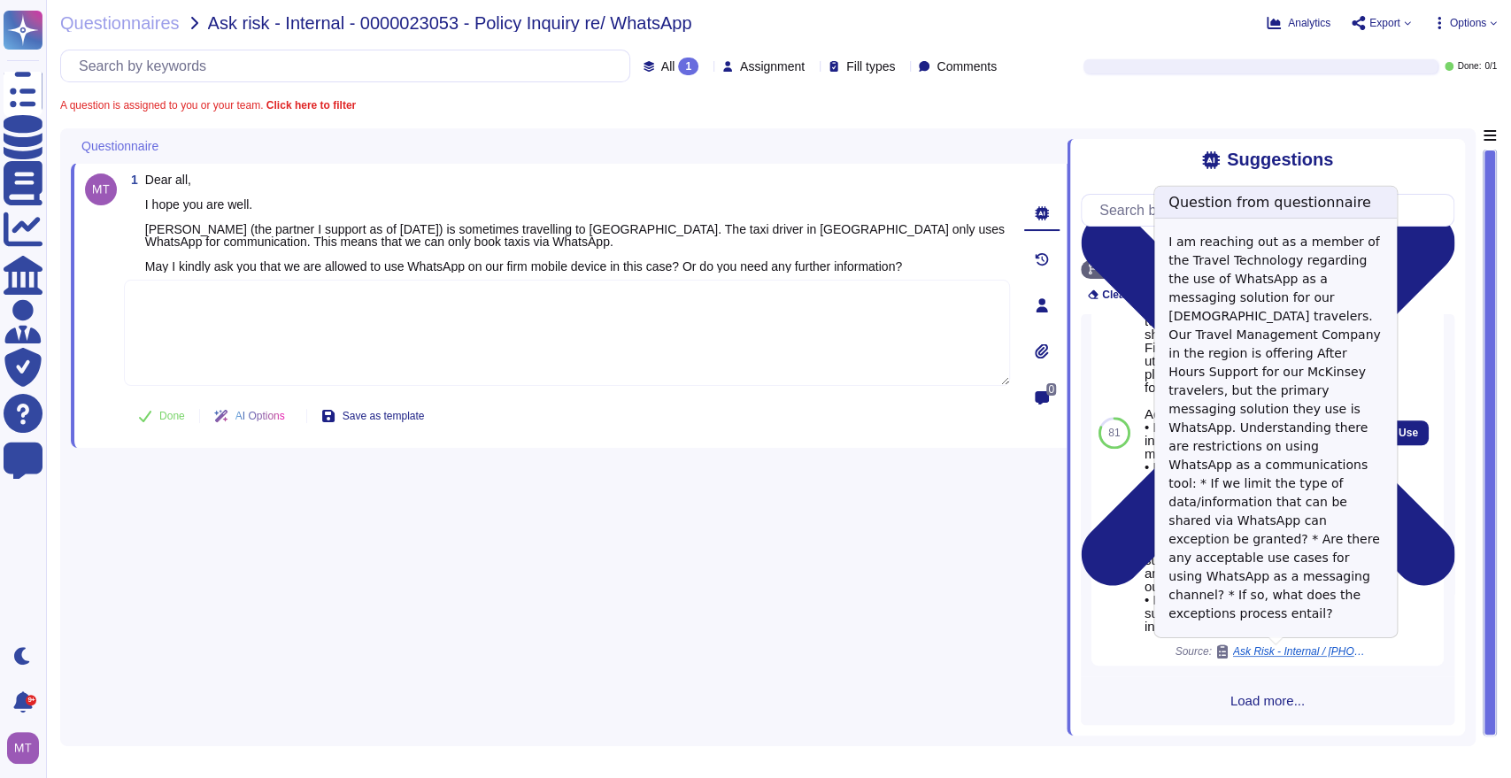
click at [1314, 643] on div "According to the Firm Technology policy, non-approved apps like WhatsApp “can o…" at bounding box center [1254, 433] width 221 height 451
click at [1268, 657] on span "Ask Risk - Internal / 0000021158 - RE: WhatsApp for Travel Support in Brazil" at bounding box center [1299, 651] width 133 height 11
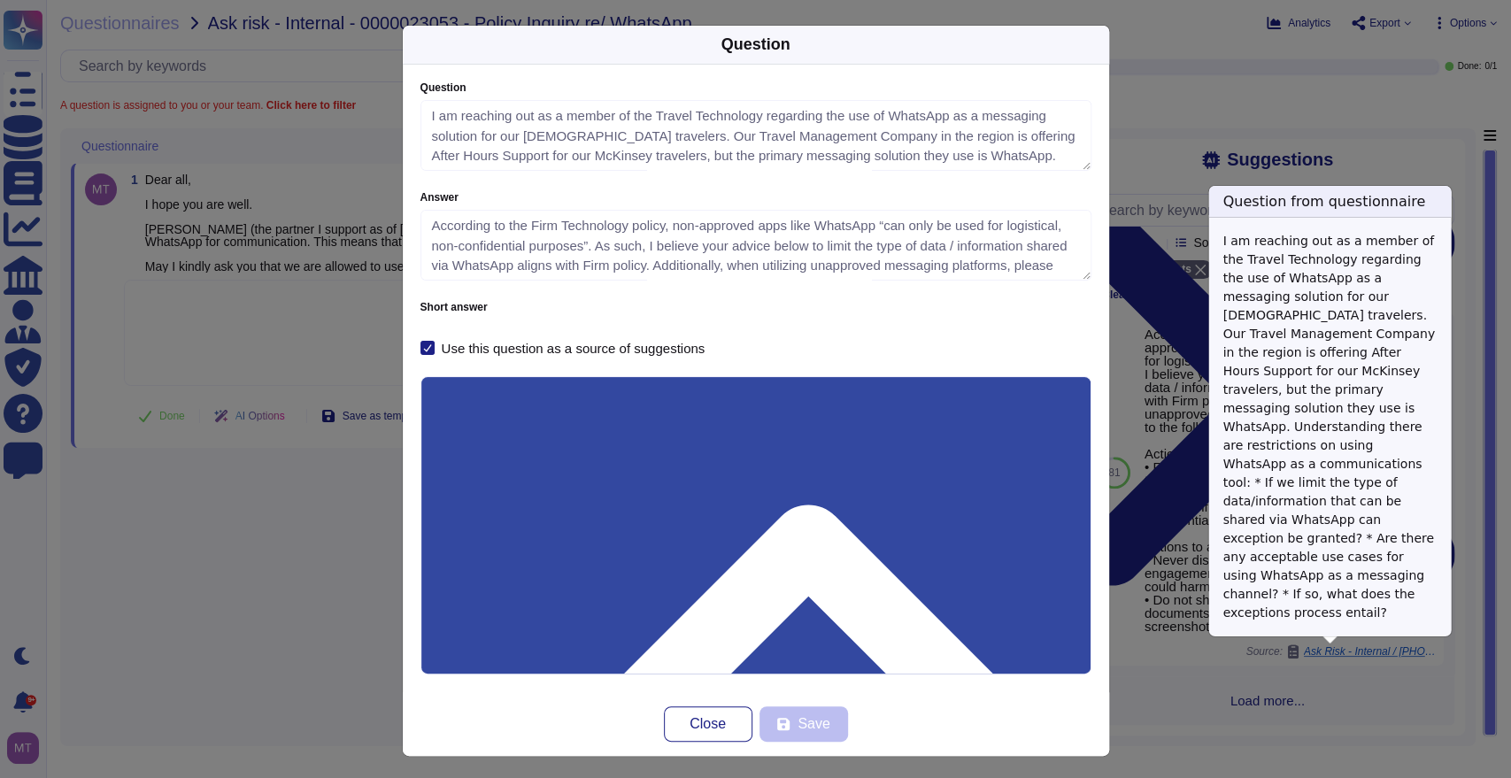
type textarea "I am reaching out as a member of the Travel Technology regarding the use of Wha…"
type textarea "According to the Firm Technology policy, non-approved apps like WhatsApp “can o…"
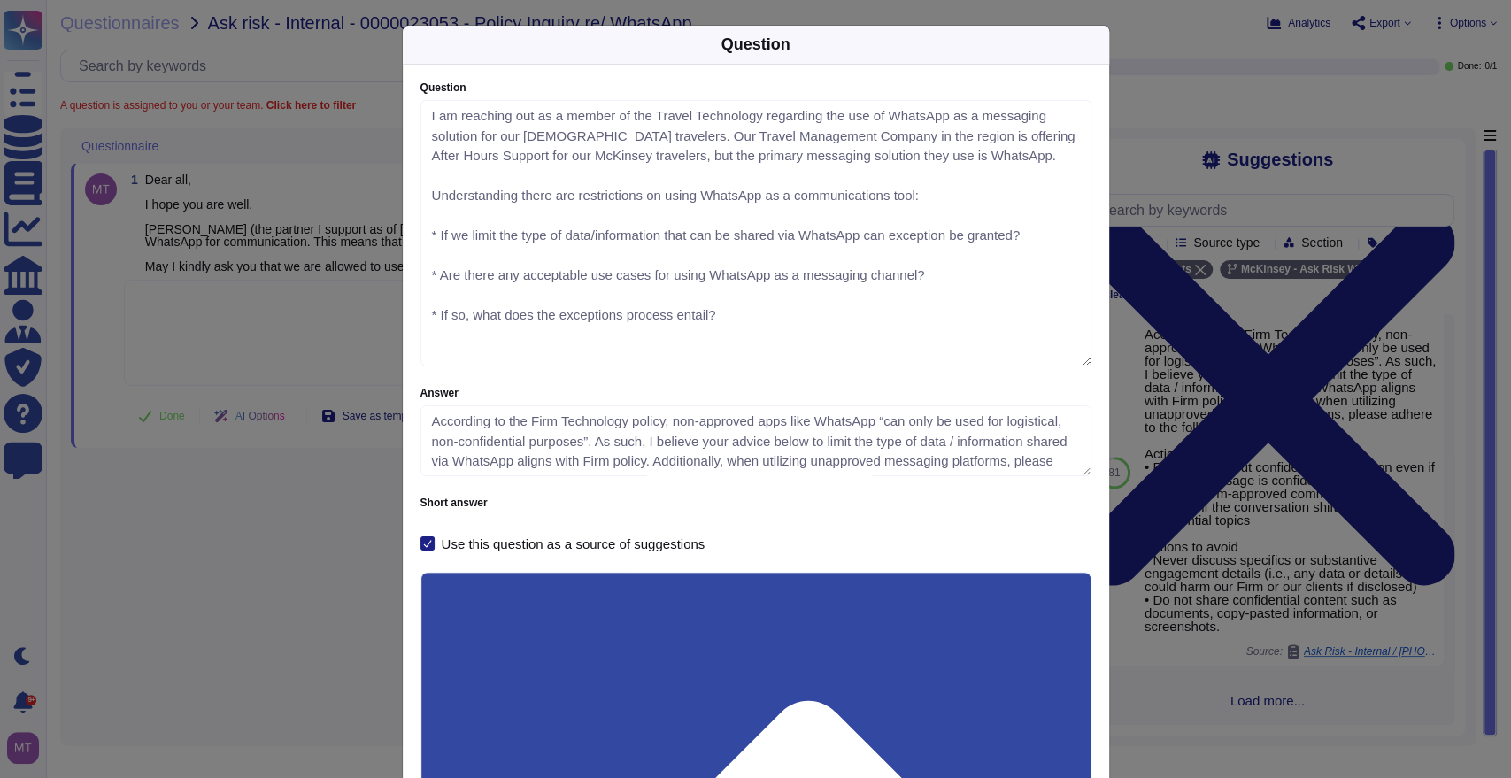
drag, startPoint x: 1076, startPoint y: 168, endPoint x: 1073, endPoint y: 365, distance: 196.5
click at [1073, 365] on textarea "I am reaching out as a member of the Travel Technology regarding the use of Wha…" at bounding box center [755, 233] width 671 height 266
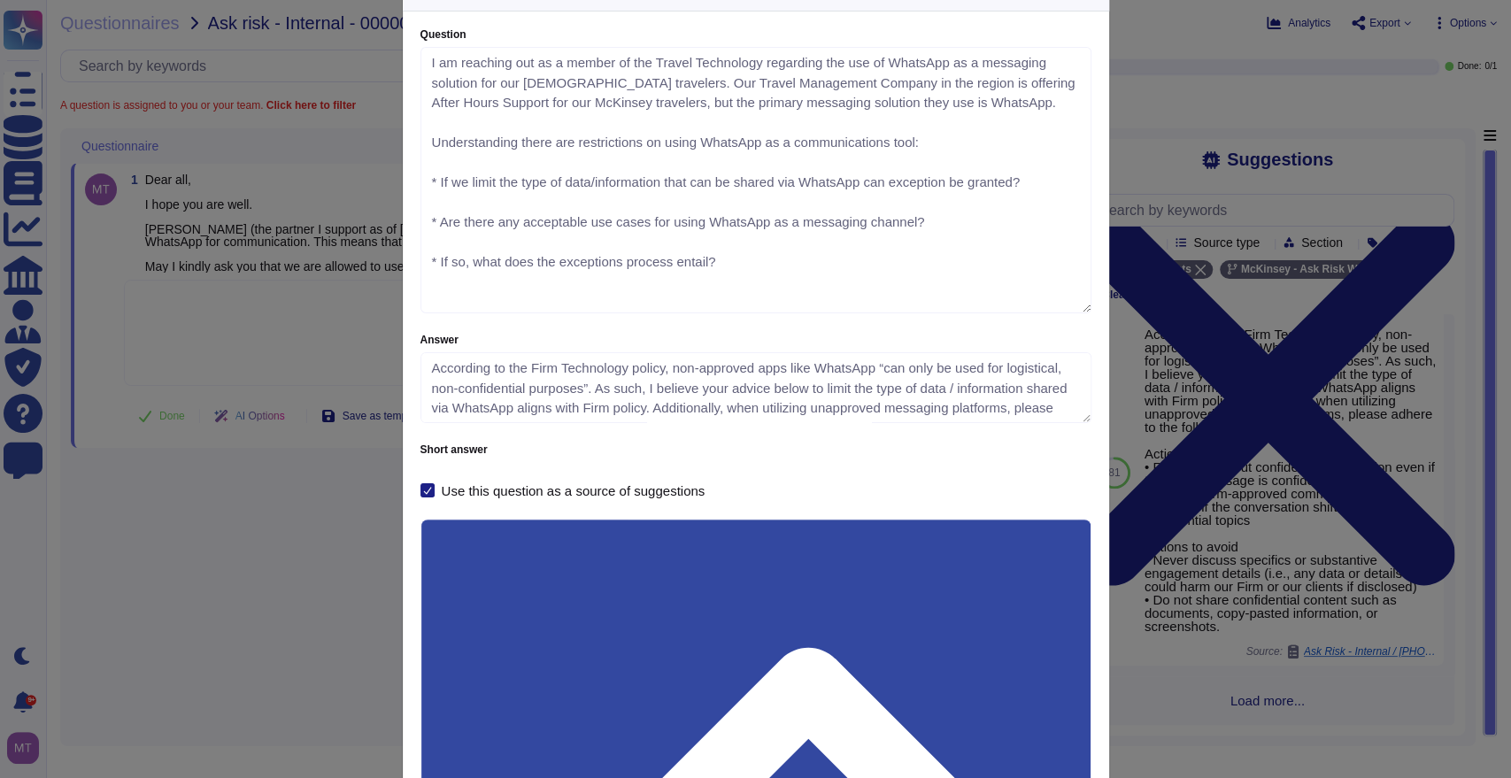
scroll to position [98, 0]
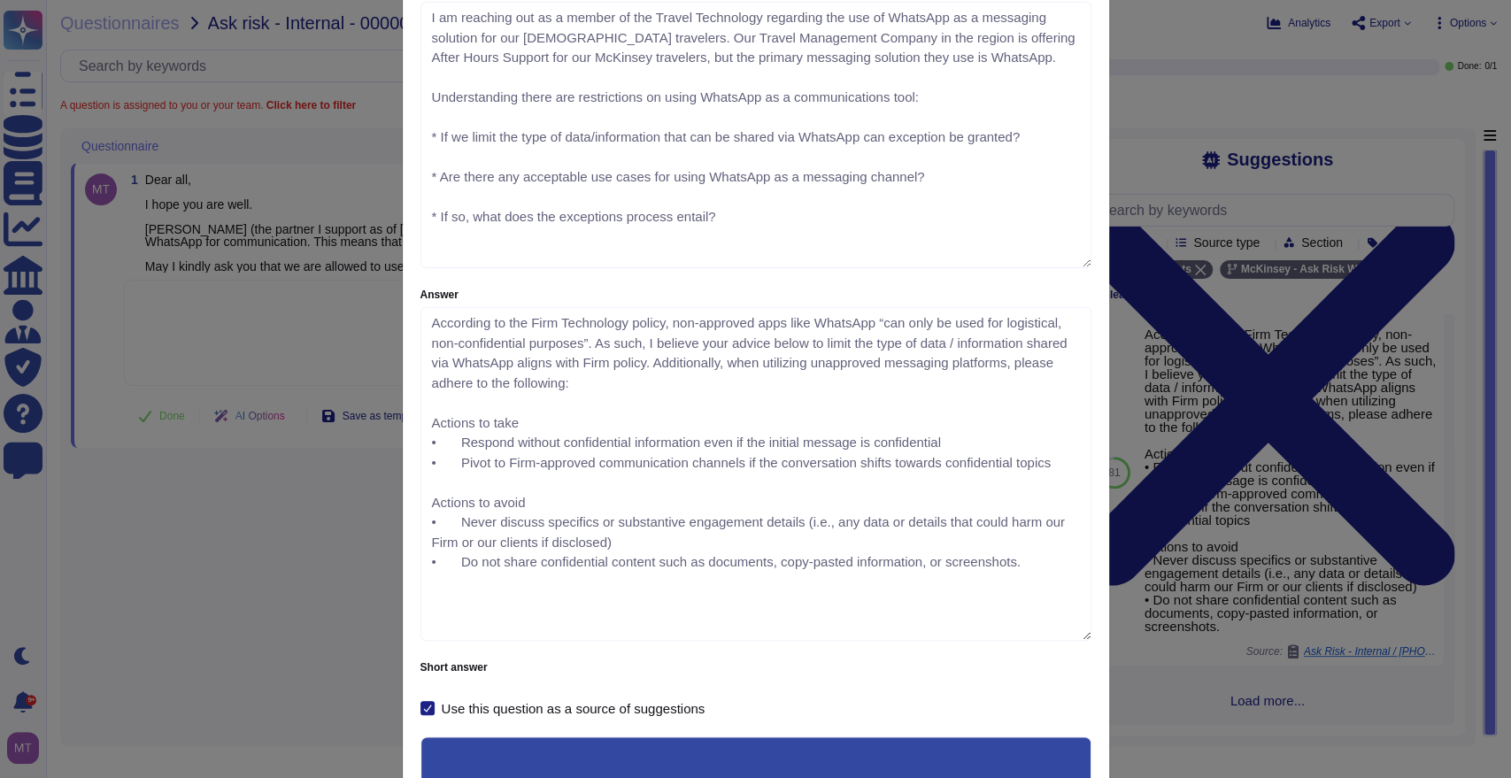
drag, startPoint x: 1076, startPoint y: 374, endPoint x: 1037, endPoint y: 636, distance: 265.7
click at [1037, 636] on textarea "According to the Firm Technology policy, non-approved apps like WhatsApp “can o…" at bounding box center [755, 474] width 671 height 334
drag, startPoint x: 1014, startPoint y: 564, endPoint x: 411, endPoint y: 324, distance: 649.6
click at [411, 324] on div "Question I am reaching out as a member of the Travel Technology regarding the u…" at bounding box center [756, 509] width 706 height 1086
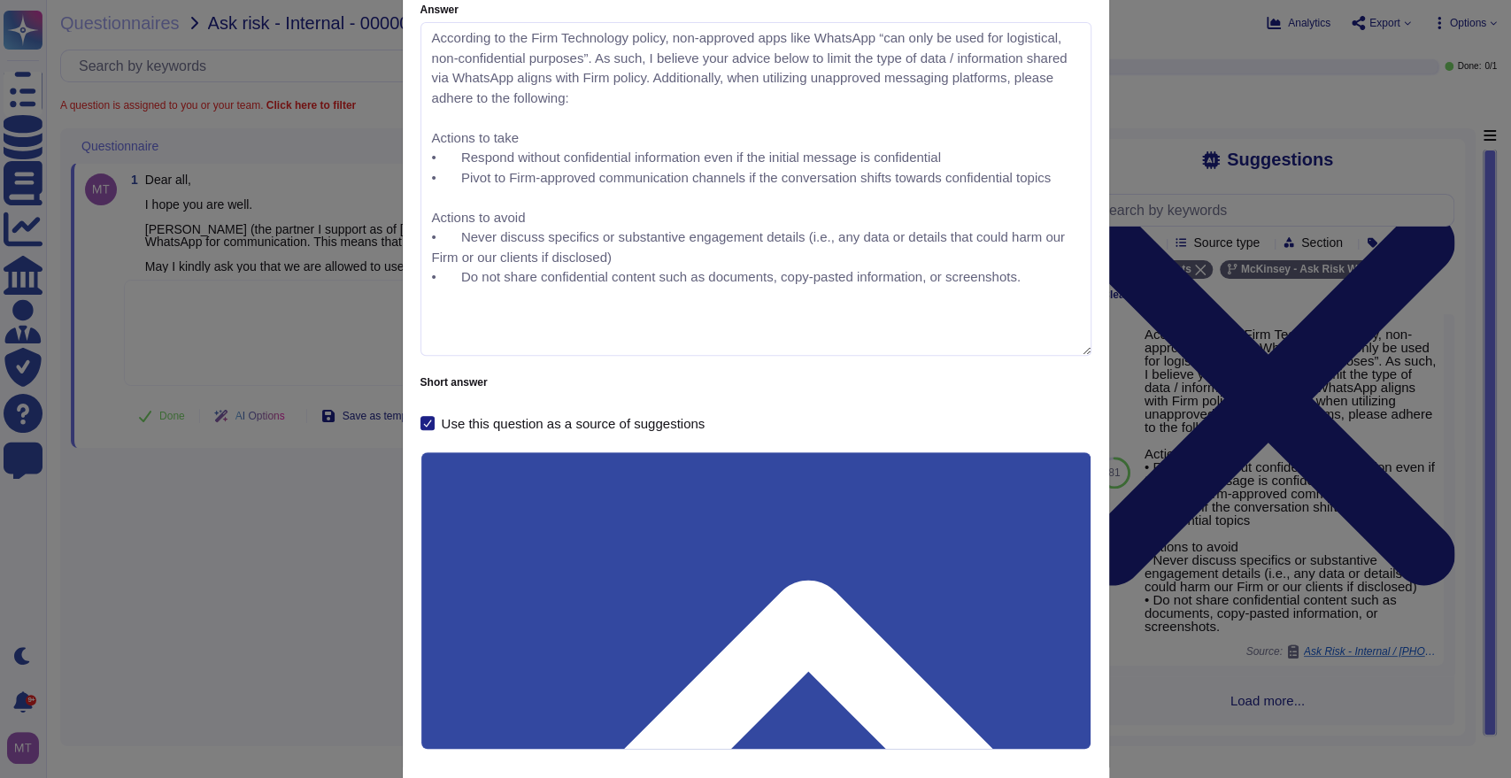
scroll to position [393, 0]
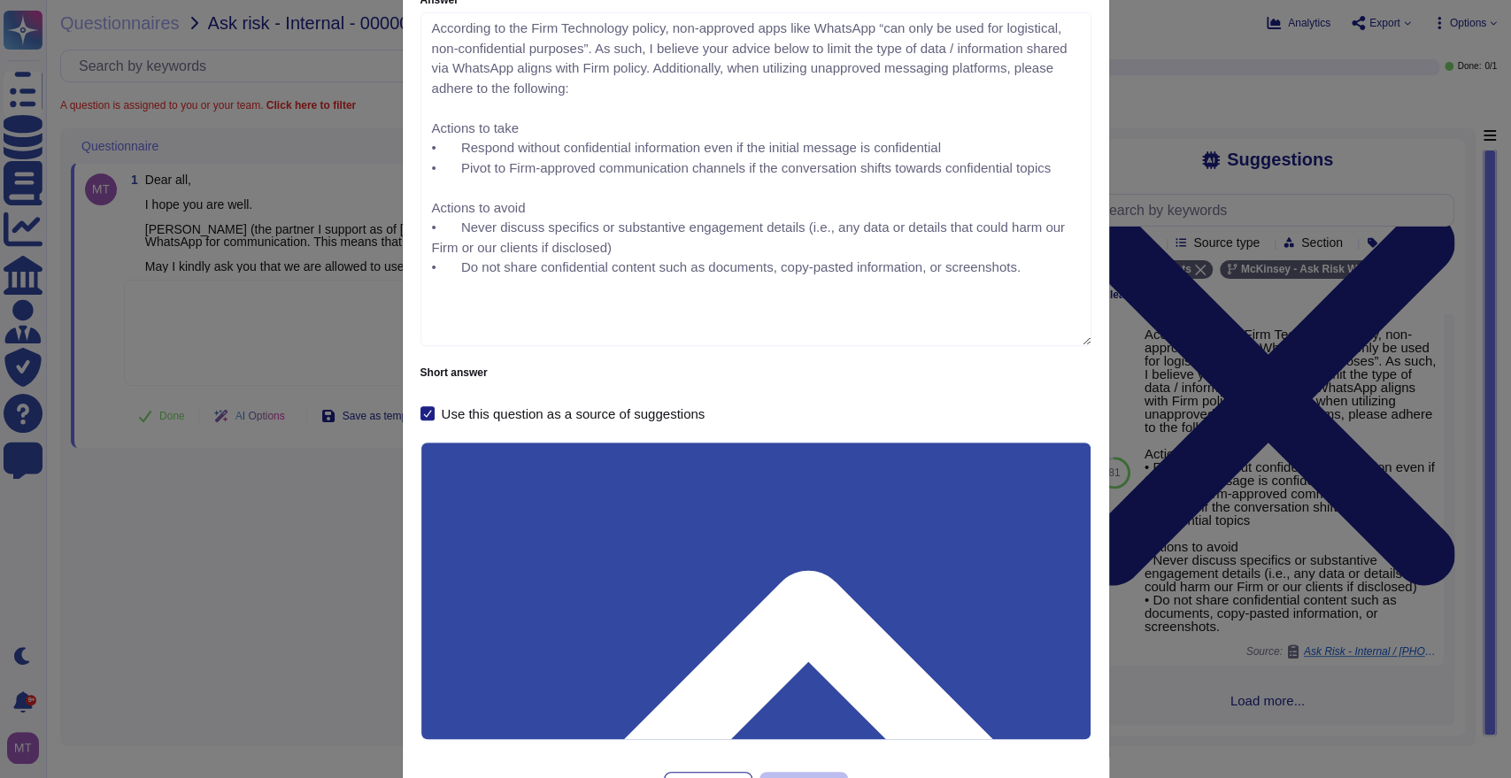
click at [291, 562] on div "Question Question I am reaching out as a member of the Travel Technology regard…" at bounding box center [755, 389] width 1511 height 778
